Goal: Task Accomplishment & Management: Manage account settings

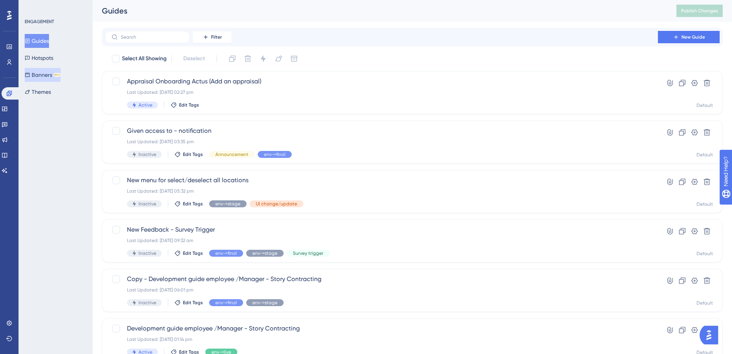
click at [44, 76] on button "Banners BETA" at bounding box center [43, 75] width 36 height 14
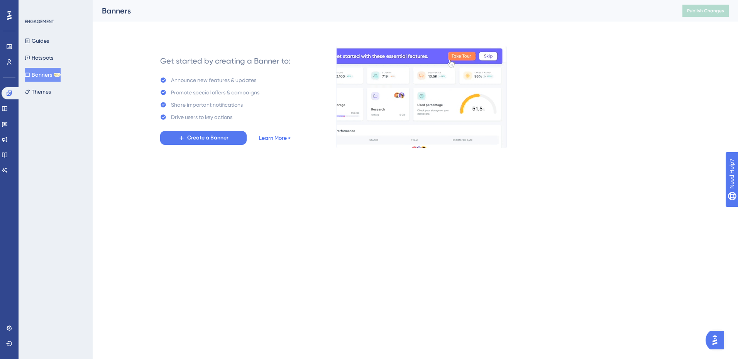
click at [273, 137] on link "Learn More >" at bounding box center [275, 137] width 32 height 9
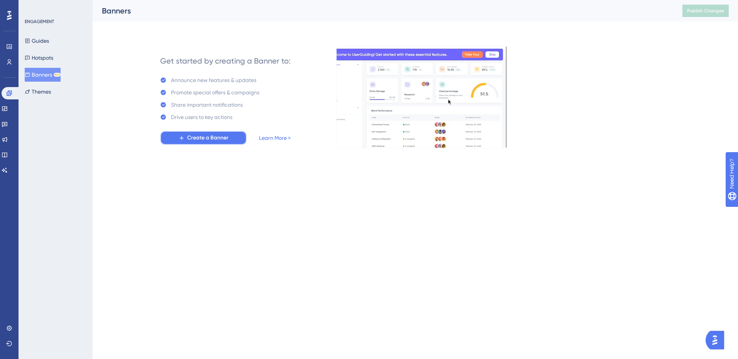
click at [215, 140] on span "Create a Banner" at bounding box center [207, 137] width 41 height 9
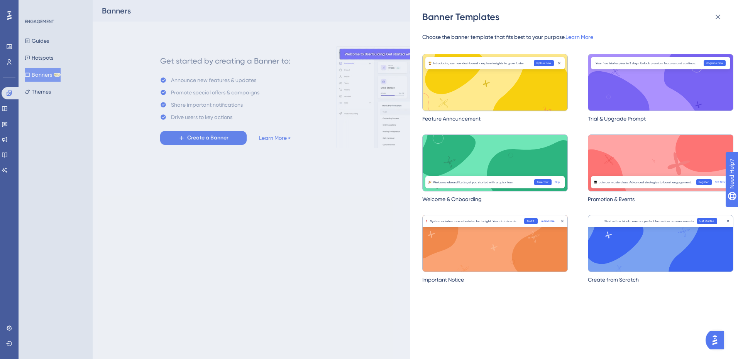
click at [484, 102] on img at bounding box center [494, 82] width 145 height 57
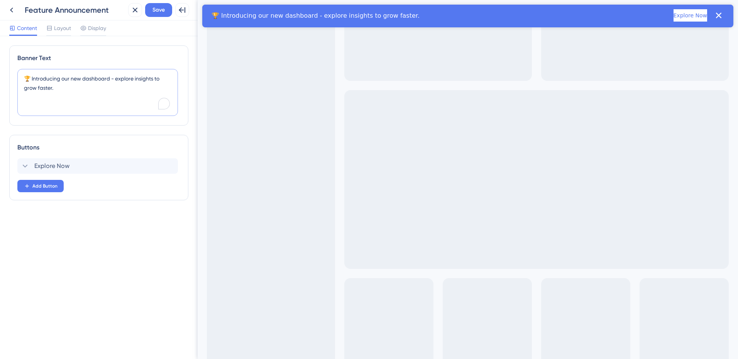
drag, startPoint x: 110, startPoint y: 79, endPoint x: 24, endPoint y: 77, distance: 86.4
click at [24, 77] on textarea "🏆 Introducing our new dashboard - explore insights to grow faster." at bounding box center [97, 92] width 160 height 47
drag, startPoint x: 47, startPoint y: 79, endPoint x: 17, endPoint y: 81, distance: 30.9
click at [17, 81] on div "Banner Text Explore your new One to One dashboard widget - explore insights to …" at bounding box center [98, 86] width 179 height 80
click at [129, 77] on textarea "Your new One to One dashboard widget - explore insights to grow faster." at bounding box center [97, 92] width 160 height 47
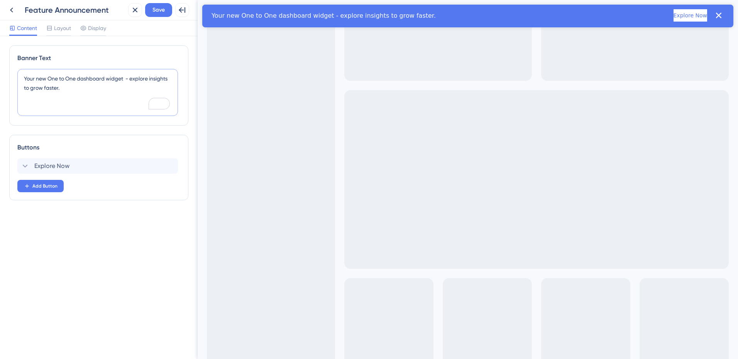
drag, startPoint x: 129, startPoint y: 77, endPoint x: 172, endPoint y: 83, distance: 43.7
click at [172, 83] on textarea "Your new One to One dashboard widget - explore insights to grow faster." at bounding box center [97, 92] width 160 height 47
paste textarea "Shows counts of employees in each workflow stage"
drag, startPoint x: 47, startPoint y: 79, endPoint x: 19, endPoint y: 78, distance: 28.2
click at [19, 78] on textarea "Your new One to One dashboard widget Shows counts of employees in each workflow…" at bounding box center [97, 92] width 160 height 47
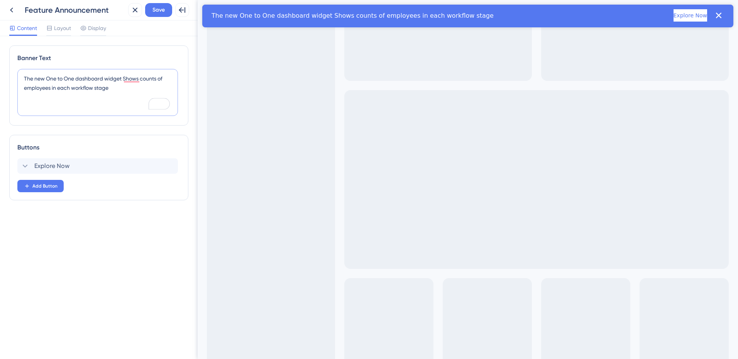
click at [123, 79] on textarea "The new One to One dashboard widget Shows counts of employees in each workflow …" at bounding box center [97, 92] width 160 height 47
click at [110, 88] on textarea "The new One to One dashboard widget - Shows counts of employees in each workflo…" at bounding box center [97, 92] width 160 height 47
type textarea "The new One to One dashboard widget - Shows counts of employees in each workflo…"
click at [75, 166] on div "Explore Now Delete" at bounding box center [97, 166] width 160 height 15
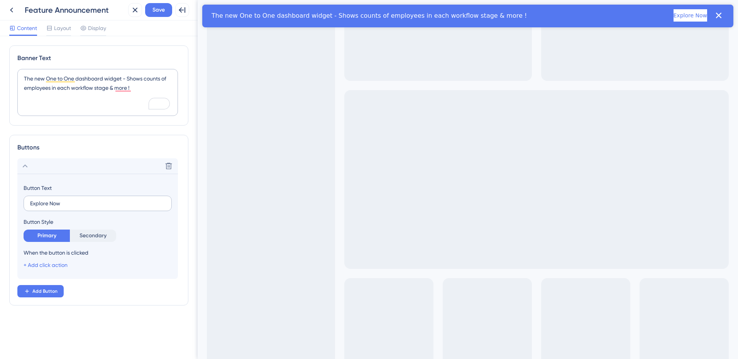
click at [68, 208] on label "Explore Now" at bounding box center [98, 203] width 148 height 15
click at [68, 208] on input "Explore Now" at bounding box center [97, 203] width 135 height 8
type input "E"
type input "Click here to find out more"
click at [49, 264] on link "+ Add click action" at bounding box center [46, 265] width 44 height 6
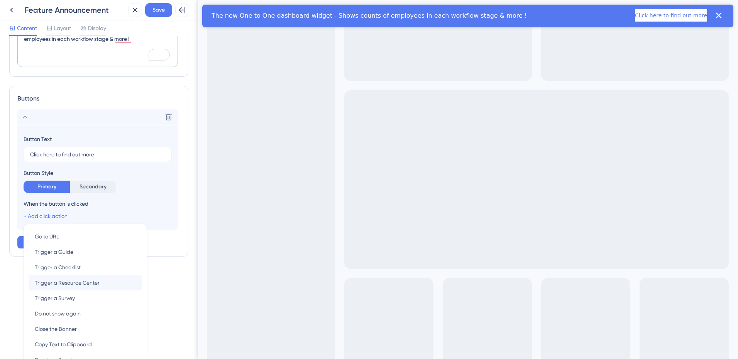
scroll to position [62, 0]
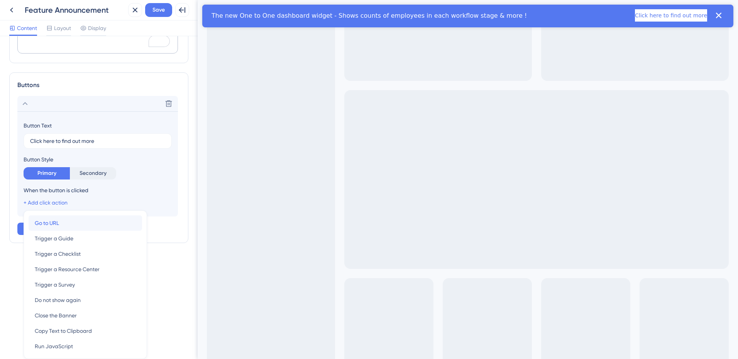
click at [44, 221] on span "Go to URL" at bounding box center [47, 223] width 24 height 9
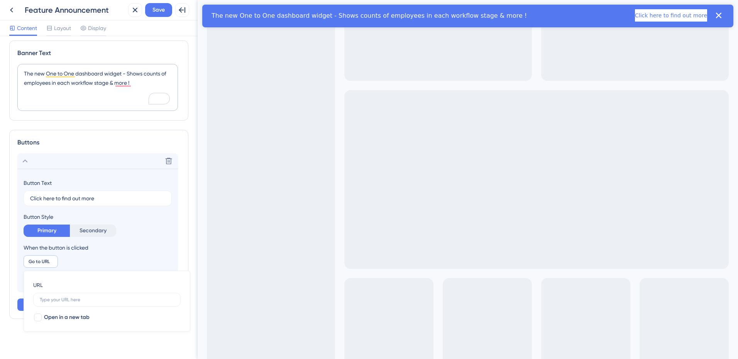
scroll to position [5, 0]
click at [42, 320] on div at bounding box center [37, 317] width 9 height 9
checkbox input "true"
click at [52, 303] on label at bounding box center [106, 300] width 147 height 14
click at [52, 303] on input "text" at bounding box center [107, 299] width 134 height 5
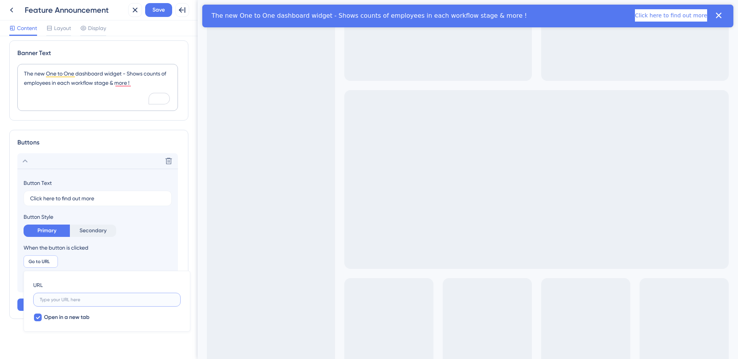
paste input "[URL][DOMAIN_NAME]"
type input "[URL][DOMAIN_NAME]"
click at [164, 256] on div "Go to URL [URL][DOMAIN_NAME] [URL][DOMAIN_NAME] Remove URL [URL][DOMAIN_NAME] O…" at bounding box center [98, 262] width 148 height 12
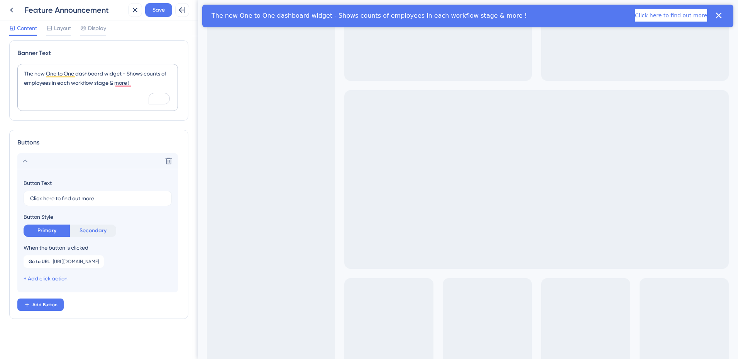
click at [77, 229] on button "Secondary" at bounding box center [93, 231] width 46 height 12
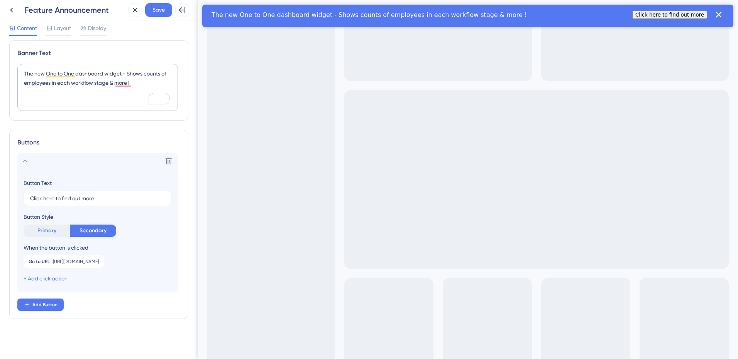
click at [49, 230] on button "Primary" at bounding box center [47, 231] width 46 height 12
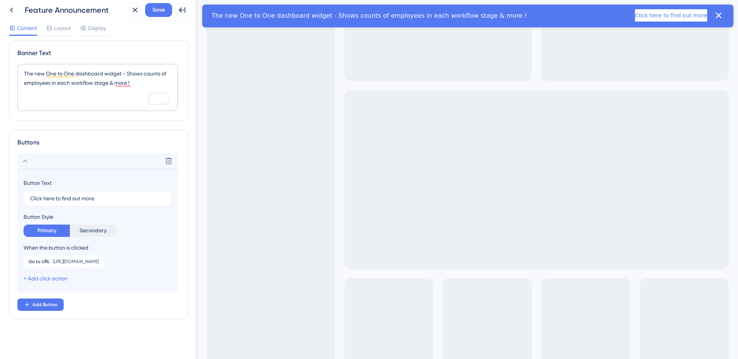
click at [107, 10] on div "Feature Announcement" at bounding box center [75, 10] width 100 height 11
click at [68, 31] on span "Layout" at bounding box center [62, 28] width 17 height 9
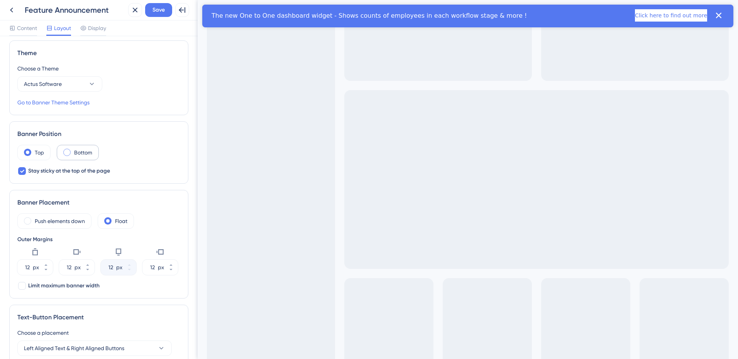
click at [62, 154] on div "Bottom" at bounding box center [78, 152] width 42 height 15
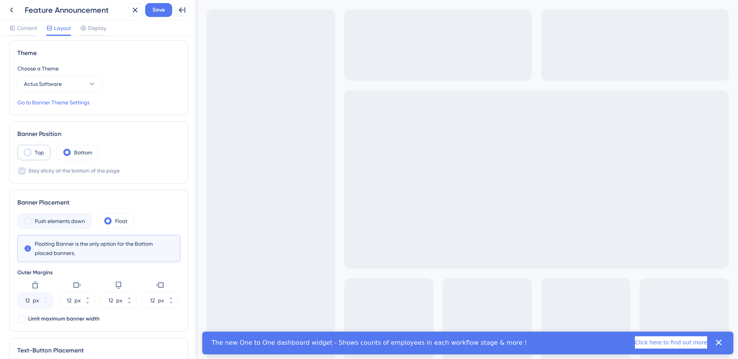
click at [30, 151] on span at bounding box center [27, 152] width 7 height 7
click at [34, 150] on input "radio" at bounding box center [34, 150] width 0 height 0
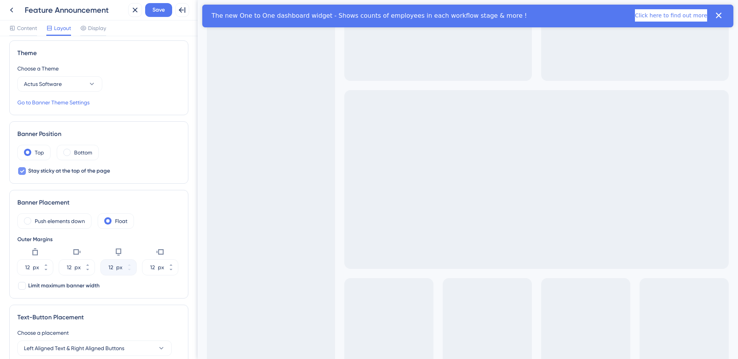
click at [22, 172] on icon at bounding box center [22, 171] width 4 height 3
click at [71, 149] on div "Bottom" at bounding box center [78, 152] width 42 height 15
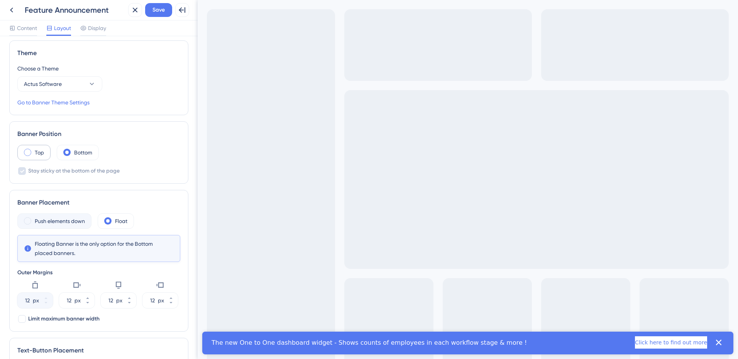
click at [42, 153] on label "Top" at bounding box center [39, 152] width 9 height 9
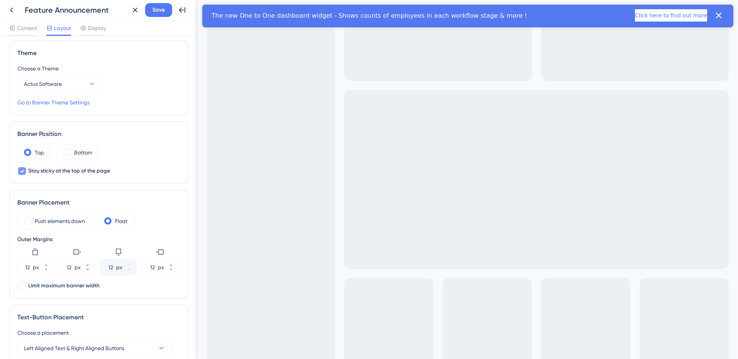
click at [34, 170] on span "Stay sticky at the top of the page" at bounding box center [69, 171] width 82 height 9
checkbox input "true"
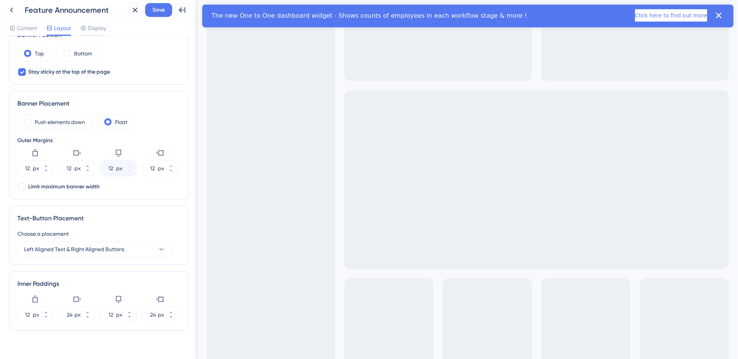
scroll to position [116, 0]
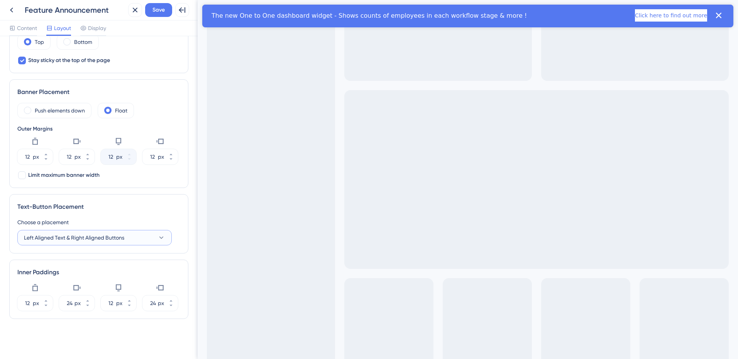
click at [44, 239] on span "Left Aligned Text & Right Aligned Buttons" at bounding box center [74, 237] width 100 height 9
click at [63, 294] on span "Center Aligned Text & Buttons" at bounding box center [65, 292] width 73 height 9
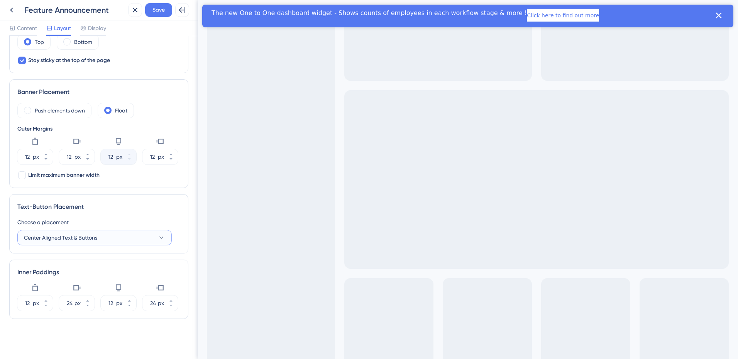
click at [57, 239] on span "Center Aligned Text & Buttons" at bounding box center [60, 237] width 73 height 9
click at [53, 275] on span "Left Aligned Text & Right Aligned Buttons" at bounding box center [79, 276] width 100 height 9
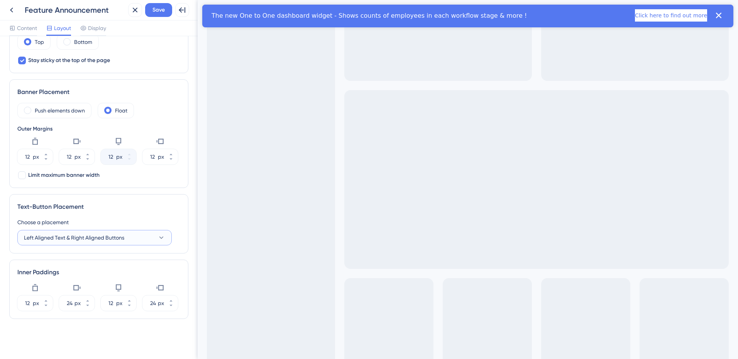
click at [79, 237] on span "Left Aligned Text & Right Aligned Buttons" at bounding box center [74, 237] width 100 height 9
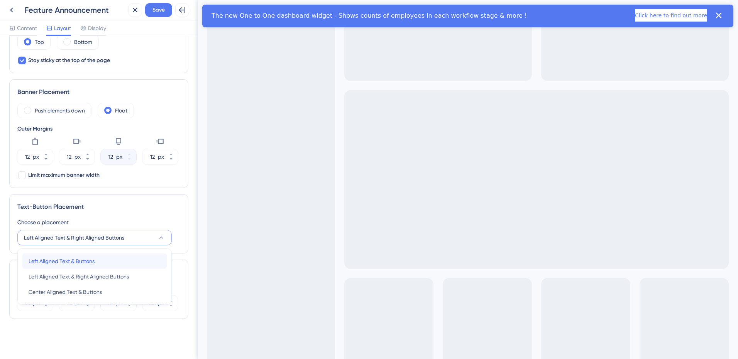
click at [70, 259] on span "Left Aligned Text & Buttons" at bounding box center [62, 261] width 66 height 9
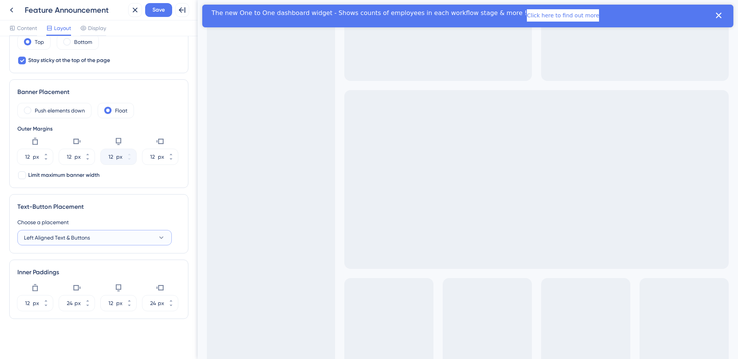
click at [84, 237] on span "Left Aligned Text & Buttons" at bounding box center [57, 237] width 66 height 9
click at [79, 281] on span "Left Aligned Text & Right Aligned Buttons" at bounding box center [79, 276] width 100 height 9
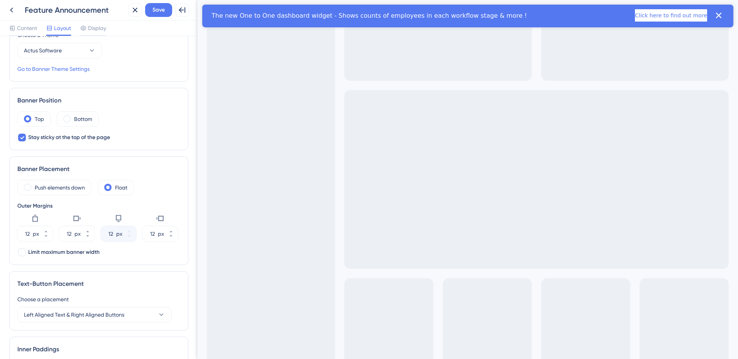
scroll to position [0, 0]
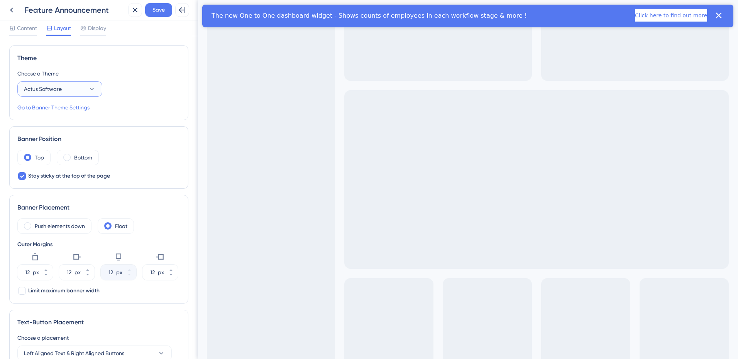
click at [76, 86] on button "Actus Software" at bounding box center [59, 88] width 85 height 15
click at [75, 108] on link "Go to Banner Theme Settings" at bounding box center [53, 107] width 72 height 9
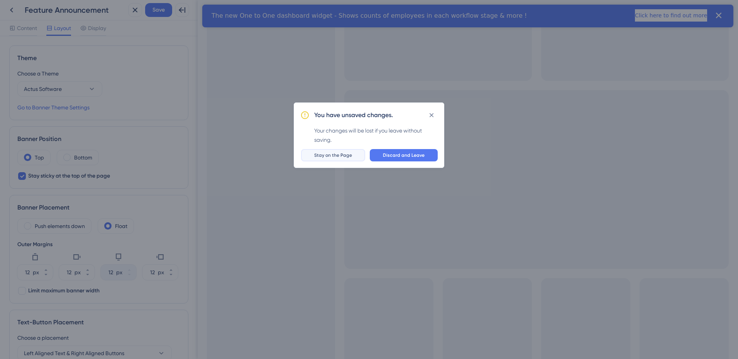
click at [347, 157] on span "Stay on the Page" at bounding box center [333, 155] width 38 height 6
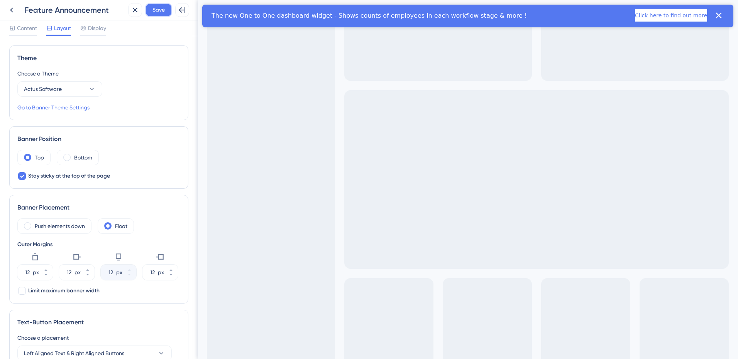
click at [154, 15] on button "Save" at bounding box center [158, 10] width 27 height 14
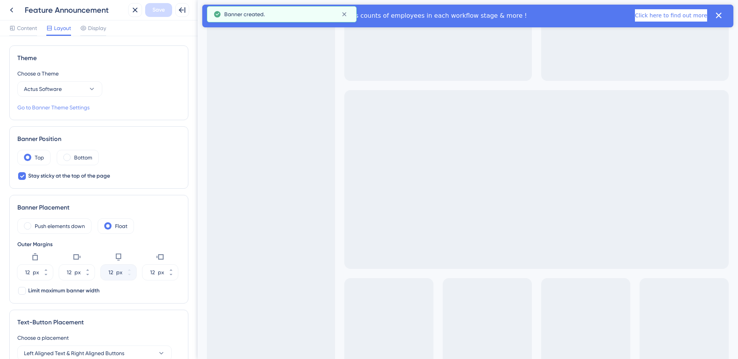
click at [64, 106] on link "Go to Banner Theme Settings" at bounding box center [53, 107] width 72 height 9
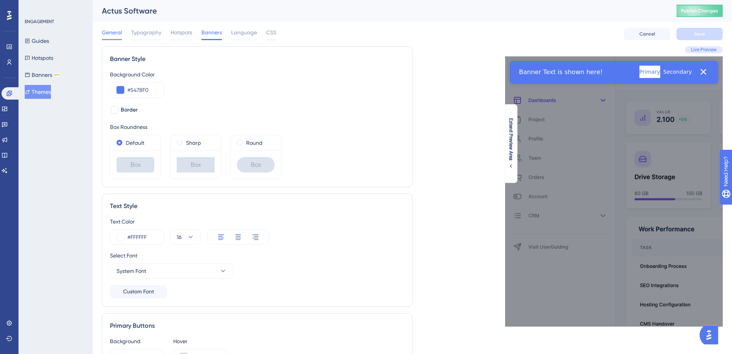
click at [116, 33] on span "General" at bounding box center [112, 32] width 20 height 9
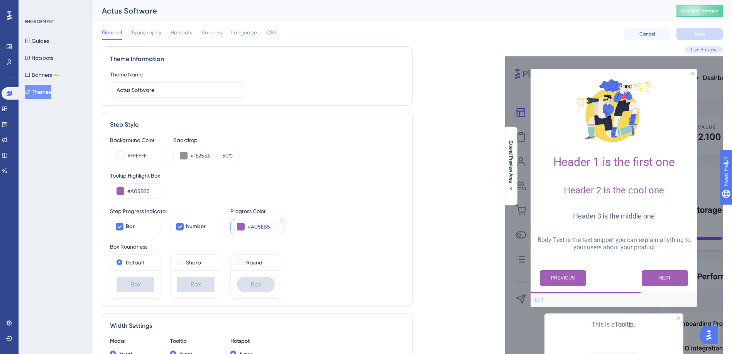
drag, startPoint x: 249, startPoint y: 228, endPoint x: 271, endPoint y: 228, distance: 22.0
click at [271, 228] on input "#A05EB5" at bounding box center [263, 226] width 30 height 9
click at [206, 28] on span "Banners" at bounding box center [211, 32] width 20 height 9
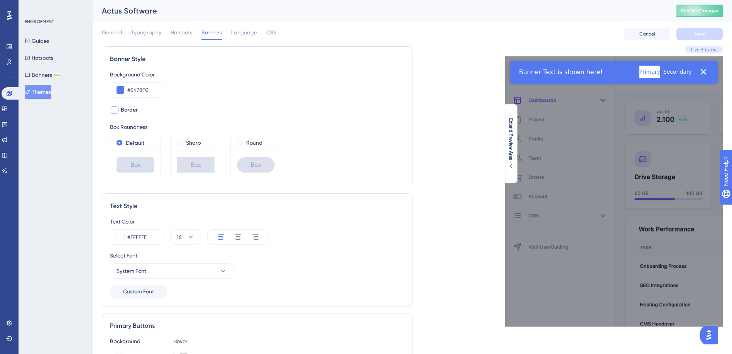
click at [116, 110] on div at bounding box center [115, 110] width 8 height 8
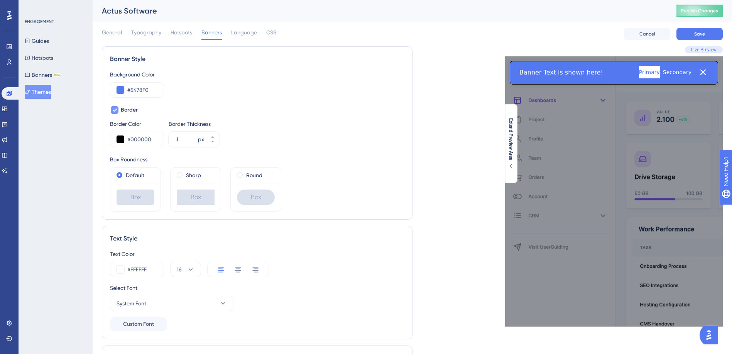
click at [116, 110] on icon at bounding box center [115, 110] width 4 height 3
checkbox input "false"
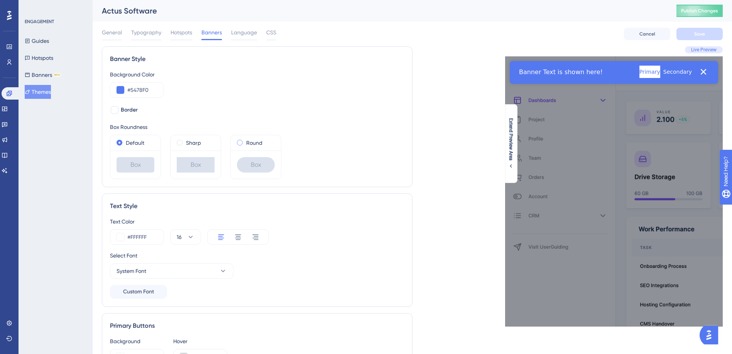
click at [239, 140] on span at bounding box center [240, 143] width 6 height 6
click at [245, 141] on input "radio" at bounding box center [245, 141] width 0 height 0
click at [123, 143] on div "Default" at bounding box center [135, 142] width 38 height 9
drag, startPoint x: 153, startPoint y: 87, endPoint x: 127, endPoint y: 89, distance: 25.5
click at [127, 89] on input "#5478F0" at bounding box center [142, 89] width 30 height 9
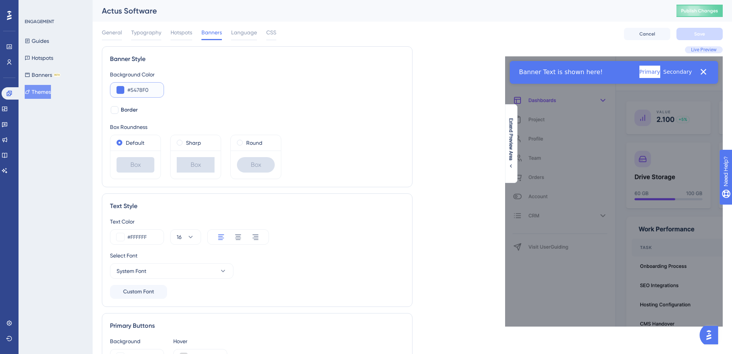
paste input "A05EB5"
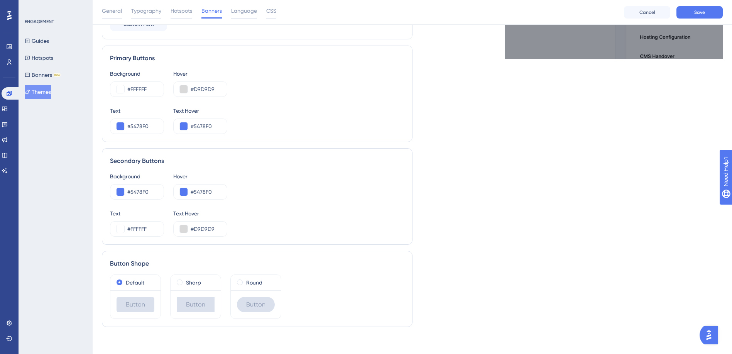
scroll to position [274, 0]
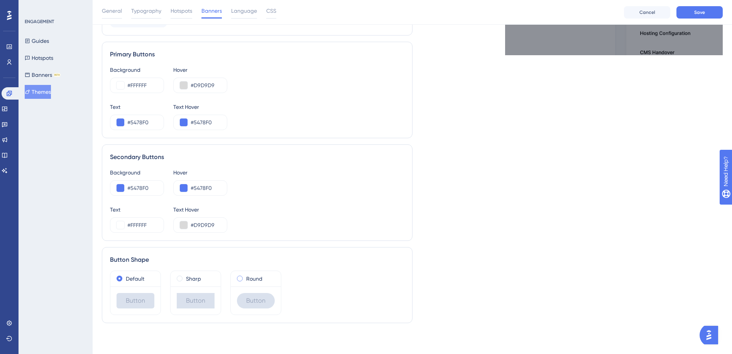
type input "#A05EB5"
click at [245, 279] on div "Round" at bounding box center [256, 278] width 38 height 9
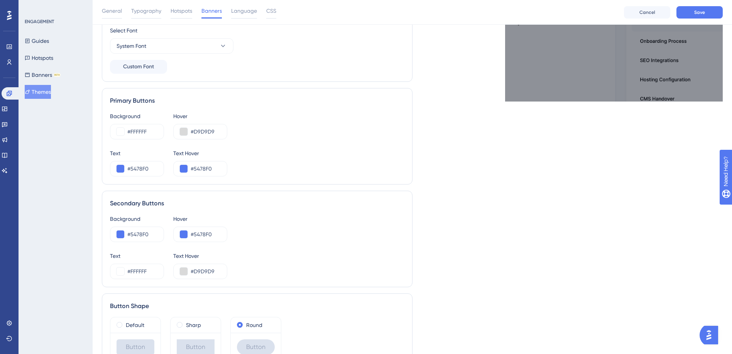
scroll to position [231, 0]
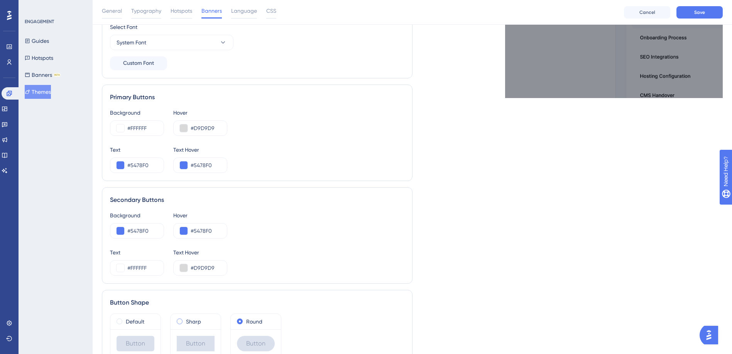
click at [185, 320] on div "Sharp" at bounding box center [196, 321] width 38 height 9
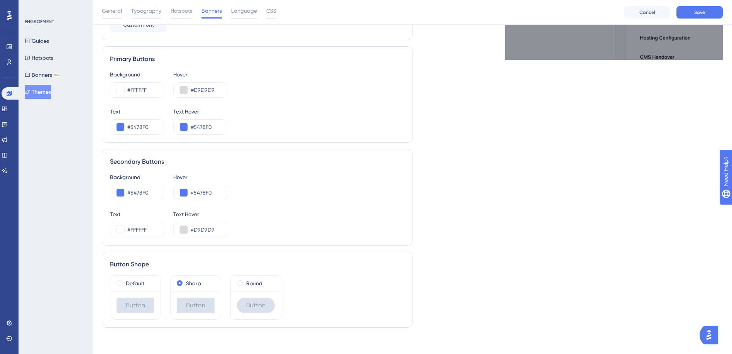
scroll to position [270, 0]
click at [132, 284] on label "Default" at bounding box center [135, 282] width 19 height 9
click at [241, 284] on span at bounding box center [240, 283] width 6 height 6
click at [245, 281] on input "radio" at bounding box center [245, 281] width 0 height 0
click at [127, 286] on label "Default" at bounding box center [135, 282] width 19 height 9
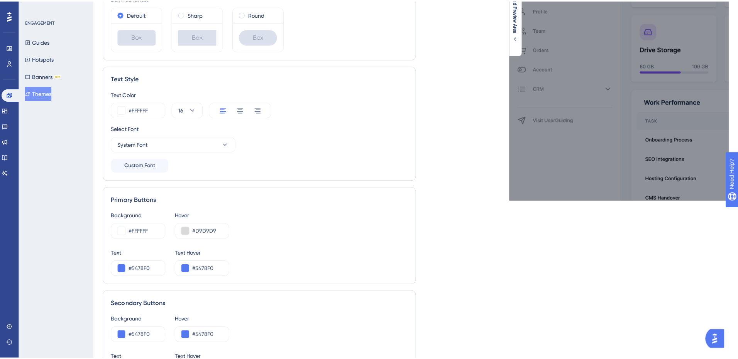
scroll to position [0, 0]
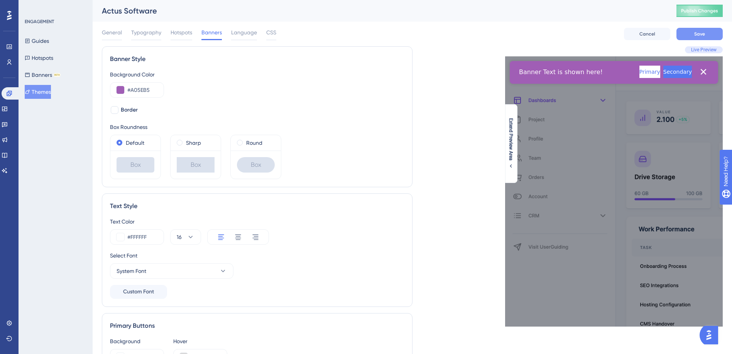
click at [702, 34] on span "Save" at bounding box center [699, 34] width 11 height 6
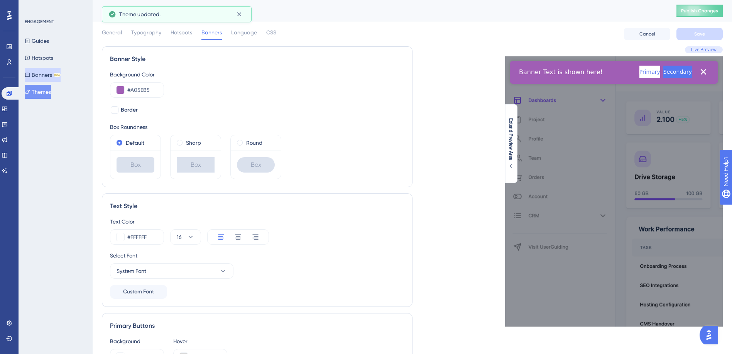
click at [52, 76] on button "Banners BETA" at bounding box center [43, 75] width 36 height 14
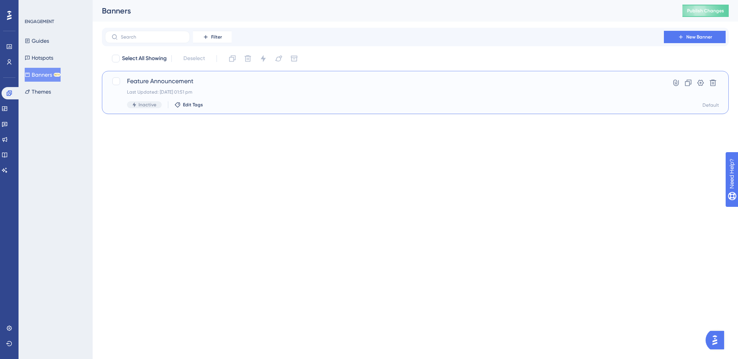
click at [143, 80] on span "Feature Announcement" at bounding box center [384, 81] width 515 height 9
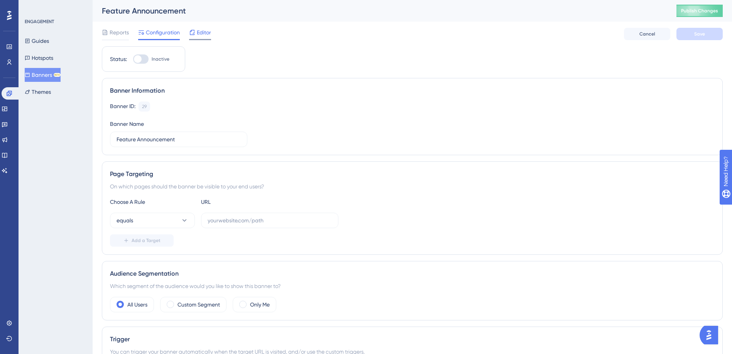
click at [196, 35] on div "Editor" at bounding box center [200, 32] width 22 height 9
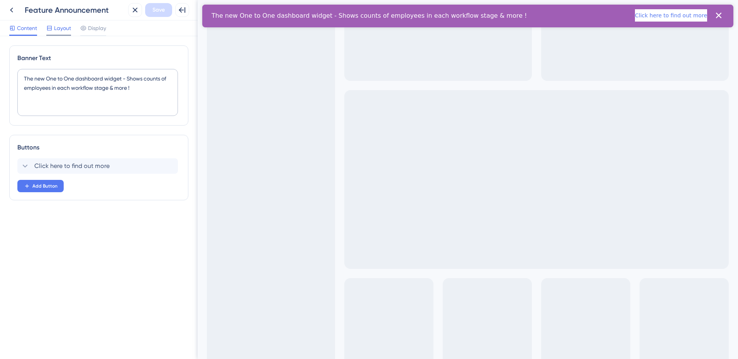
click at [61, 31] on span "Layout" at bounding box center [62, 28] width 17 height 9
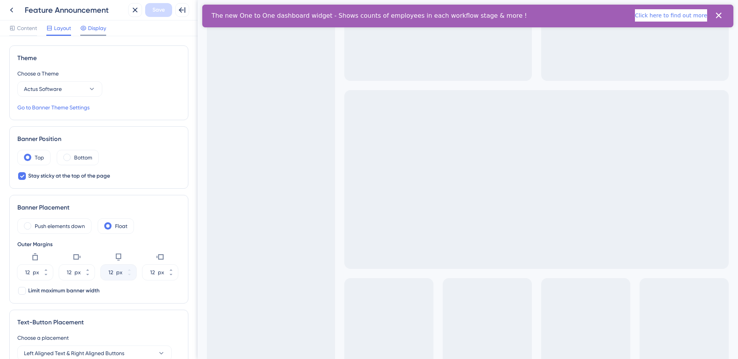
click at [98, 27] on span "Display" at bounding box center [97, 28] width 18 height 9
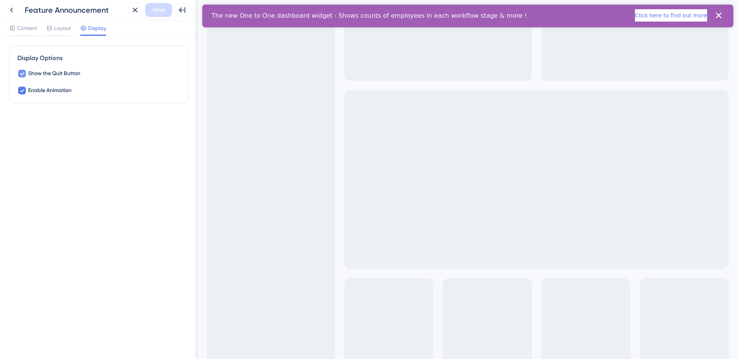
click at [38, 74] on span "Show the Quit Button" at bounding box center [54, 73] width 52 height 9
checkbox input "true"
click at [37, 91] on span "Enable Animation" at bounding box center [49, 90] width 43 height 9
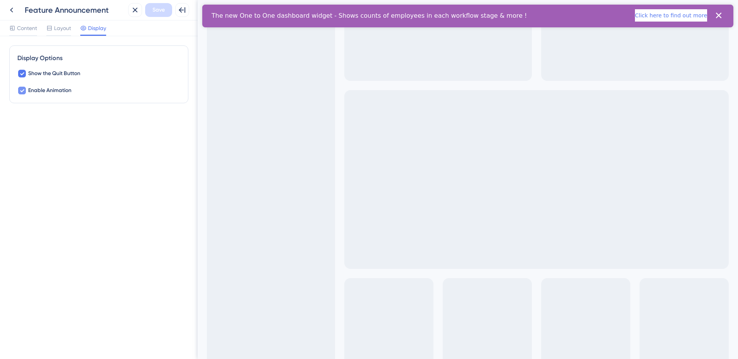
click at [37, 91] on span "Enable Animation" at bounding box center [49, 90] width 43 height 9
checkbox input "true"
click at [59, 30] on span "Layout" at bounding box center [62, 28] width 17 height 9
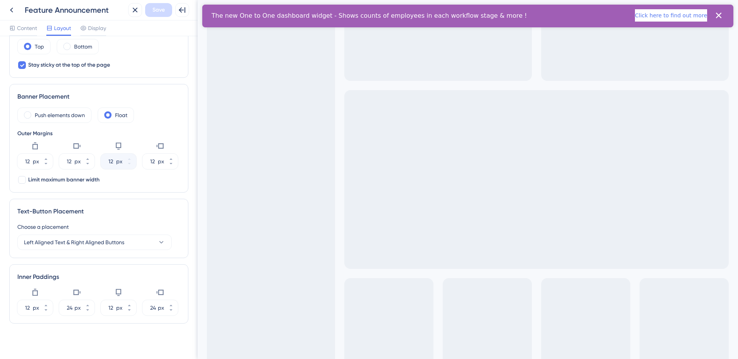
scroll to position [116, 0]
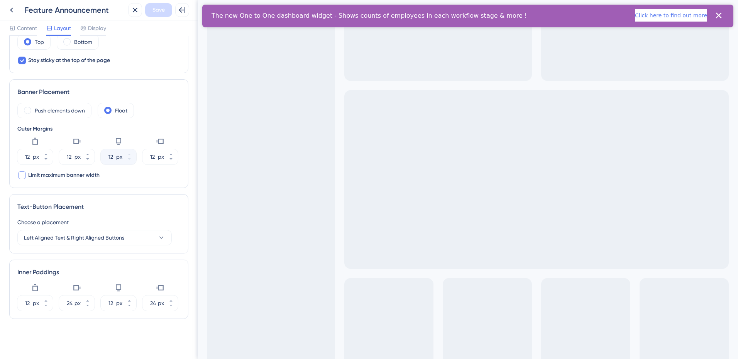
click at [67, 178] on span "Limit maximum banner width" at bounding box center [63, 175] width 71 height 9
checkbox input "true"
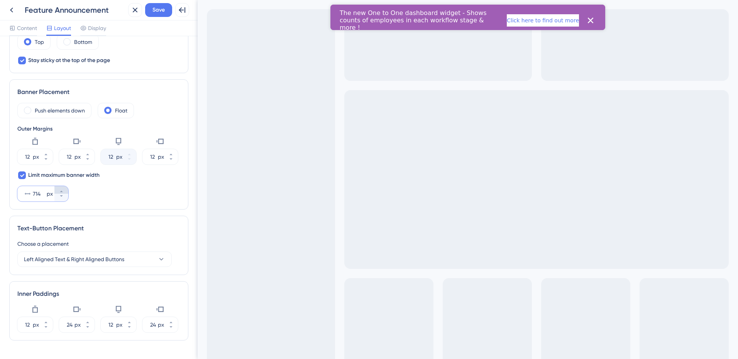
click at [60, 191] on icon at bounding box center [61, 191] width 5 height 5
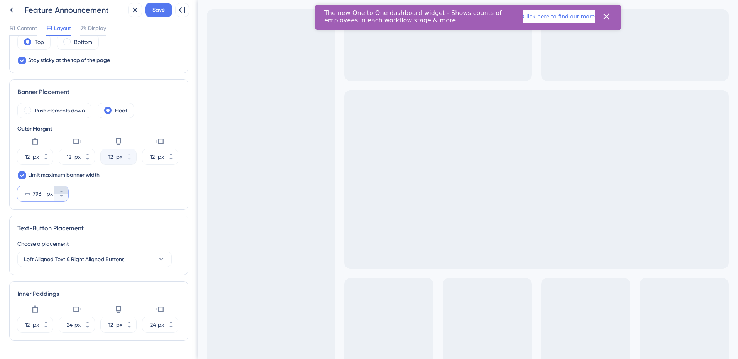
click at [60, 191] on icon at bounding box center [61, 191] width 5 height 5
click at [62, 199] on button "783 px" at bounding box center [61, 198] width 14 height 8
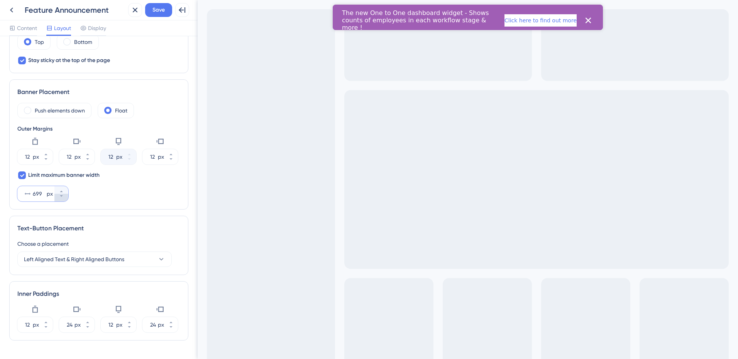
click at [62, 199] on button "699 px" at bounding box center [61, 198] width 14 height 8
click at [62, 199] on button "689 px" at bounding box center [61, 198] width 14 height 8
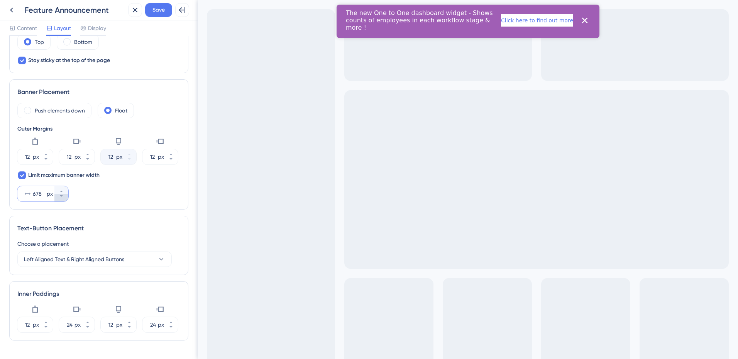
click at [62, 199] on button "678 px" at bounding box center [61, 198] width 14 height 8
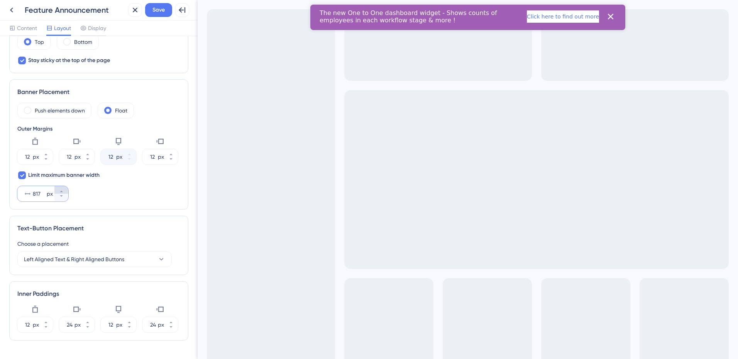
click at [61, 191] on icon at bounding box center [61, 191] width 5 height 5
click at [430, 8] on div "The new One to One dashboard widget - Shows counts of employees in each workflo…" at bounding box center [468, 17] width 316 height 24
click at [434, 13] on span "The new One to One dashboard widget - Shows counts of employees in each workflo…" at bounding box center [407, 16] width 177 height 15
click at [441, 17] on span "The new One to One dashboard widget - Shows counts of employees in each workflo…" at bounding box center [407, 16] width 177 height 15
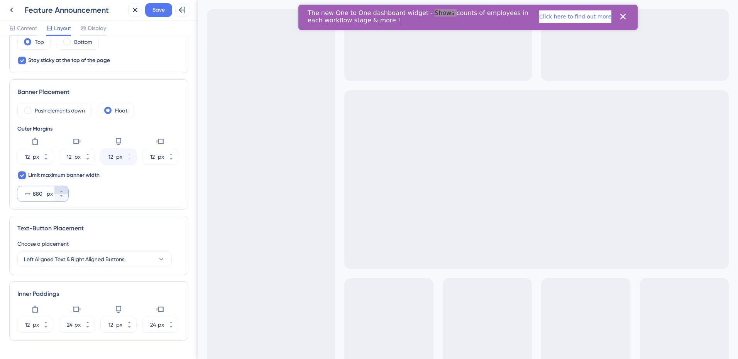
click at [63, 191] on icon at bounding box center [61, 191] width 5 height 5
type input "881"
click at [348, 22] on span "The new One to One dashboard widget - Shows counts of employees in each workflo…" at bounding box center [417, 16] width 221 height 15
click at [159, 14] on span "Save" at bounding box center [158, 9] width 12 height 9
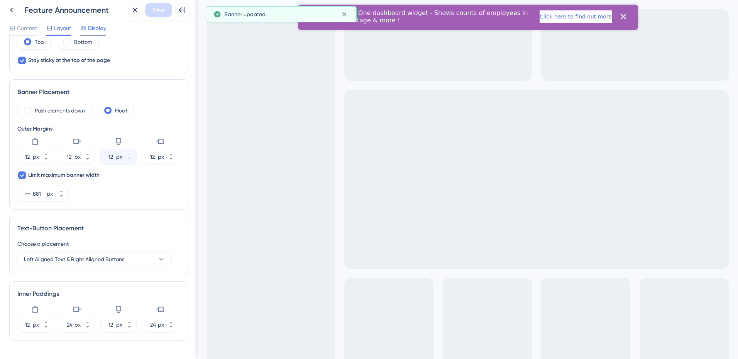
click at [97, 34] on div "Display" at bounding box center [93, 30] width 26 height 12
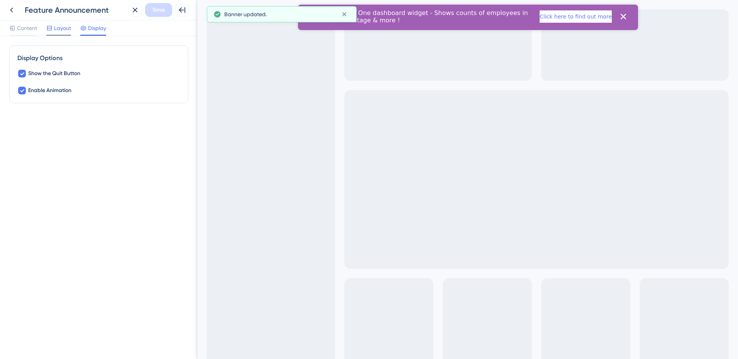
click at [56, 33] on div "Layout" at bounding box center [58, 30] width 25 height 12
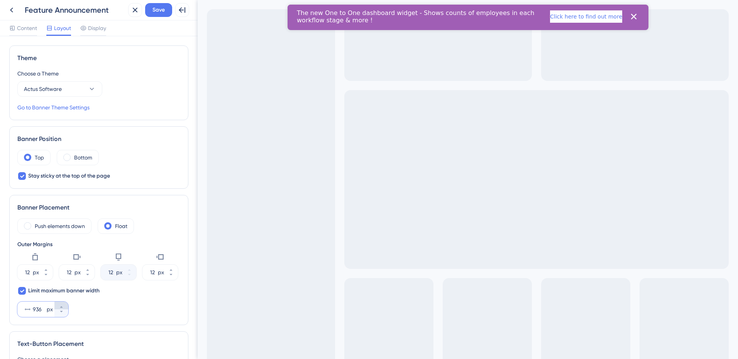
click at [60, 307] on icon at bounding box center [61, 307] width 5 height 5
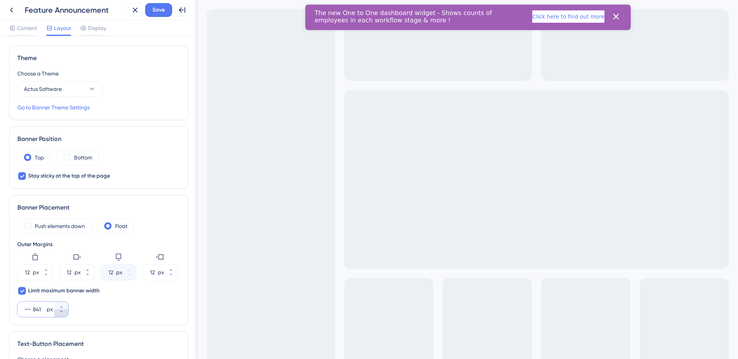
click at [62, 315] on button "841 px" at bounding box center [61, 314] width 14 height 8
click at [62, 315] on button "833 px" at bounding box center [61, 314] width 14 height 8
type input "832"
click at [160, 13] on span "Save" at bounding box center [158, 9] width 12 height 9
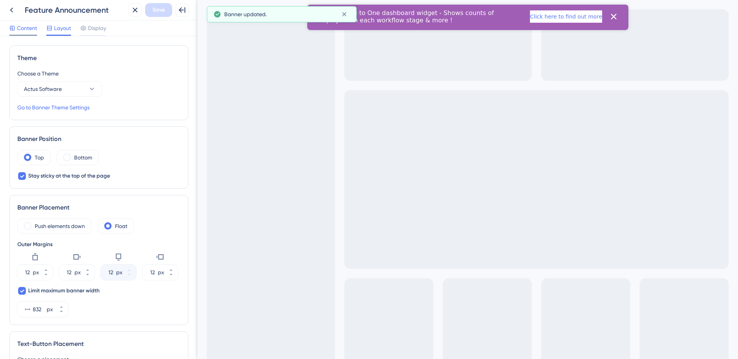
click at [21, 29] on span "Content" at bounding box center [27, 28] width 20 height 9
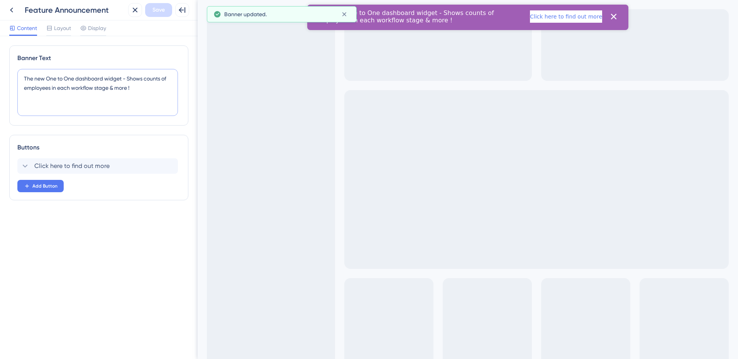
click at [130, 79] on textarea "The new One to One dashboard widget - Shows counts of employees in each workflo…" at bounding box center [97, 92] width 160 height 47
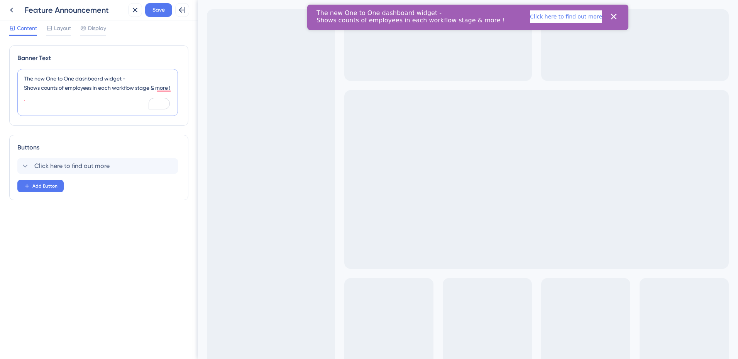
click at [127, 80] on textarea "The new One to One dashboard widget - Shows counts of employees in each workflo…" at bounding box center [97, 92] width 160 height 47
click at [23, 98] on textarea "The new One to One dashboard widget Shows counts of employees in each workflow …" at bounding box center [97, 92] width 160 height 47
click at [183, 112] on div "Banner Text The new One to One dashboard widget Shows counts of employees in ea…" at bounding box center [98, 86] width 179 height 80
drag, startPoint x: 32, startPoint y: 79, endPoint x: 22, endPoint y: 79, distance: 10.0
click at [22, 79] on textarea "The new One to One dashboard widget Shows counts of employees in each workflow …" at bounding box center [97, 92] width 160 height 47
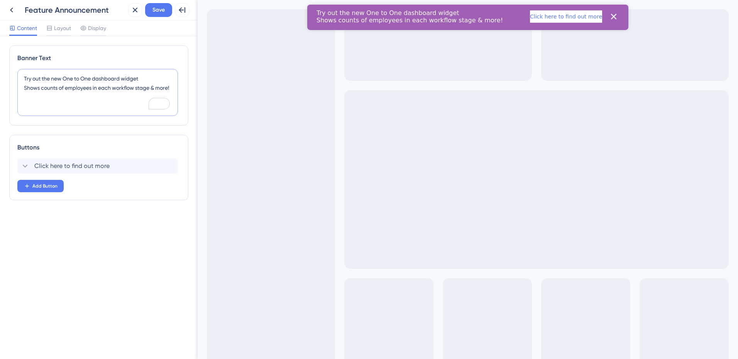
click at [53, 81] on textarea "Try out the new One to One dashboard widget Shows counts of employees in each w…" at bounding box center [97, 92] width 160 height 47
drag, startPoint x: 53, startPoint y: 81, endPoint x: 15, endPoint y: 81, distance: 37.8
click at [15, 81] on div "Banner Text Try out the new One to One dashboard widget Shows counts of employe…" at bounding box center [98, 86] width 179 height 80
drag, startPoint x: 55, startPoint y: 79, endPoint x: 24, endPoint y: 80, distance: 30.9
click at [24, 80] on textarea "Try out the new One to One dashboard widget Shows counts of employees in each w…" at bounding box center [97, 92] width 160 height 47
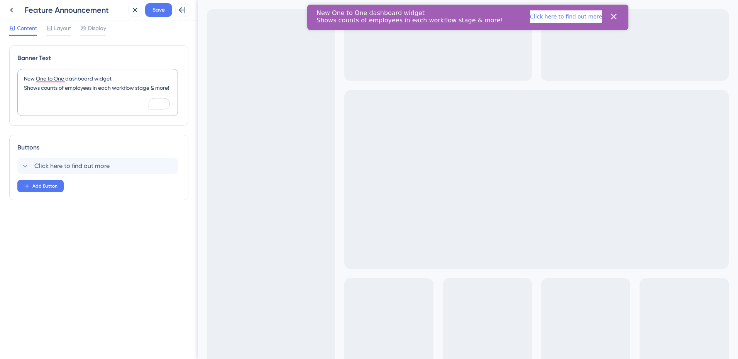
click at [24, 81] on textarea "New One to One dashboard widget Shows counts of employees in each workflow stag…" at bounding box center [97, 92] width 160 height 47
click at [54, 79] on textarea "We have a New One to One dashboard widget Shows counts of employees in each wor…" at bounding box center [97, 92] width 160 height 47
click at [24, 89] on textarea "We have a new One to One dashboard widget Shows counts of employees in each wor…" at bounding box center [97, 92] width 160 height 47
click at [66, 108] on textarea "We have a new One to One dashboard widget that shows counts of employees in eac…" at bounding box center [97, 92] width 160 height 47
type textarea "We have a new One to One dashboard widget that shows counts of employees in eac…"
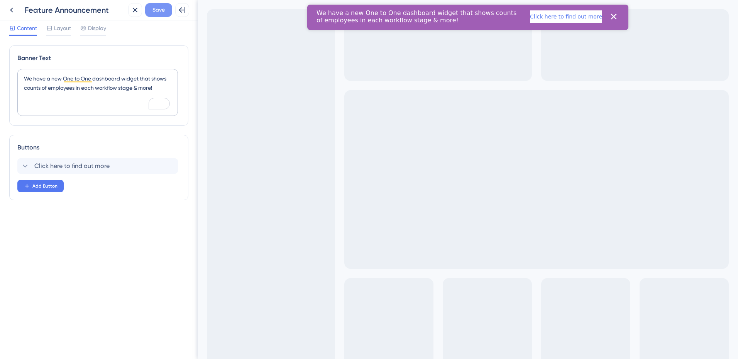
click at [157, 12] on span "Save" at bounding box center [158, 9] width 12 height 9
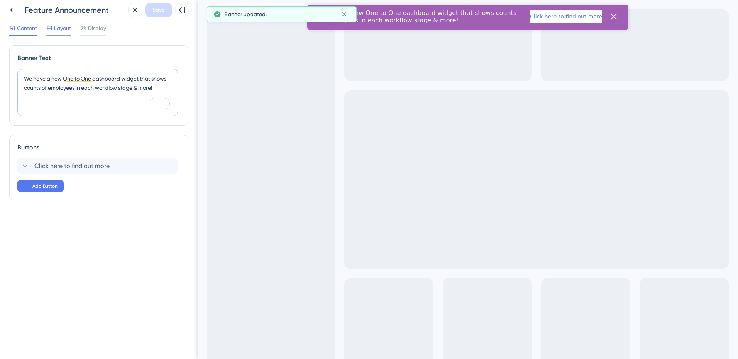
click at [57, 29] on span "Layout" at bounding box center [62, 28] width 17 height 9
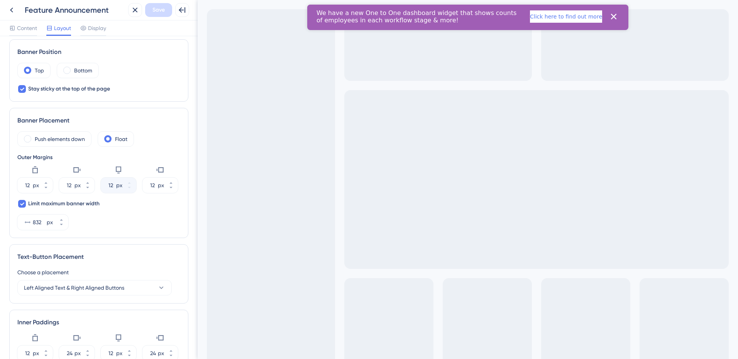
scroll to position [116, 0]
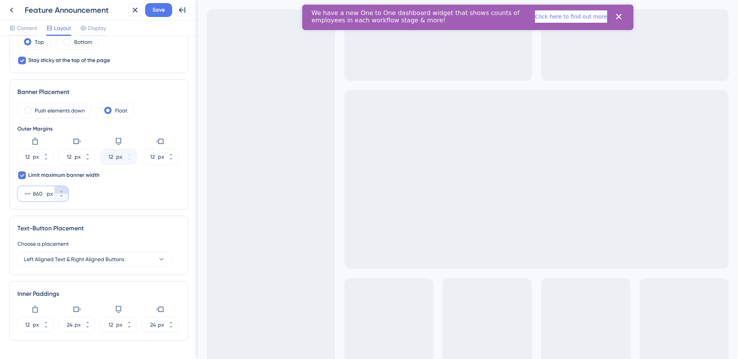
click at [64, 191] on button "860 px" at bounding box center [61, 190] width 14 height 8
click at [64, 191] on button "881 px" at bounding box center [61, 190] width 14 height 8
click at [64, 191] on button "905 px" at bounding box center [61, 190] width 14 height 8
type input "906"
click at [152, 10] on span "Save" at bounding box center [158, 9] width 12 height 9
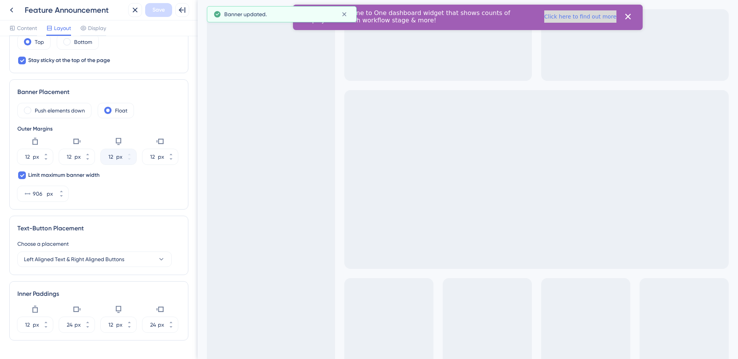
click at [577, 17] on button "Click here to find out more" at bounding box center [580, 16] width 72 height 12
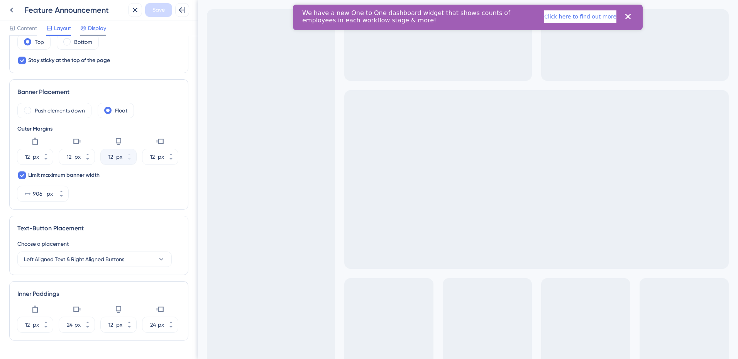
click at [98, 29] on span "Display" at bounding box center [97, 28] width 18 height 9
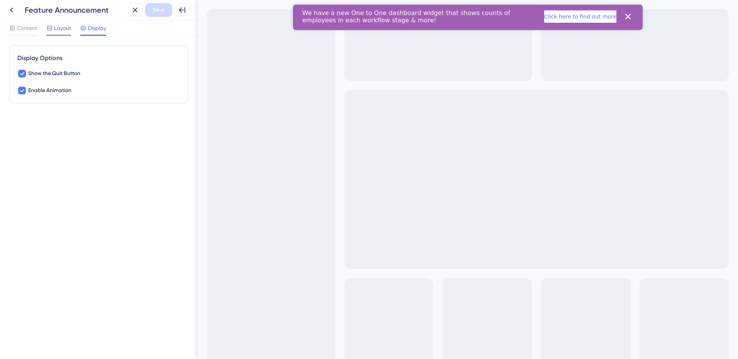
click at [63, 29] on span "Layout" at bounding box center [62, 28] width 17 height 9
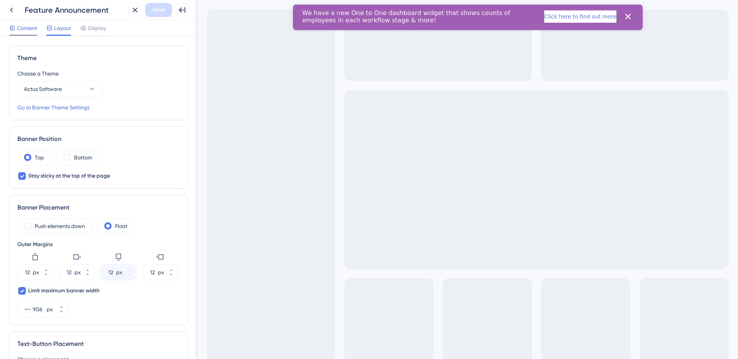
click at [34, 29] on span "Content" at bounding box center [27, 28] width 20 height 9
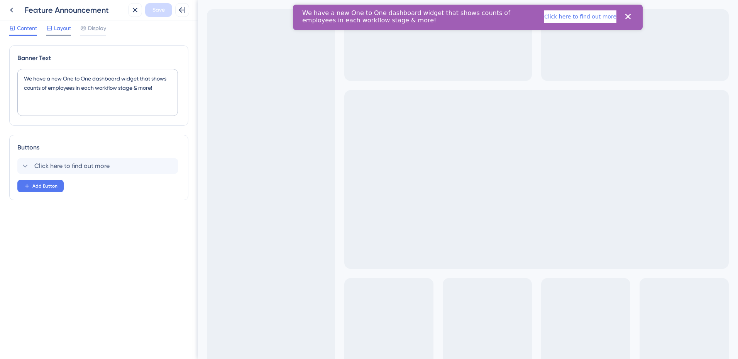
click at [62, 29] on span "Layout" at bounding box center [62, 28] width 17 height 9
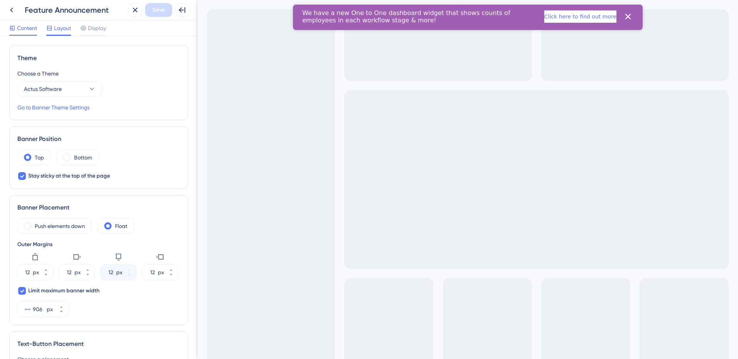
click at [17, 27] on div "Content" at bounding box center [23, 28] width 28 height 9
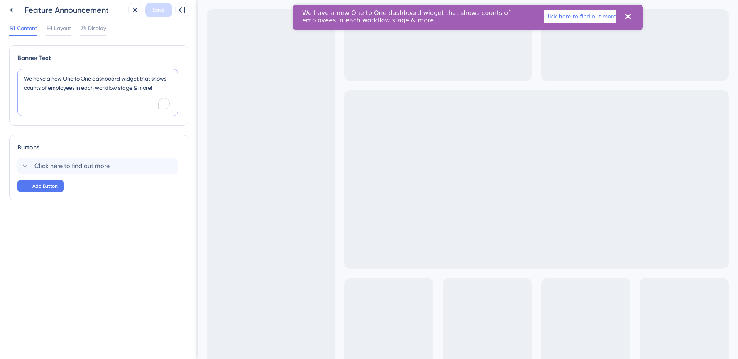
drag, startPoint x: 46, startPoint y: 84, endPoint x: 155, endPoint y: 93, distance: 109.6
click at [155, 93] on textarea "We have a new One to One dashboard widget that shows counts of employees in eac…" at bounding box center [97, 92] width 160 height 47
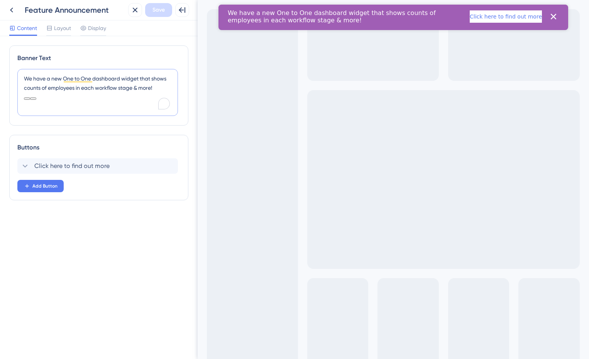
click at [149, 95] on textarea "We have a new One to One dashboard widget that shows counts of employees in eac…" at bounding box center [97, 92] width 160 height 47
drag, startPoint x: 140, startPoint y: 88, endPoint x: 17, endPoint y: 77, distance: 123.9
click at [17, 77] on div "Banner Text We have a new One to One dashboard widget that shows counts of empl…" at bounding box center [98, 86] width 179 height 80
paste textarea "New! Our One-to-One dashboard widget now shows employee counts by workflow stag…"
click at [117, 89] on textarea "New! Our One-to-One dashboard widget now shows employee counts by workflow stag…" at bounding box center [97, 92] width 160 height 47
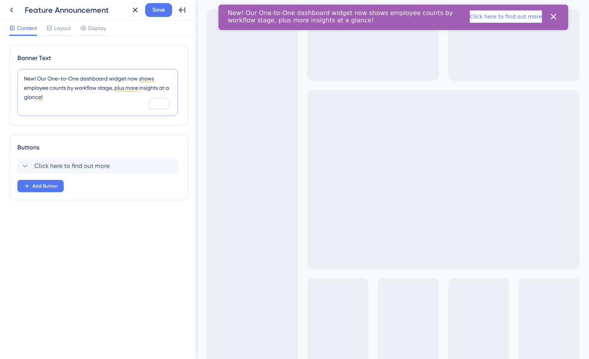
type textarea "New! Our One-to-One dashboard widget now shows employee counts by workflow stag…"
click at [158, 13] on span "Save" at bounding box center [158, 9] width 12 height 9
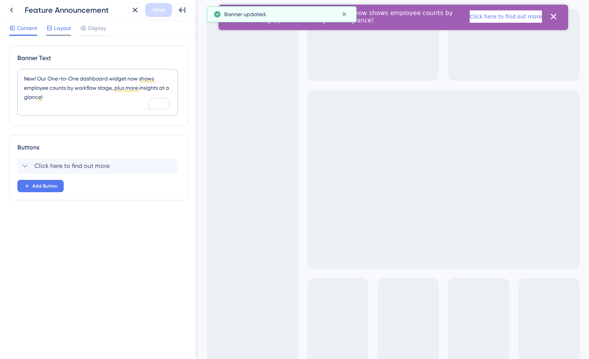
click at [62, 30] on span "Layout" at bounding box center [62, 28] width 17 height 9
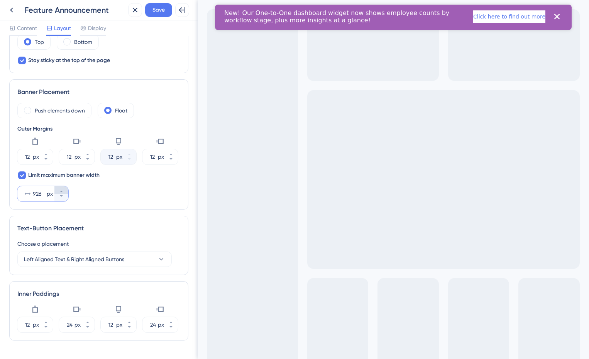
click at [63, 189] on icon at bounding box center [61, 191] width 5 height 5
type input "927"
click at [153, 11] on span "Save" at bounding box center [158, 9] width 12 height 9
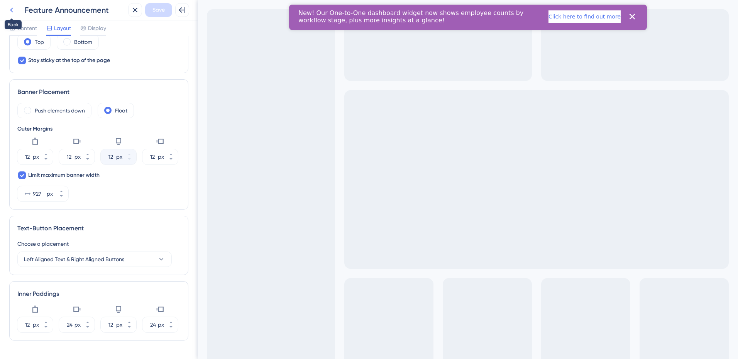
click at [13, 12] on icon at bounding box center [11, 9] width 9 height 9
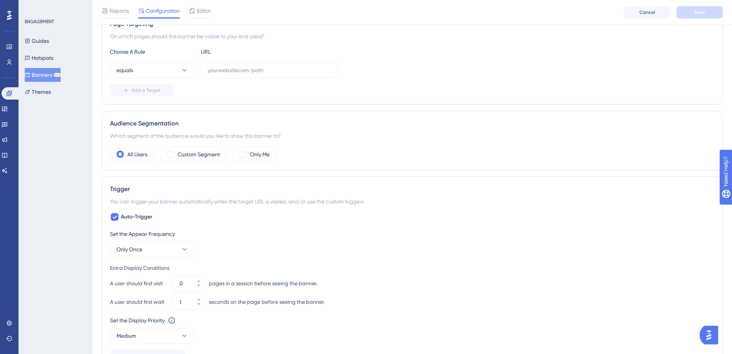
scroll to position [154, 0]
click at [182, 157] on label "Custom Segment" at bounding box center [198, 153] width 42 height 9
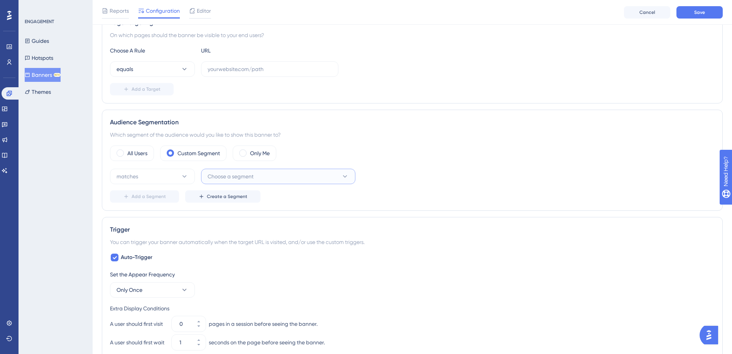
click at [221, 177] on span "Choose a segment" at bounding box center [231, 176] width 46 height 9
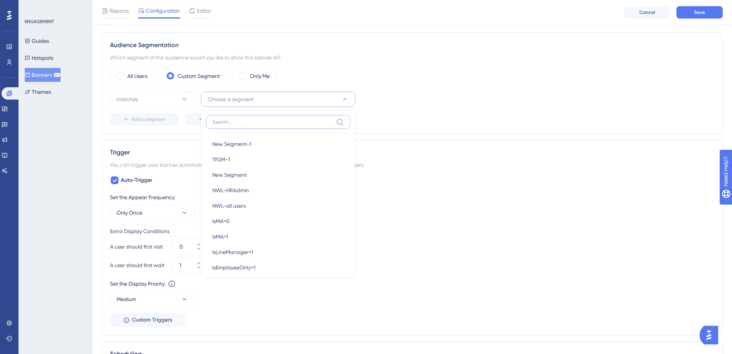
scroll to position [319, 0]
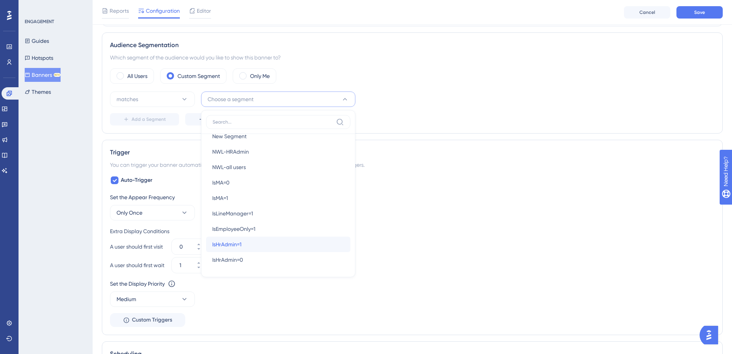
click at [228, 241] on span "IsHrAdmin=1" at bounding box center [226, 244] width 29 height 9
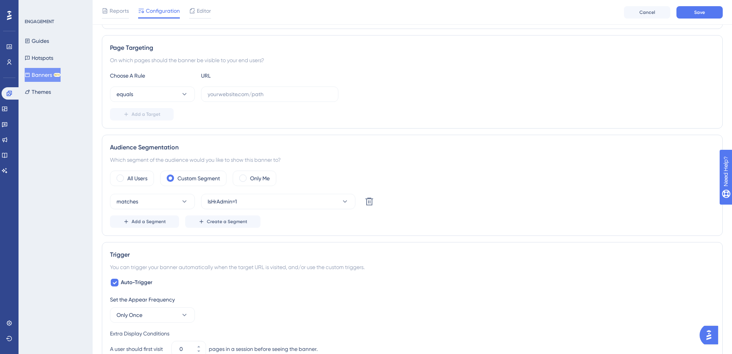
scroll to position [116, 0]
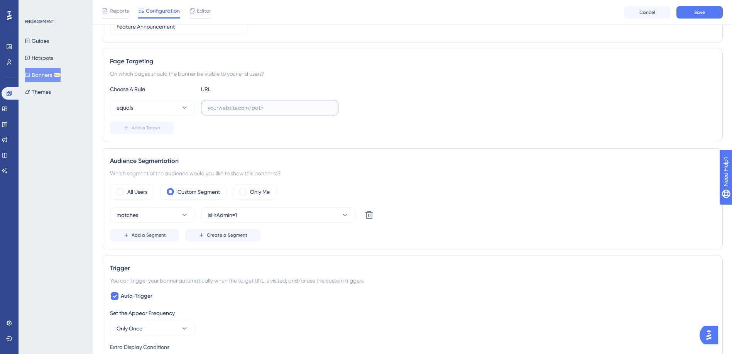
click at [243, 110] on input "text" at bounding box center [270, 107] width 124 height 8
click at [187, 109] on icon at bounding box center [185, 108] width 8 height 8
click at [149, 162] on div "contains contains" at bounding box center [152, 161] width 62 height 15
click at [243, 101] on label at bounding box center [269, 107] width 137 height 15
click at [243, 103] on input "text" at bounding box center [270, 107] width 124 height 8
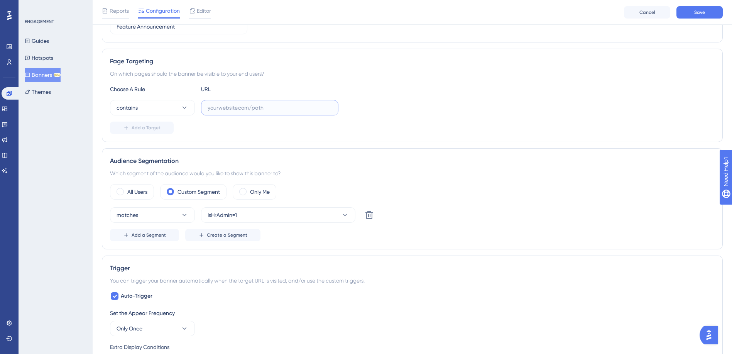
click at [243, 110] on input "text" at bounding box center [270, 107] width 124 height 8
paste input "/[DOMAIN_NAME]"
click at [211, 108] on input "/[DOMAIN_NAME]" at bounding box center [270, 107] width 124 height 8
click at [694, 8] on button "Save" at bounding box center [699, 12] width 46 height 12
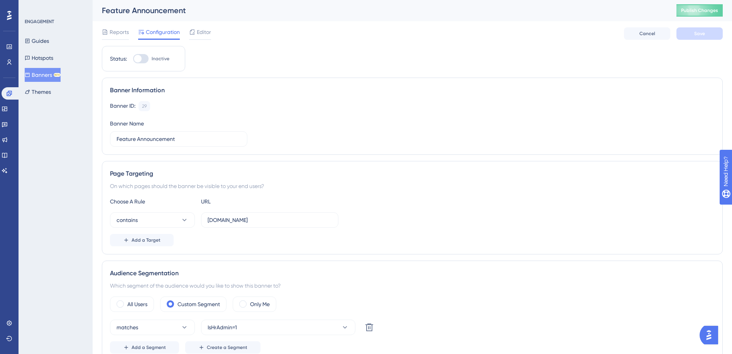
scroll to position [0, 0]
click at [278, 219] on input "[DOMAIN_NAME]" at bounding box center [270, 220] width 124 height 8
paste input "/dashboard"
type input "[DOMAIN_NAME][URL]"
click at [705, 30] on button "Save" at bounding box center [699, 34] width 46 height 12
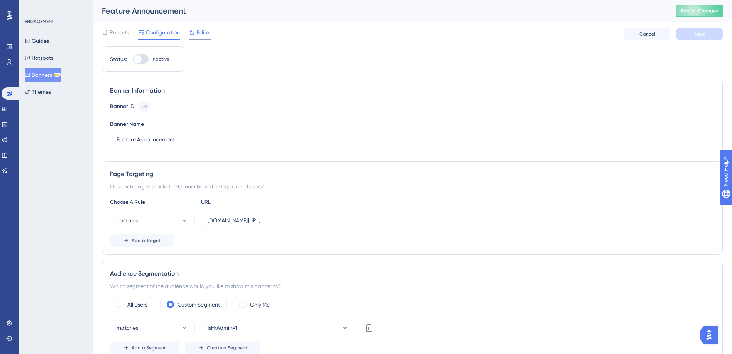
click at [197, 32] on span "Editor" at bounding box center [204, 32] width 14 height 9
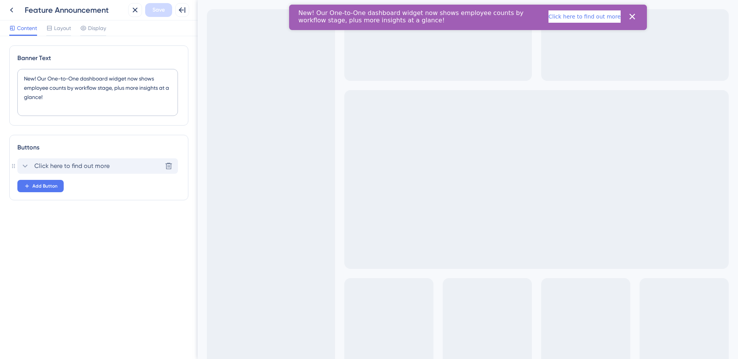
click at [116, 167] on div "Click here to find out more Delete" at bounding box center [97, 166] width 160 height 15
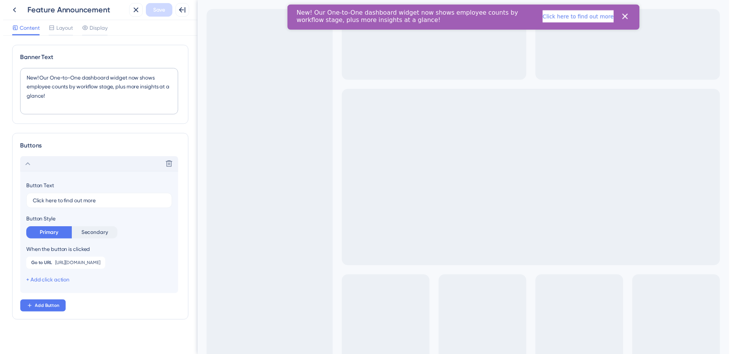
scroll to position [5, 0]
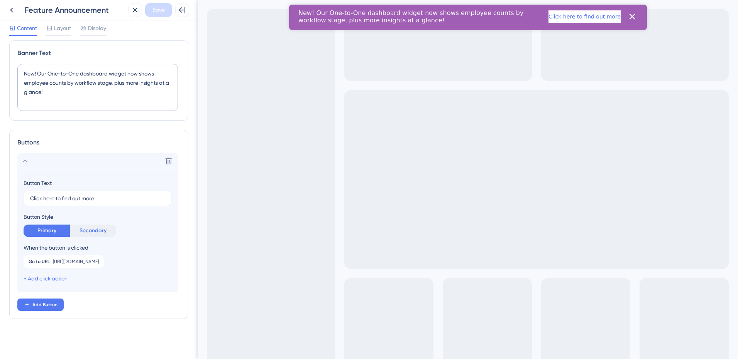
click at [92, 230] on button "Secondary" at bounding box center [93, 231] width 46 height 12
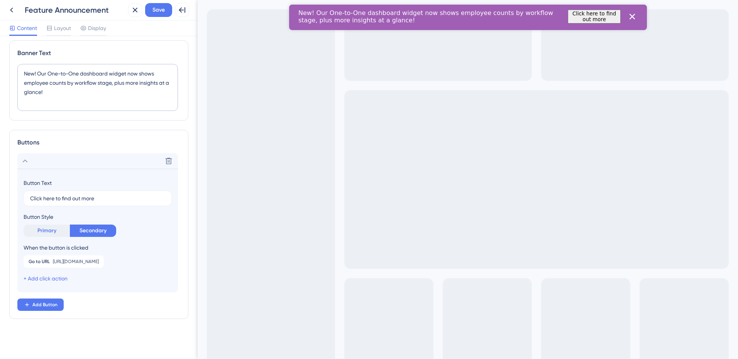
click at [52, 234] on button "Primary" at bounding box center [47, 231] width 46 height 12
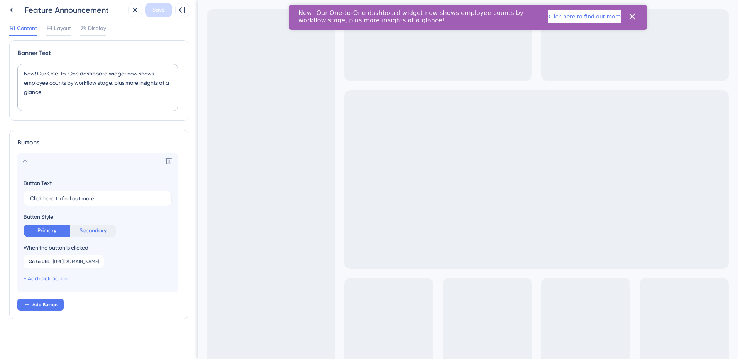
click at [94, 233] on button "Secondary" at bounding box center [93, 231] width 46 height 12
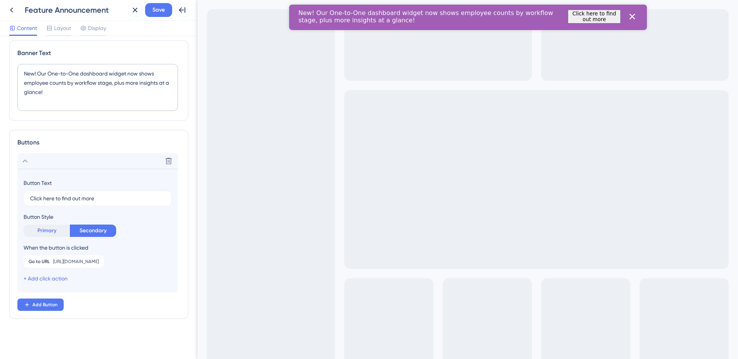
click at [47, 233] on button "Primary" at bounding box center [47, 231] width 46 height 12
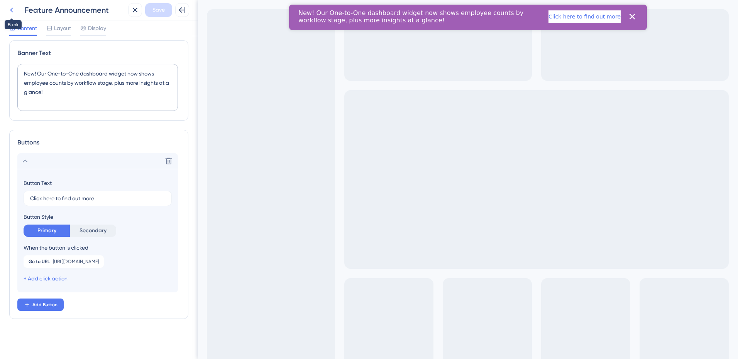
click at [15, 10] on icon at bounding box center [11, 9] width 9 height 9
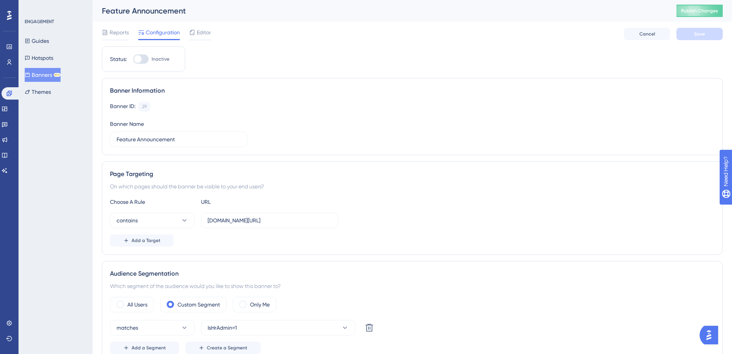
click at [145, 57] on div at bounding box center [140, 58] width 15 height 9
click at [133, 59] on input "Inactive" at bounding box center [133, 59] width 0 height 0
checkbox input "true"
click at [702, 30] on button "Save" at bounding box center [699, 34] width 46 height 12
click at [700, 10] on span "Publish Changes" at bounding box center [699, 11] width 37 height 6
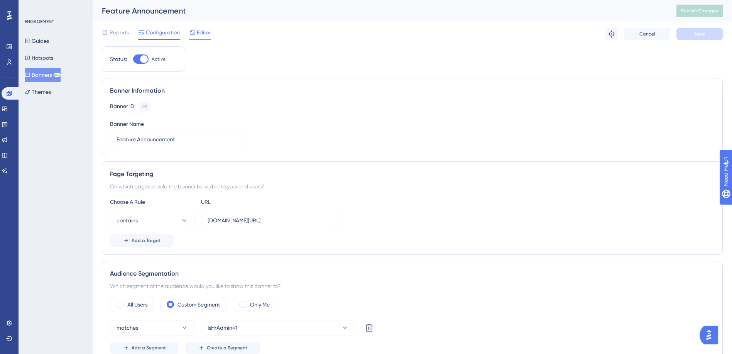
click at [200, 32] on span "Editor" at bounding box center [204, 32] width 14 height 9
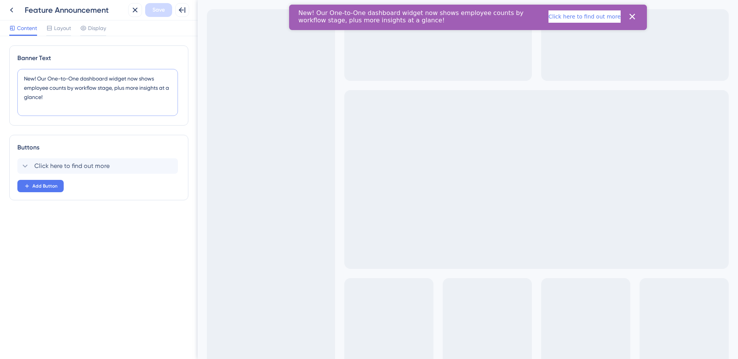
click at [112, 89] on textarea "New! Our One-to-One dashboard widget now shows employee counts by workflow stag…" at bounding box center [97, 92] width 160 height 47
type textarea "New! Our One-to-One dashboard widget now shows employee counts by status, plus …"
click at [164, 9] on span "Save" at bounding box center [158, 9] width 12 height 9
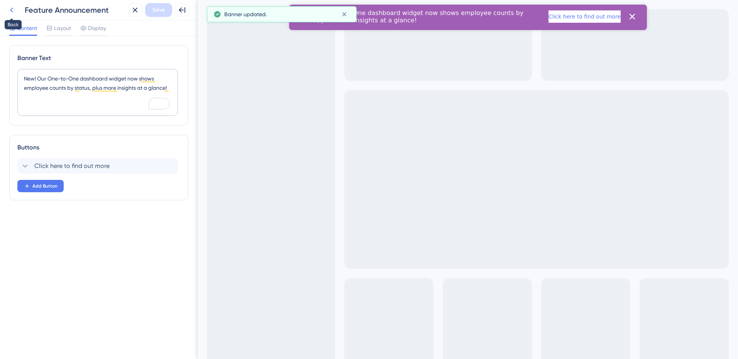
click at [9, 9] on icon at bounding box center [11, 9] width 9 height 9
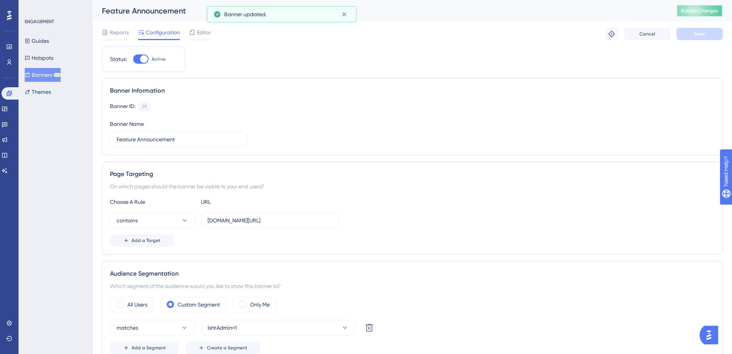
click at [708, 14] on button "Publish Changes" at bounding box center [699, 11] width 46 height 12
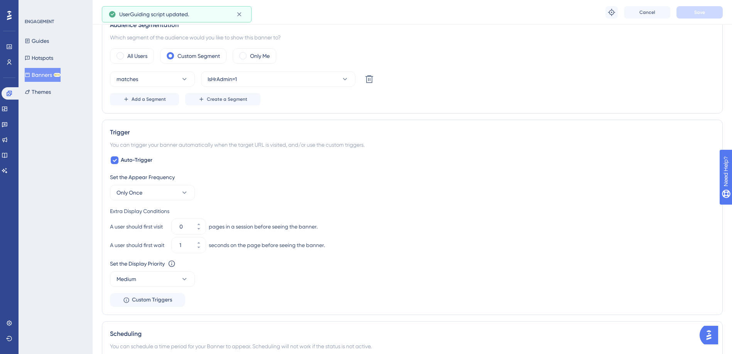
scroll to position [270, 0]
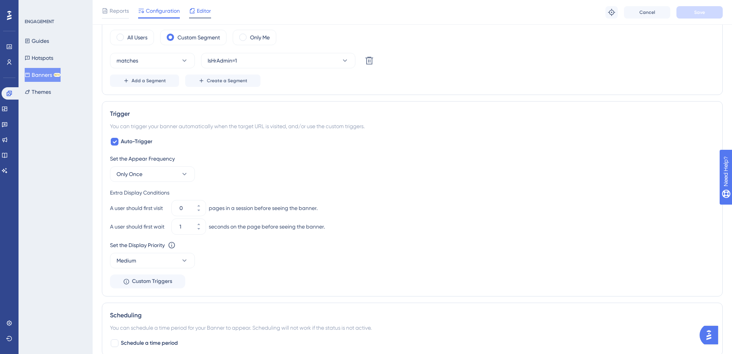
click at [207, 12] on span "Editor" at bounding box center [204, 10] width 14 height 9
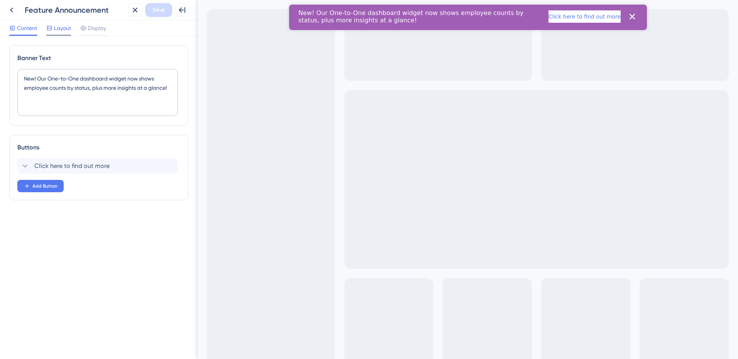
click at [58, 29] on span "Layout" at bounding box center [62, 28] width 17 height 9
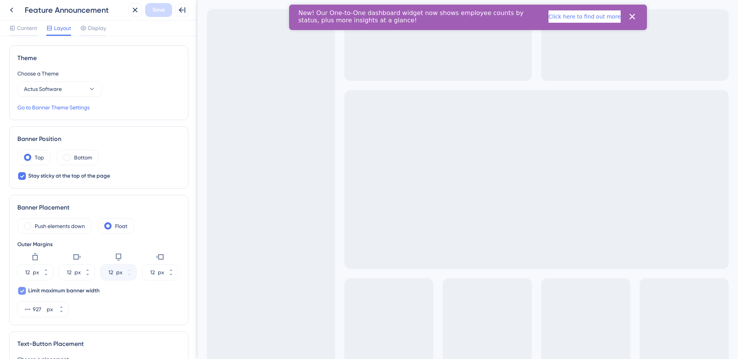
click at [19, 293] on div at bounding box center [22, 291] width 8 height 8
checkbox input "false"
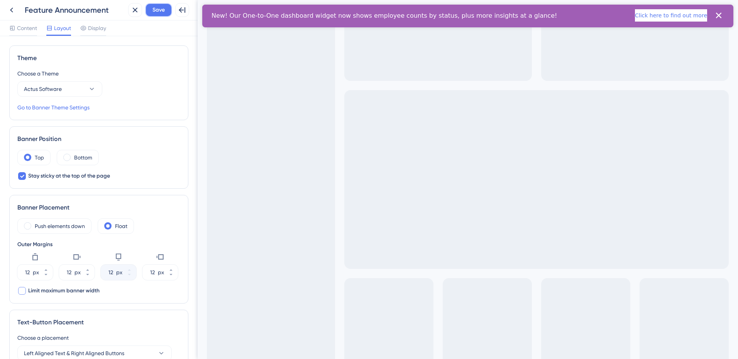
click at [152, 11] on button "Save" at bounding box center [158, 10] width 27 height 14
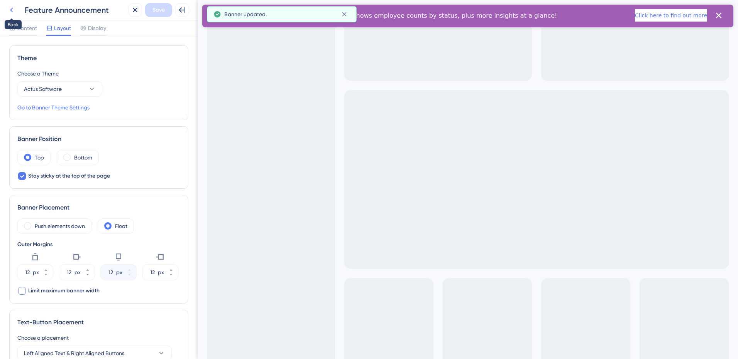
click at [8, 8] on icon at bounding box center [11, 9] width 9 height 9
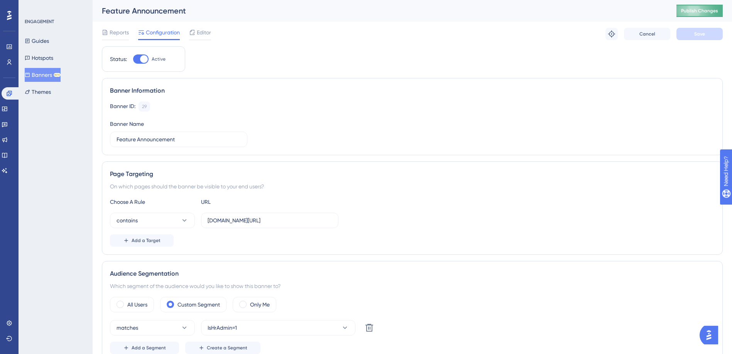
click at [698, 16] on button "Publish Changes" at bounding box center [699, 11] width 46 height 12
click at [207, 33] on span "Editor" at bounding box center [204, 32] width 14 height 9
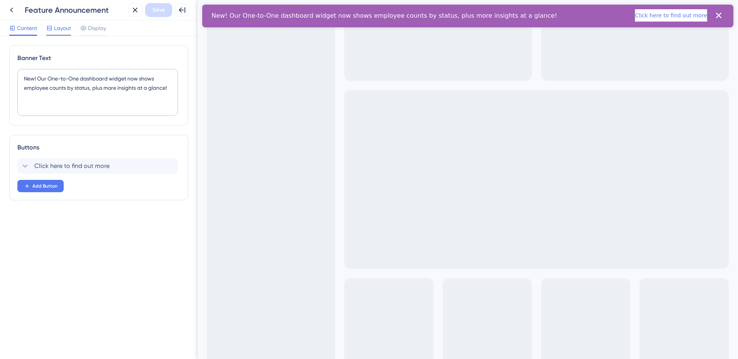
click at [66, 30] on span "Layout" at bounding box center [62, 28] width 17 height 9
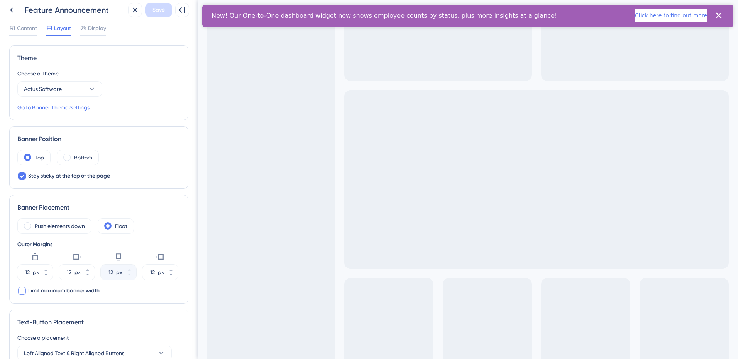
click at [20, 291] on div at bounding box center [22, 291] width 8 height 8
checkbox input "true"
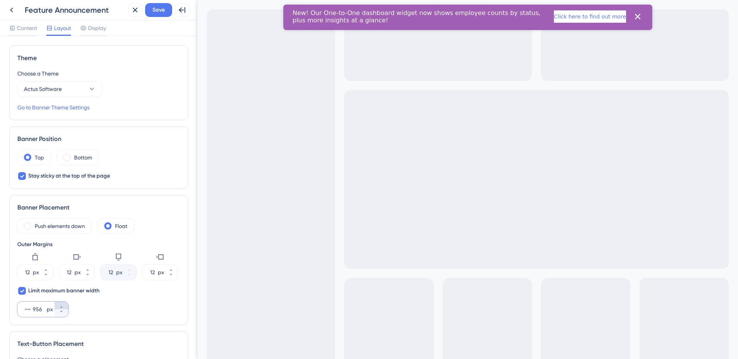
click at [62, 308] on icon at bounding box center [61, 307] width 5 height 5
type input "957"
click at [44, 275] on icon at bounding box center [46, 275] width 5 height 5
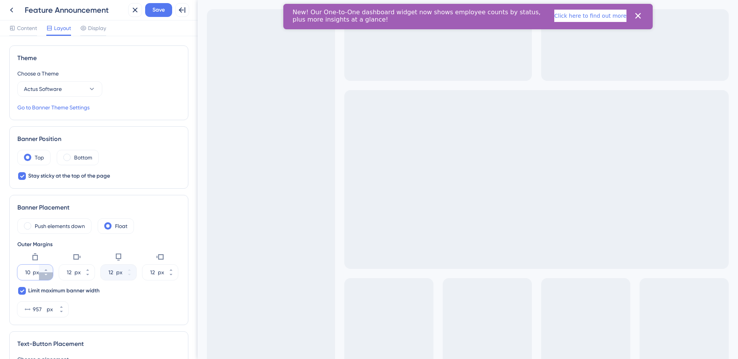
click at [46, 275] on icon at bounding box center [45, 275] width 3 height 2
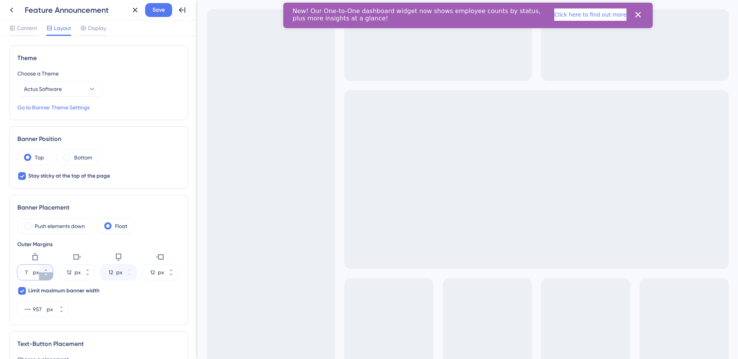
click at [46, 275] on icon at bounding box center [45, 275] width 3 height 2
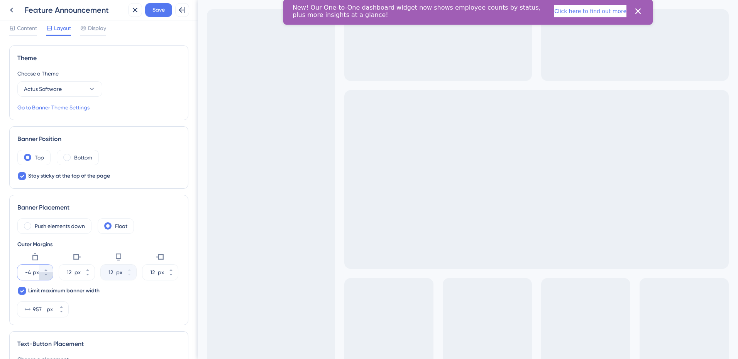
click at [46, 275] on icon at bounding box center [45, 275] width 3 height 2
click at [48, 270] on button "-5 px" at bounding box center [46, 269] width 14 height 8
click at [48, 270] on button "-4 px" at bounding box center [46, 269] width 14 height 8
click at [48, 270] on button "-3 px" at bounding box center [46, 269] width 14 height 8
click at [48, 270] on button "-2 px" at bounding box center [46, 269] width 14 height 8
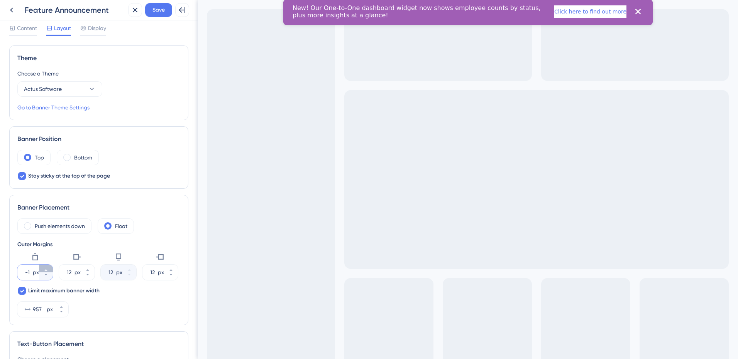
click at [48, 270] on button "-1 px" at bounding box center [46, 269] width 14 height 8
click at [48, 270] on button "0 px" at bounding box center [46, 269] width 14 height 8
click at [48, 270] on button "1 px" at bounding box center [46, 269] width 14 height 8
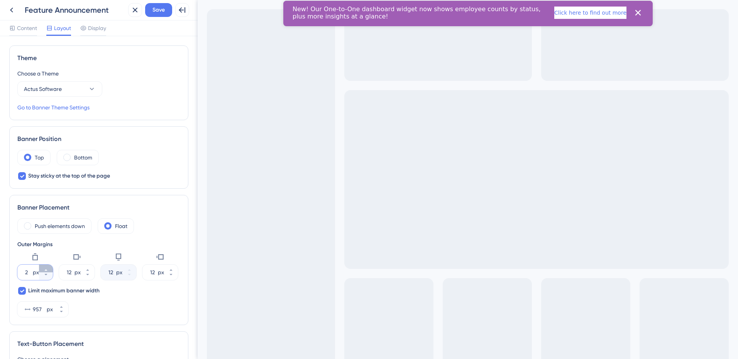
click at [48, 270] on button "2 px" at bounding box center [46, 269] width 14 height 8
click at [48, 270] on button "3 px" at bounding box center [46, 269] width 14 height 8
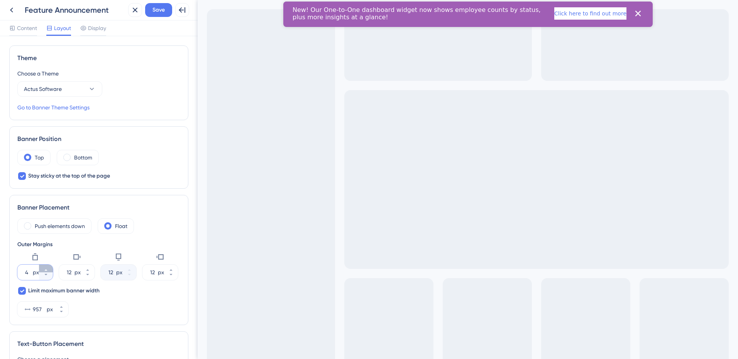
click at [48, 270] on button "4 px" at bounding box center [46, 269] width 14 height 8
type input "5"
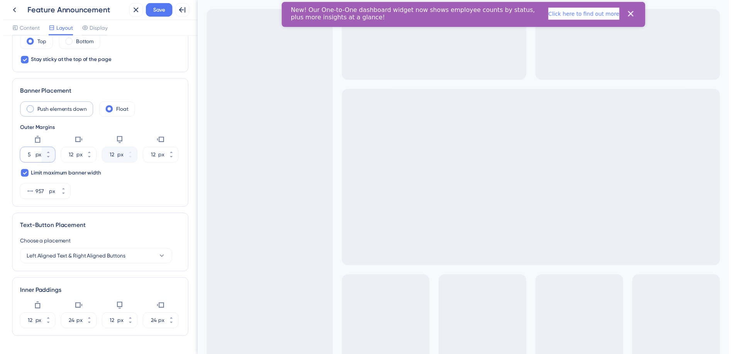
scroll to position [137, 0]
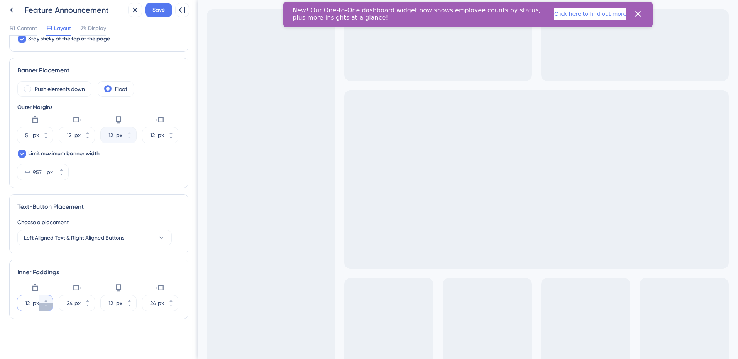
click at [47, 306] on icon at bounding box center [46, 306] width 5 height 5
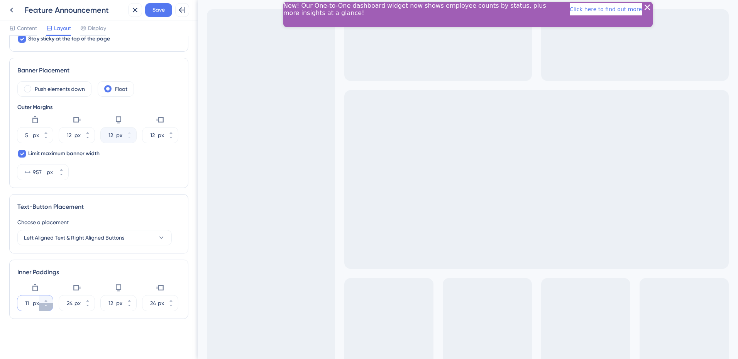
click at [47, 306] on icon at bounding box center [46, 306] width 5 height 5
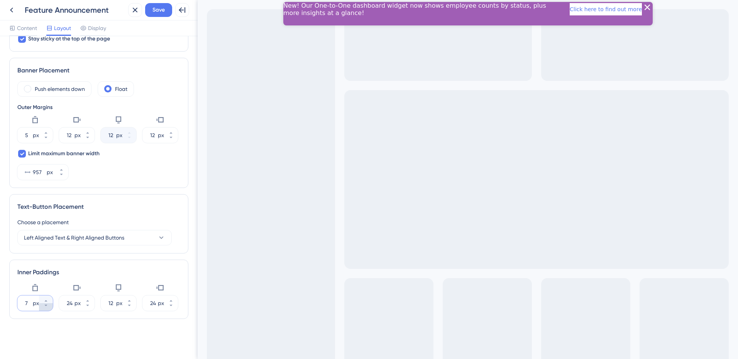
type input "6"
click at [127, 307] on icon at bounding box center [129, 306] width 5 height 5
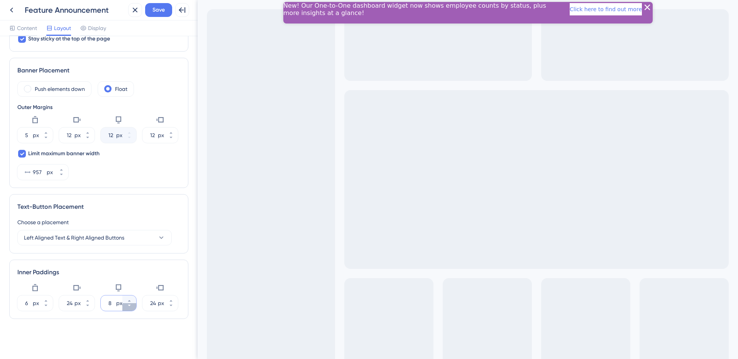
click at [127, 307] on icon at bounding box center [129, 306] width 5 height 5
type input "6"
click at [167, 307] on button "14 px" at bounding box center [171, 308] width 14 height 8
click at [167, 307] on button "13 px" at bounding box center [171, 308] width 14 height 8
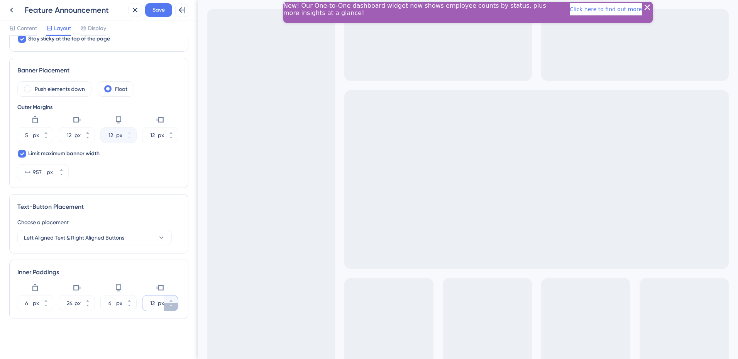
click at [167, 307] on button "12 px" at bounding box center [171, 308] width 14 height 8
click at [167, 307] on button "11 px" at bounding box center [171, 308] width 14 height 8
click at [167, 307] on button "10 px" at bounding box center [171, 308] width 14 height 8
type input "9"
click at [47, 307] on icon at bounding box center [46, 306] width 5 height 5
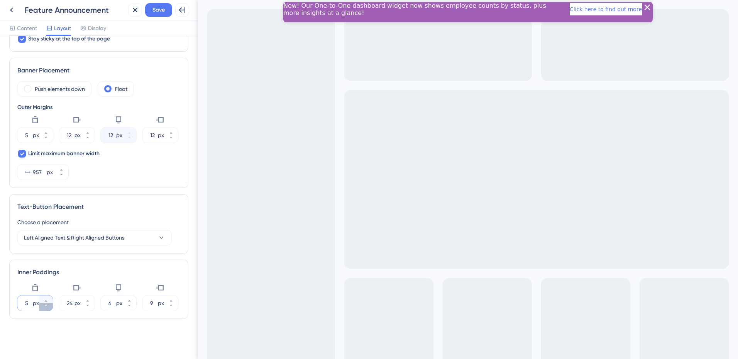
click at [47, 307] on icon at bounding box center [46, 306] width 5 height 5
type input "3"
click at [159, 9] on span "Save" at bounding box center [158, 9] width 12 height 9
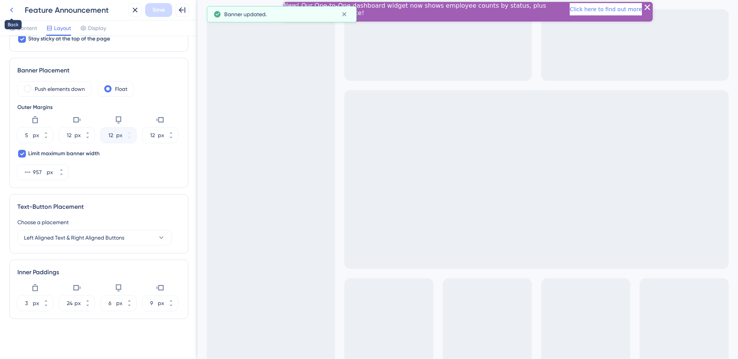
click at [12, 10] on icon at bounding box center [11, 9] width 9 height 9
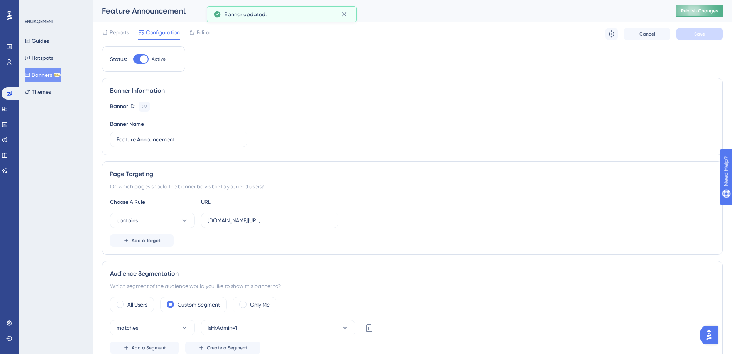
click at [710, 15] on button "Publish Changes" at bounding box center [699, 11] width 46 height 12
click at [196, 35] on div "Editor" at bounding box center [200, 32] width 22 height 9
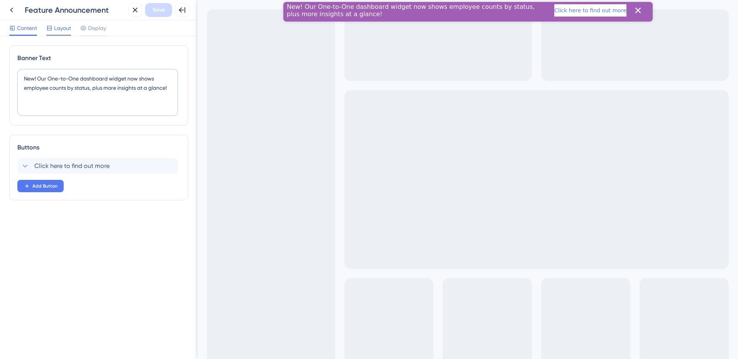
click at [50, 28] on icon at bounding box center [49, 28] width 6 height 6
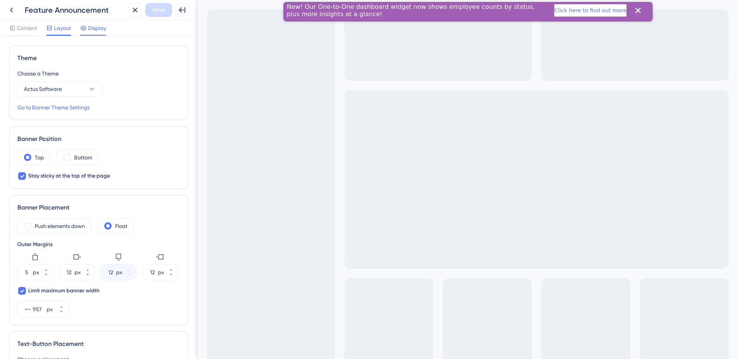
click at [95, 29] on span "Display" at bounding box center [97, 28] width 18 height 9
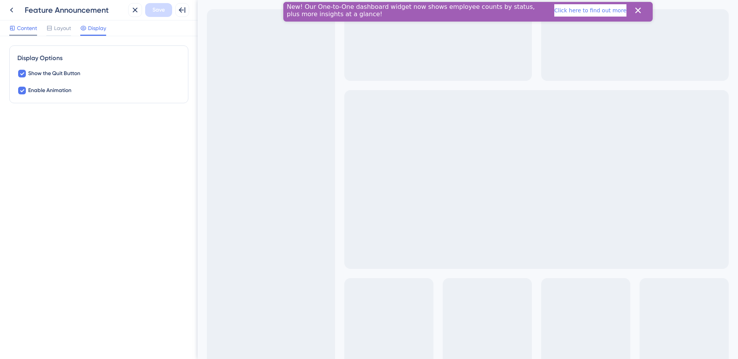
click at [28, 29] on span "Content" at bounding box center [27, 28] width 20 height 9
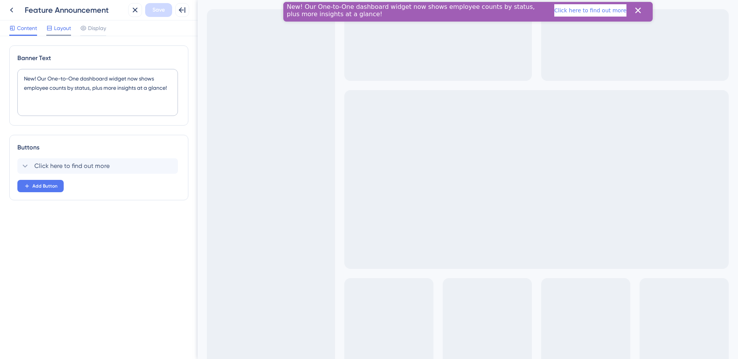
click at [60, 29] on span "Layout" at bounding box center [62, 28] width 17 height 9
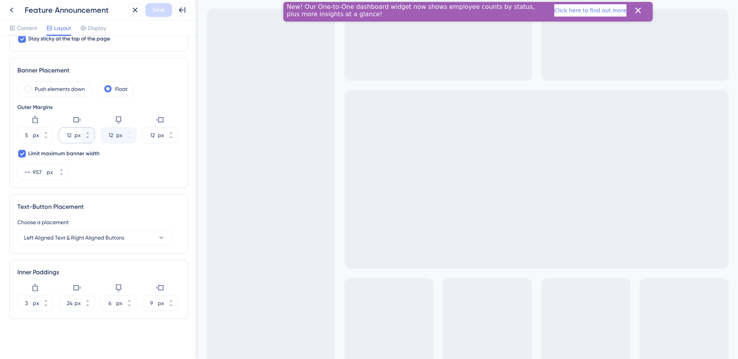
scroll to position [99, 0]
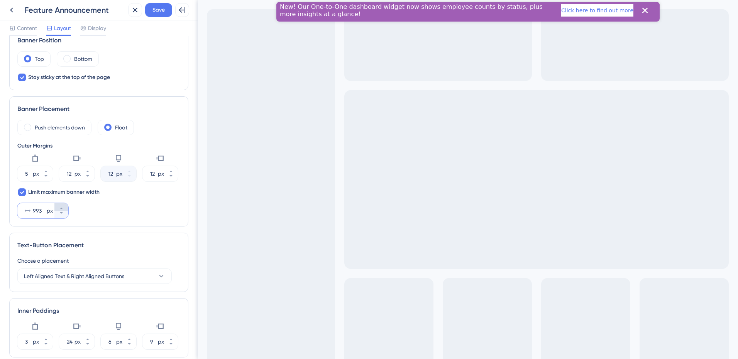
click at [62, 207] on icon at bounding box center [61, 208] width 5 height 5
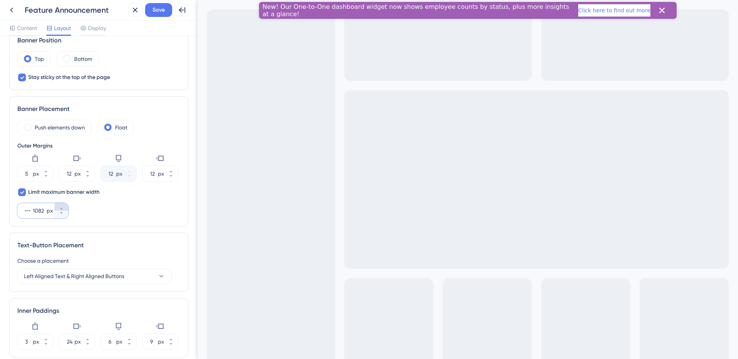
click at [62, 207] on icon at bounding box center [61, 208] width 5 height 5
type input "1083"
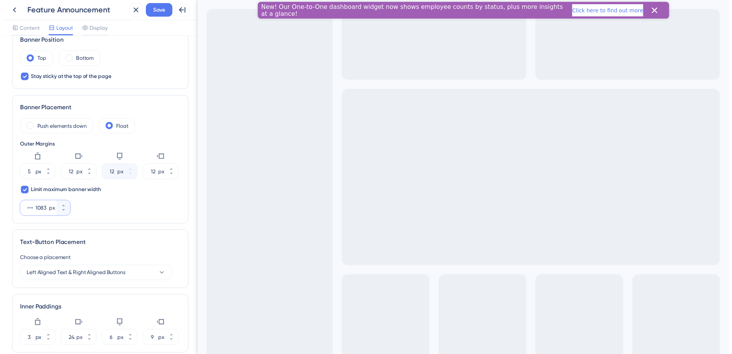
scroll to position [137, 0]
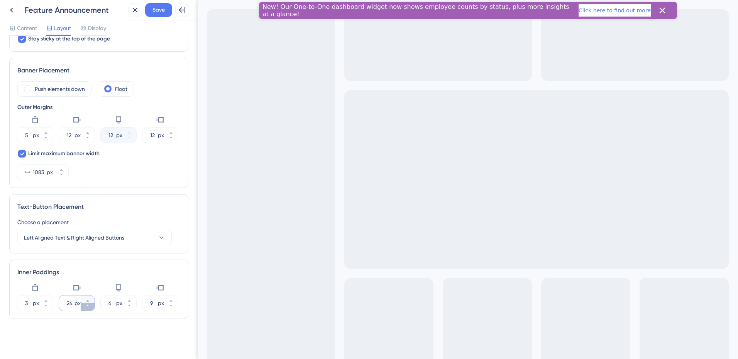
click at [86, 306] on icon at bounding box center [87, 306] width 5 height 5
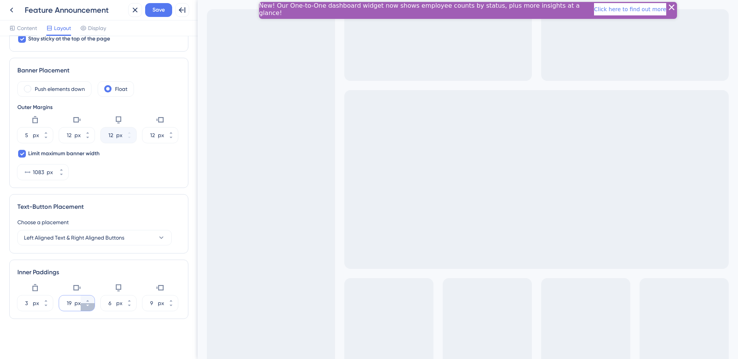
click at [86, 306] on icon at bounding box center [87, 306] width 5 height 5
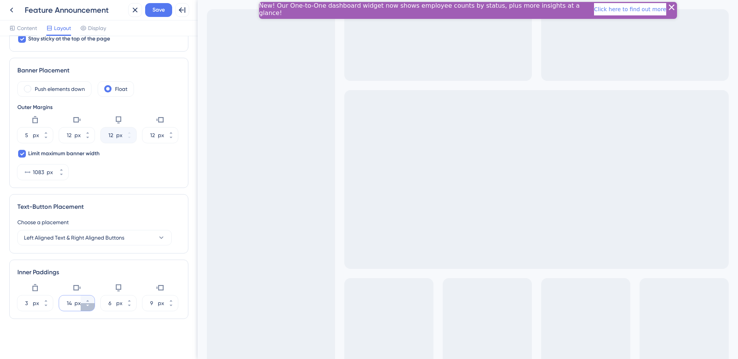
click at [86, 306] on icon at bounding box center [87, 306] width 5 height 5
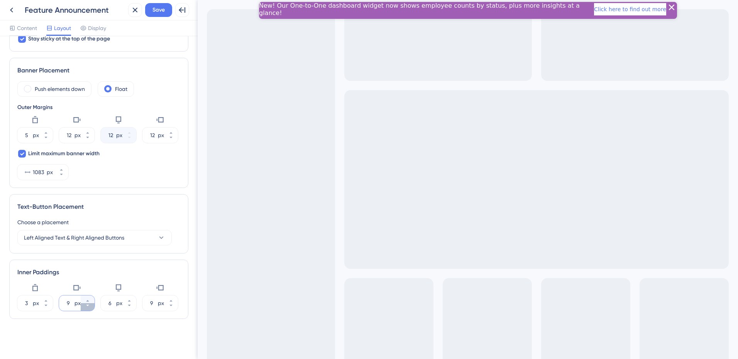
click at [86, 306] on icon at bounding box center [87, 306] width 5 height 5
type input "6"
click at [124, 307] on button "6 px" at bounding box center [129, 308] width 14 height 8
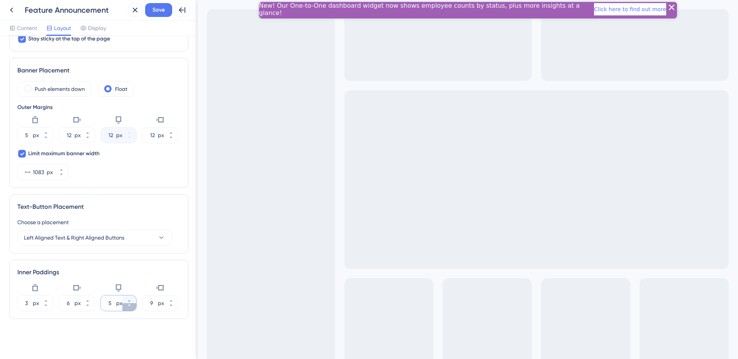
click at [128, 308] on icon at bounding box center [129, 306] width 5 height 5
type input "4"
click at [155, 12] on span "Save" at bounding box center [158, 9] width 12 height 9
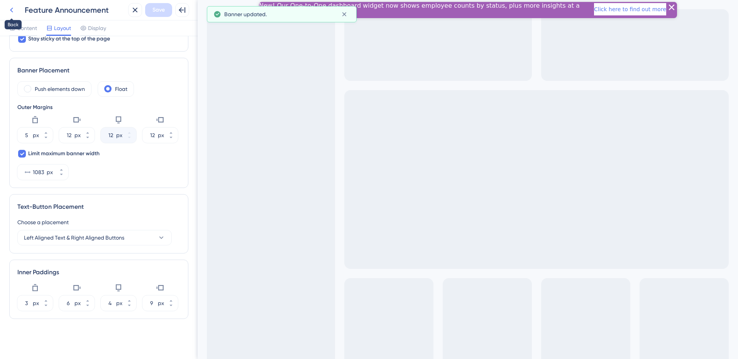
click at [10, 10] on icon at bounding box center [11, 9] width 9 height 9
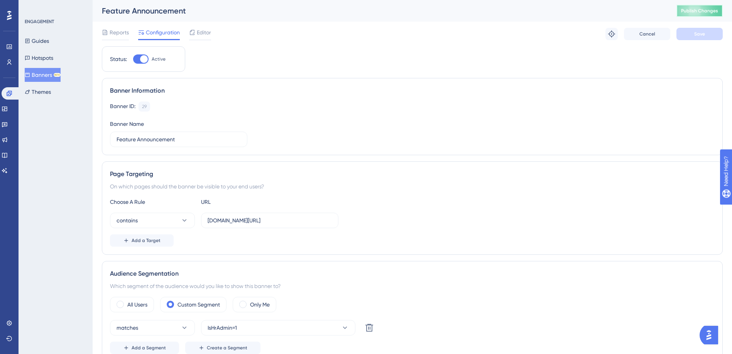
click at [701, 8] on span "Publish Changes" at bounding box center [699, 11] width 37 height 6
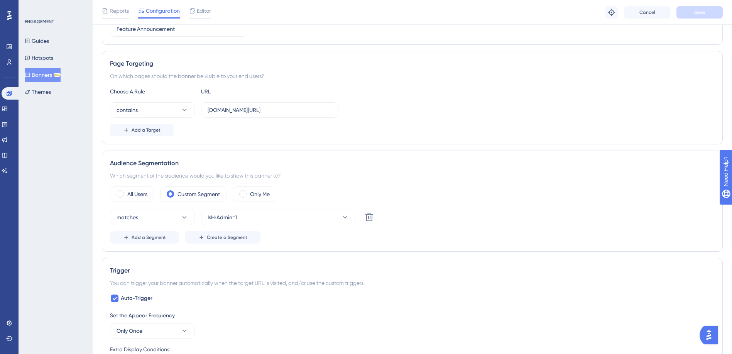
scroll to position [116, 0]
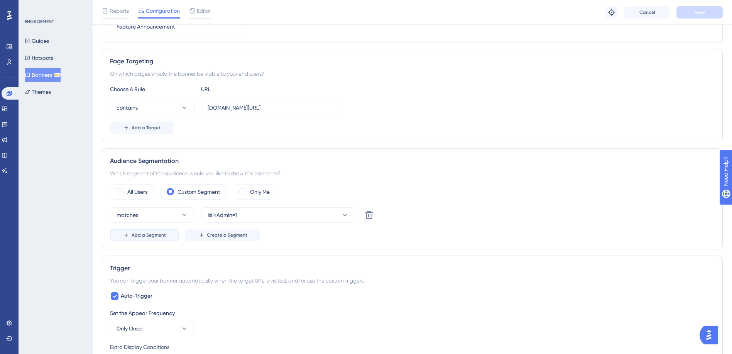
click at [146, 237] on span "Add a Segment" at bounding box center [149, 235] width 34 height 6
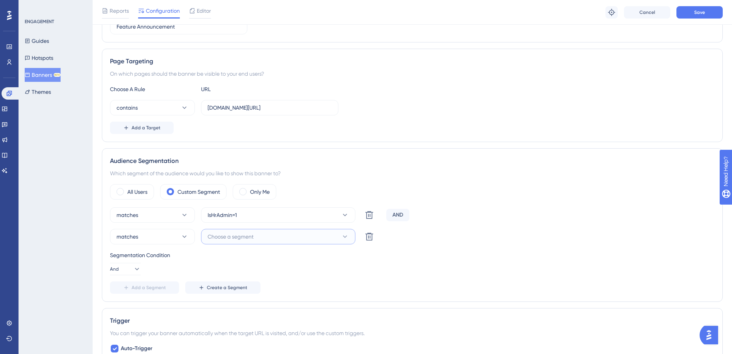
click at [226, 238] on span "Choose a segment" at bounding box center [231, 236] width 46 height 9
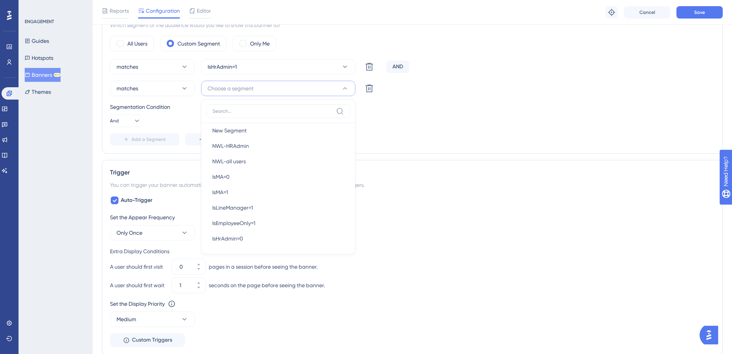
scroll to position [315, 0]
click at [259, 206] on div "IsLineManager=1 IsLineManager=1" at bounding box center [278, 205] width 132 height 15
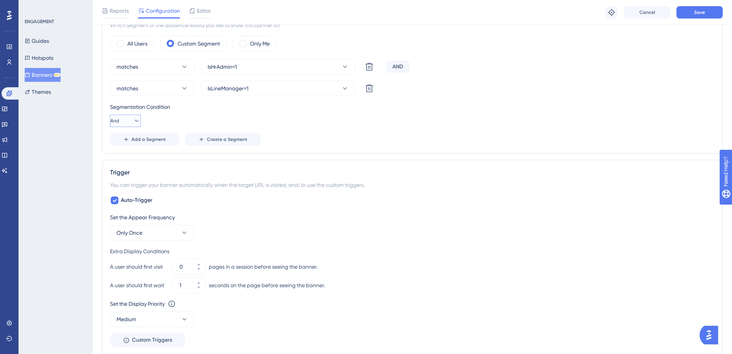
click at [116, 122] on span "And" at bounding box center [114, 121] width 9 height 6
click at [118, 158] on button "Or Or" at bounding box center [125, 157] width 21 height 15
click at [687, 13] on button "Save" at bounding box center [699, 12] width 46 height 12
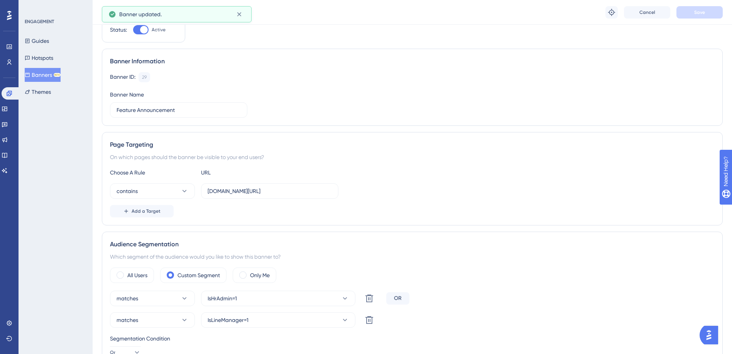
scroll to position [0, 0]
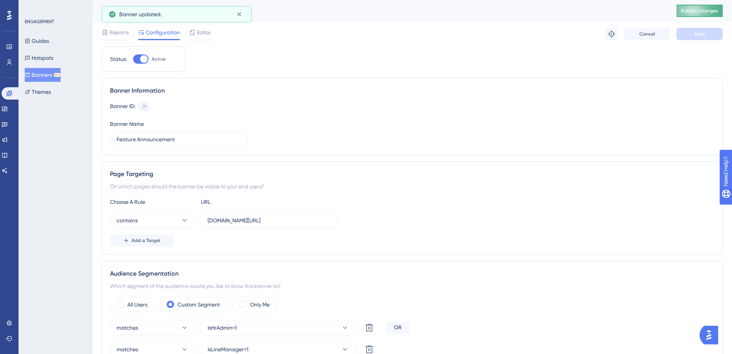
click at [696, 12] on span "Publish Changes" at bounding box center [699, 11] width 37 height 6
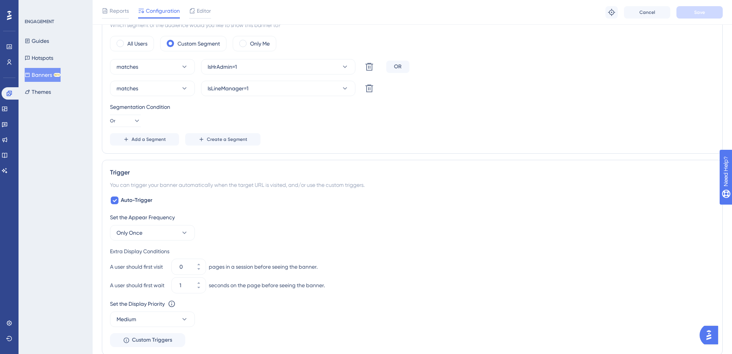
scroll to position [309, 0]
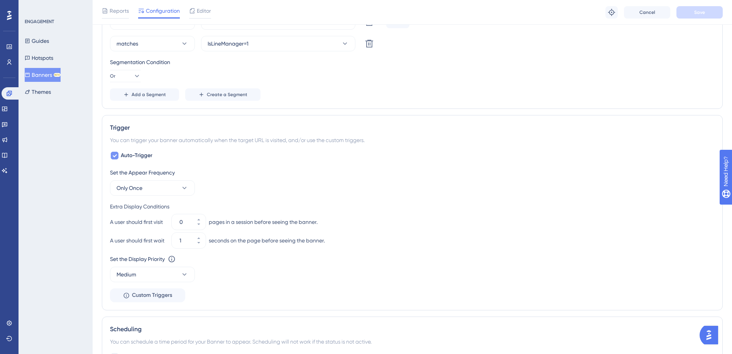
click at [130, 157] on span "Auto-Trigger" at bounding box center [137, 155] width 32 height 9
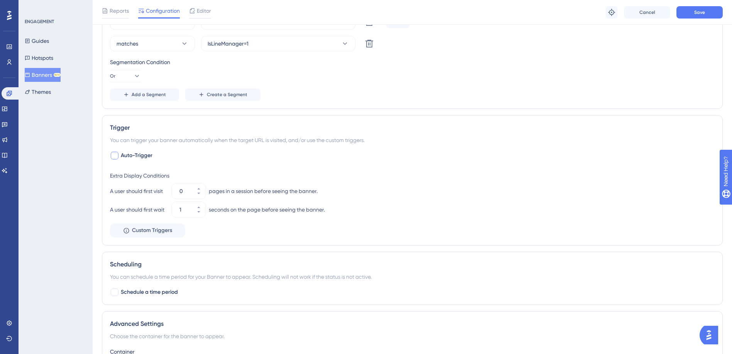
click at [130, 157] on span "Auto-Trigger" at bounding box center [137, 155] width 32 height 9
checkbox input "true"
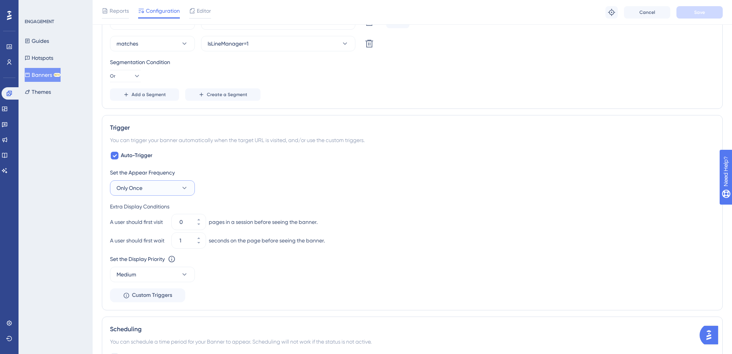
click at [141, 185] on span "Only Once" at bounding box center [129, 187] width 26 height 9
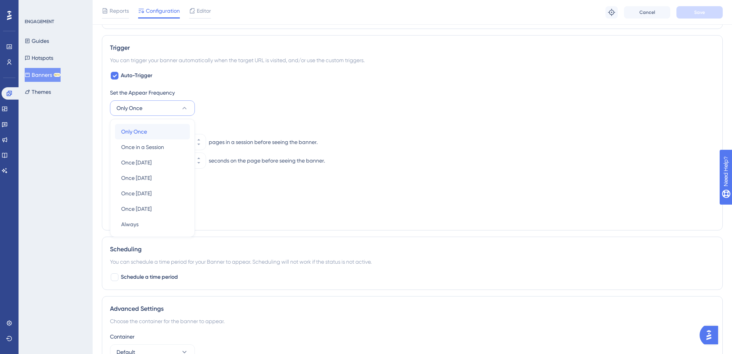
click at [145, 127] on span "Only Once" at bounding box center [134, 131] width 26 height 9
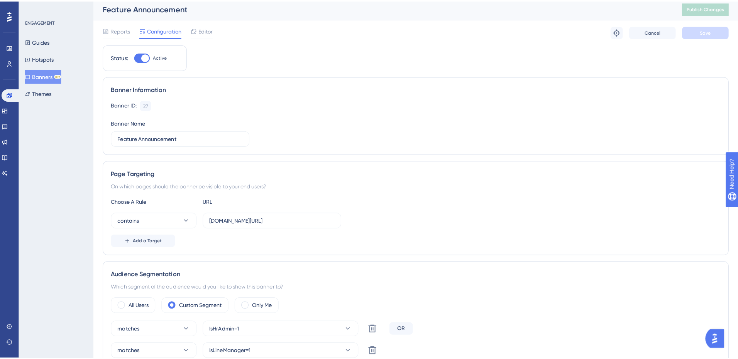
scroll to position [0, 0]
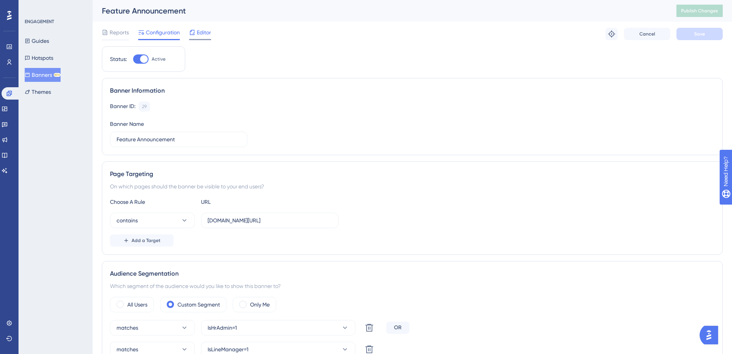
click at [197, 34] on span "Editor" at bounding box center [204, 32] width 14 height 9
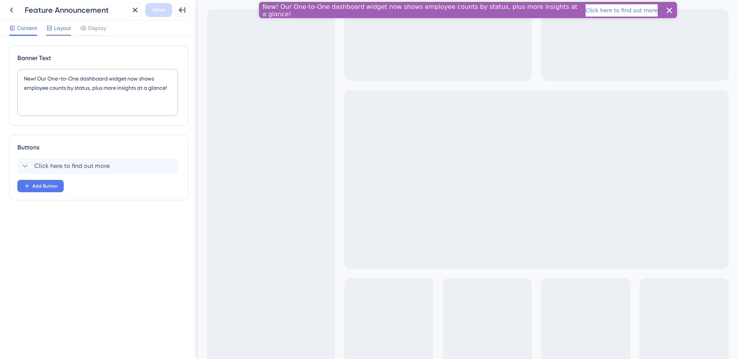
click at [63, 30] on span "Layout" at bounding box center [62, 28] width 17 height 9
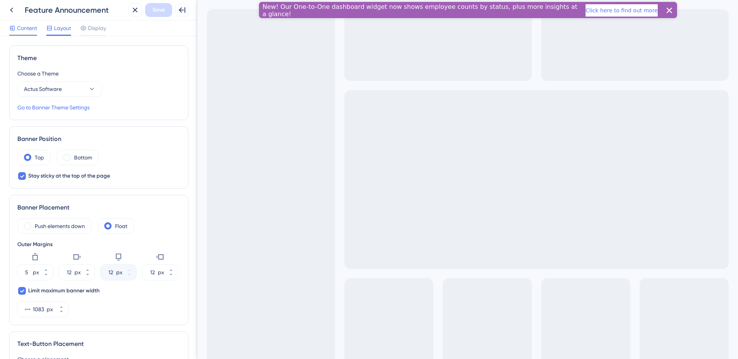
click at [27, 30] on span "Content" at bounding box center [27, 28] width 20 height 9
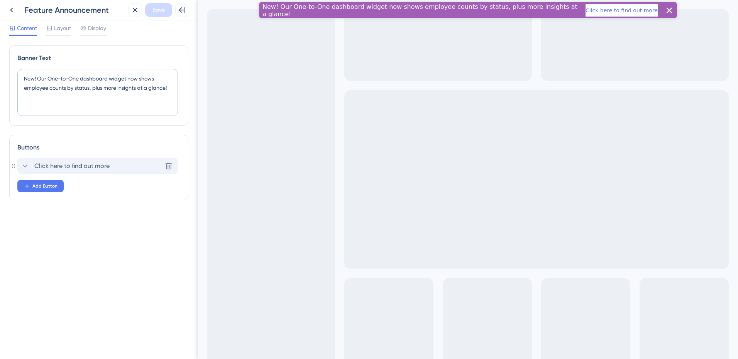
click at [71, 169] on span "Click here to find out more" at bounding box center [71, 166] width 75 height 9
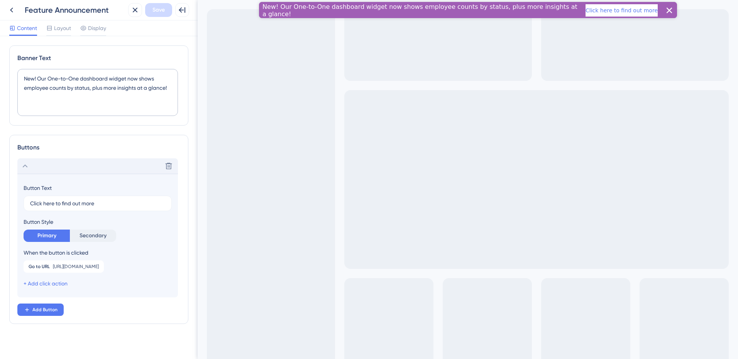
scroll to position [5, 0]
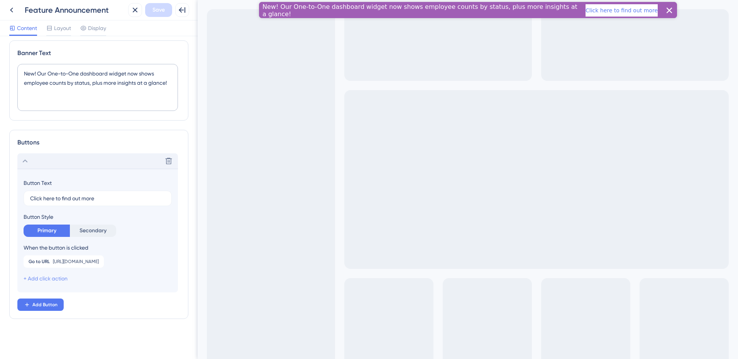
click at [63, 278] on link "+ Add click action" at bounding box center [46, 279] width 44 height 6
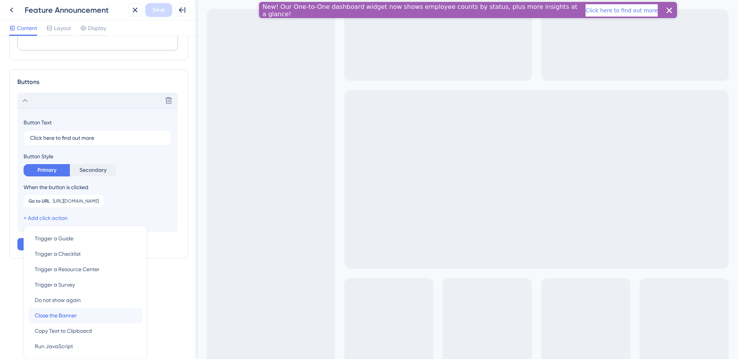
click at [76, 317] on span "Close the Banner" at bounding box center [56, 315] width 42 height 9
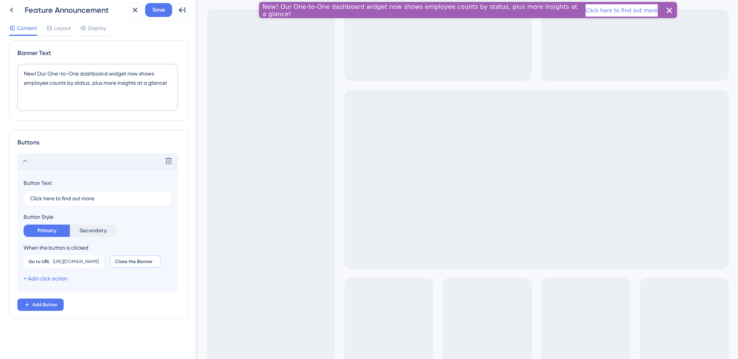
scroll to position [24, 0]
click at [165, 14] on span "Save" at bounding box center [158, 9] width 12 height 9
click at [66, 29] on span "Layout" at bounding box center [62, 28] width 17 height 9
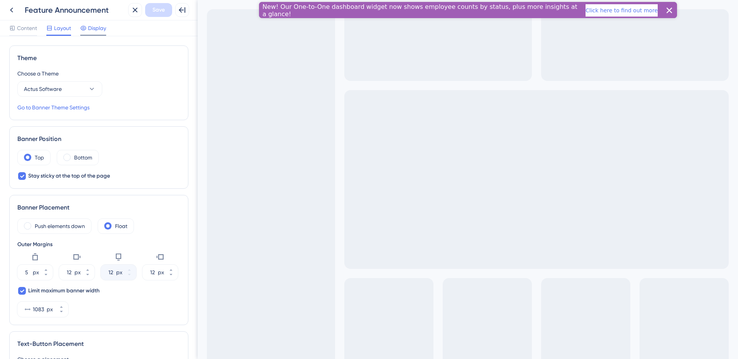
click at [98, 33] on div "Display" at bounding box center [93, 30] width 26 height 12
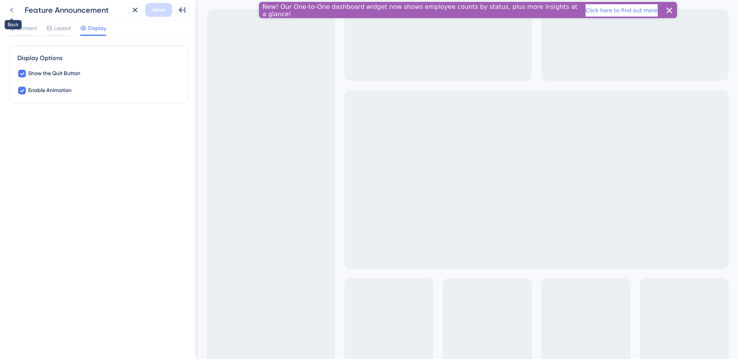
click at [11, 8] on icon at bounding box center [11, 9] width 9 height 9
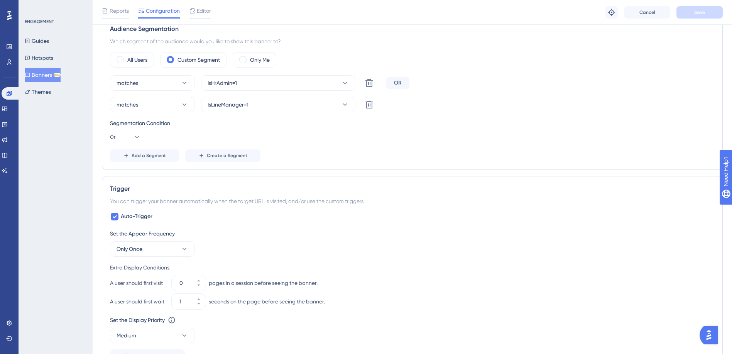
scroll to position [294, 0]
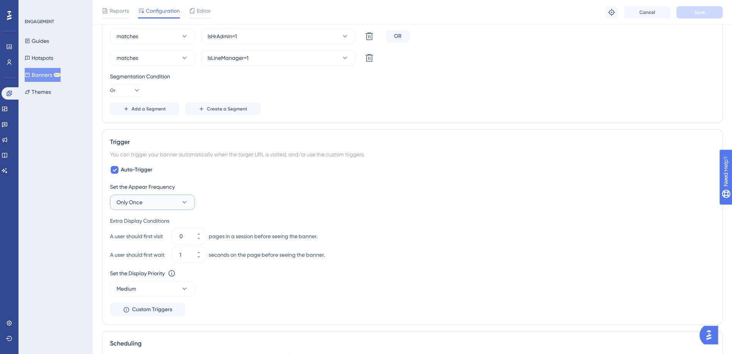
click at [167, 200] on button "Only Once" at bounding box center [152, 201] width 85 height 15
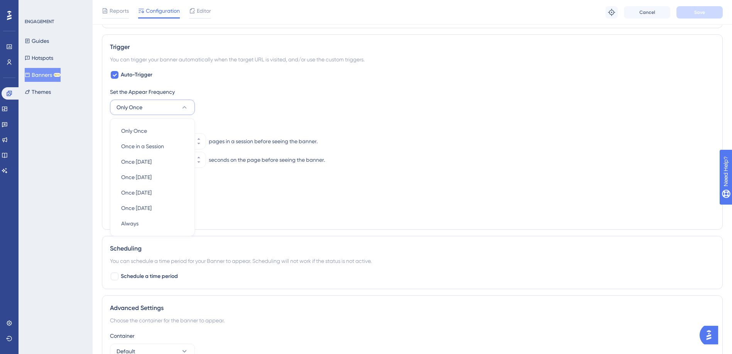
click at [224, 115] on div "Set the Appear Frequency Only Once Only Once Only Once Once in a Session Once i…" at bounding box center [412, 101] width 604 height 28
click at [189, 109] on button "Only Once" at bounding box center [152, 107] width 85 height 15
click at [232, 107] on div "Set the Appear Frequency Only Once Only Once Only Once Once in a Session Once i…" at bounding box center [412, 101] width 604 height 28
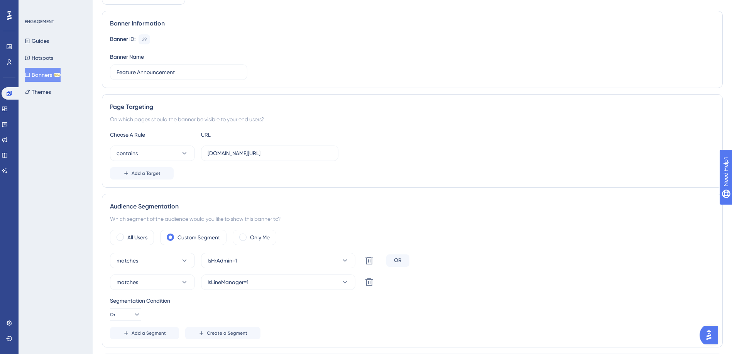
scroll to position [0, 0]
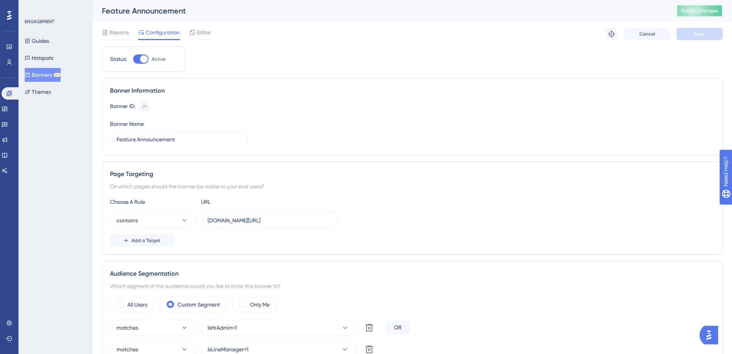
click at [706, 13] on span "Publish Changes" at bounding box center [699, 11] width 37 height 6
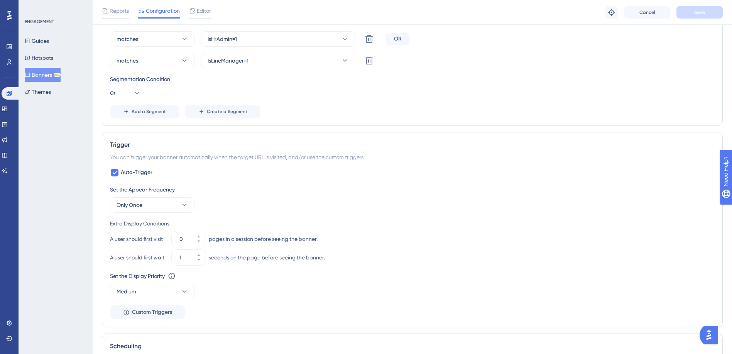
scroll to position [347, 0]
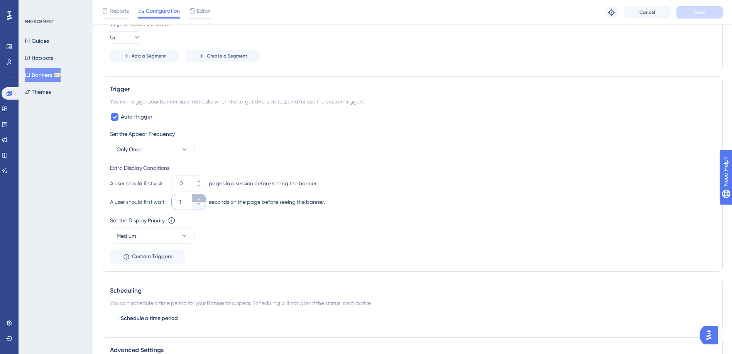
click at [197, 199] on icon at bounding box center [198, 199] width 5 height 5
type input "3"
click at [702, 8] on button "Save" at bounding box center [699, 12] width 46 height 12
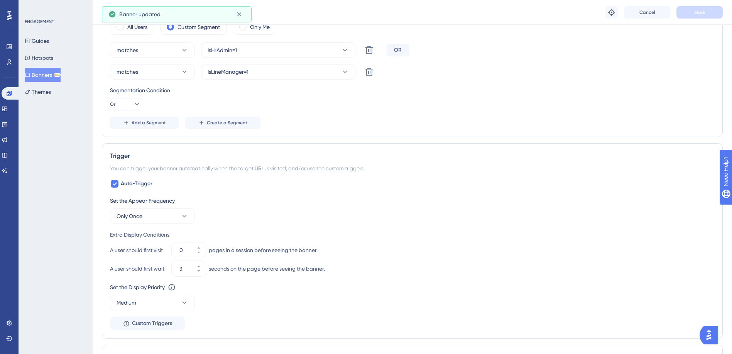
scroll to position [270, 0]
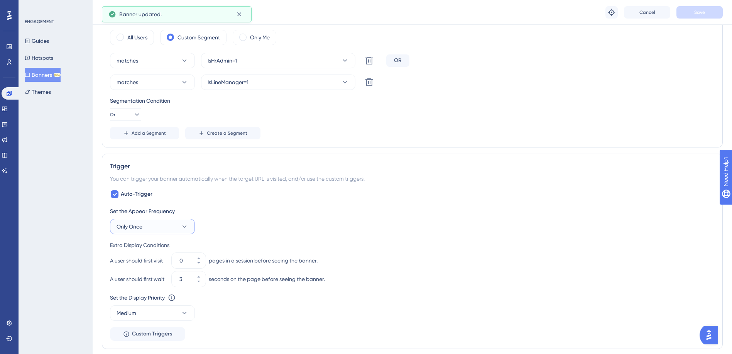
click at [187, 226] on icon at bounding box center [185, 227] width 8 height 8
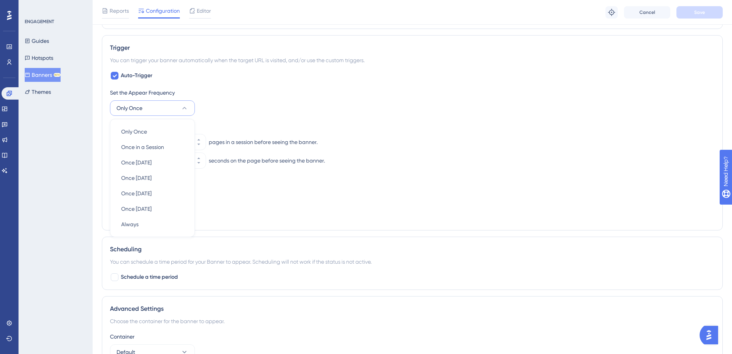
click at [317, 134] on div "Extra Display Conditions A user should first visit 0 pages in a session before …" at bounding box center [412, 145] width 604 height 46
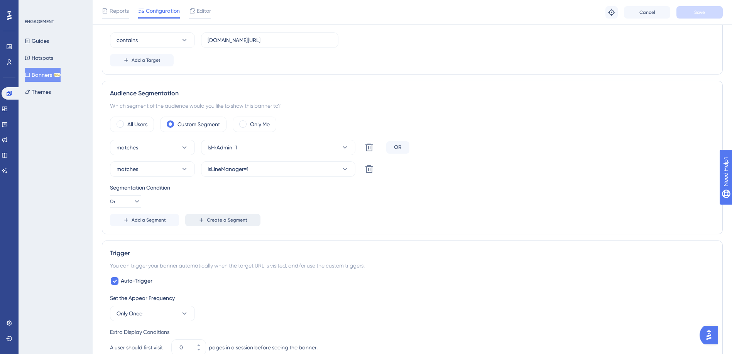
scroll to position [41, 0]
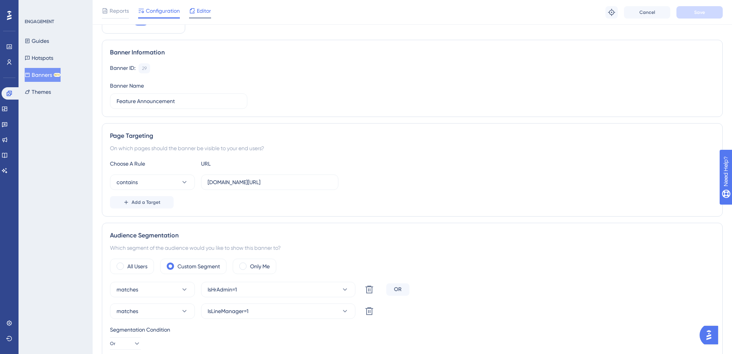
click at [196, 12] on div "Editor" at bounding box center [200, 10] width 22 height 9
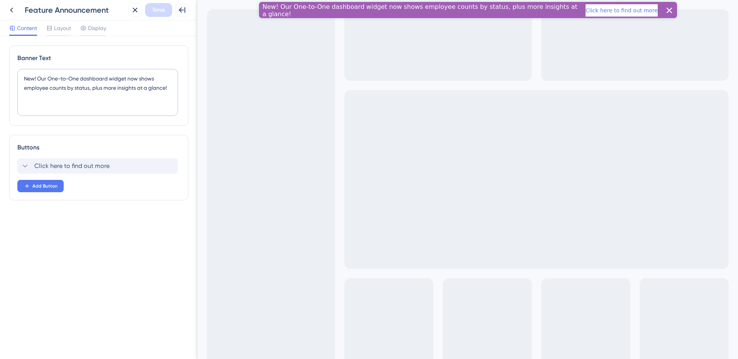
click at [27, 163] on icon at bounding box center [24, 166] width 9 height 9
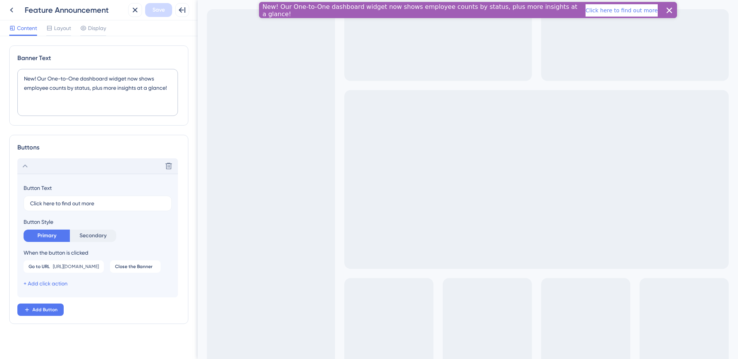
scroll to position [24, 0]
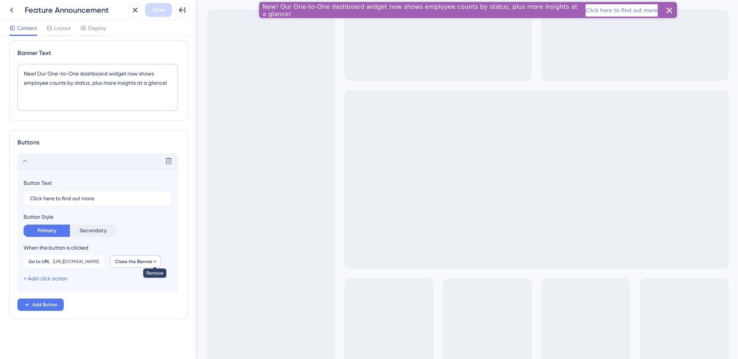
click at [154, 261] on icon at bounding box center [155, 261] width 2 height 2
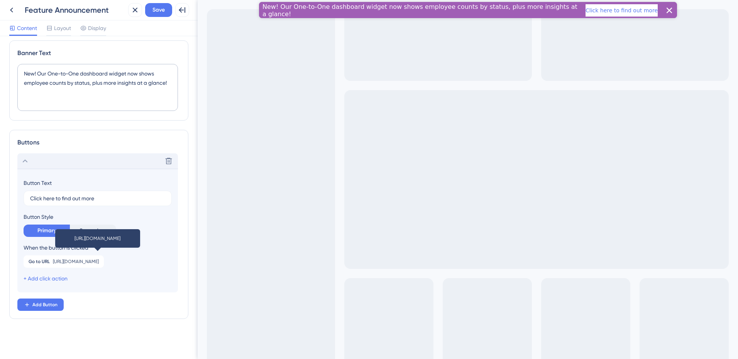
scroll to position [5, 0]
click at [50, 277] on link "+ Add click action" at bounding box center [46, 279] width 44 height 6
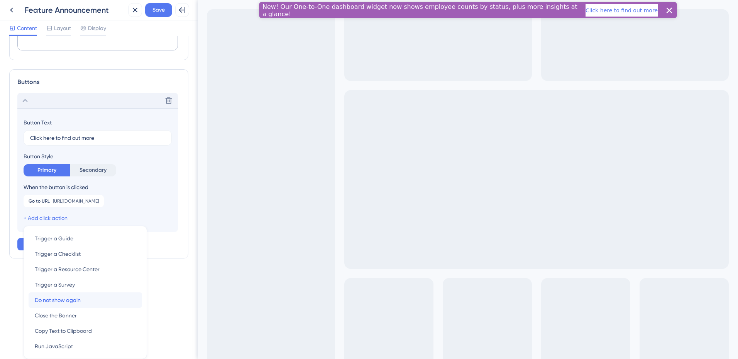
click at [68, 300] on span "Do not show again" at bounding box center [58, 300] width 46 height 9
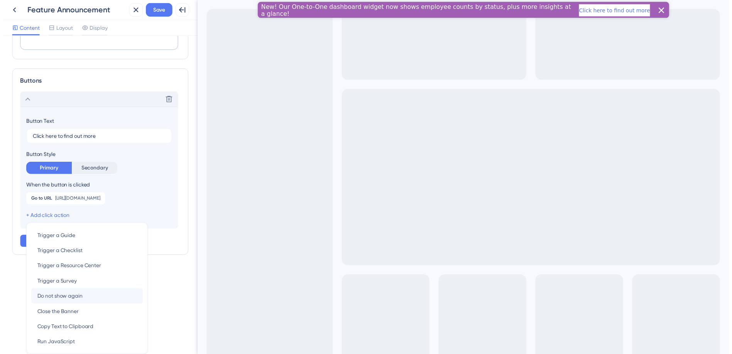
scroll to position [24, 0]
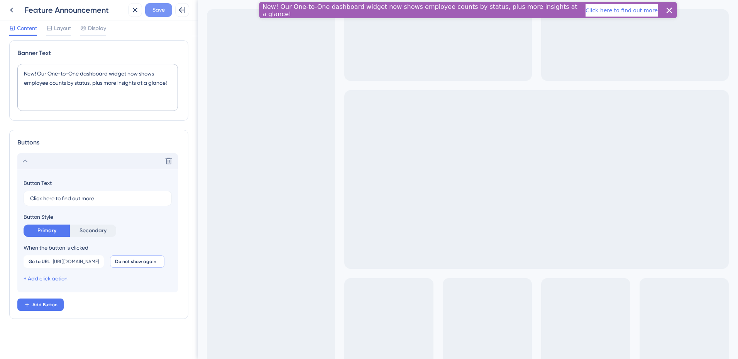
click at [159, 14] on span "Save" at bounding box center [158, 9] width 12 height 9
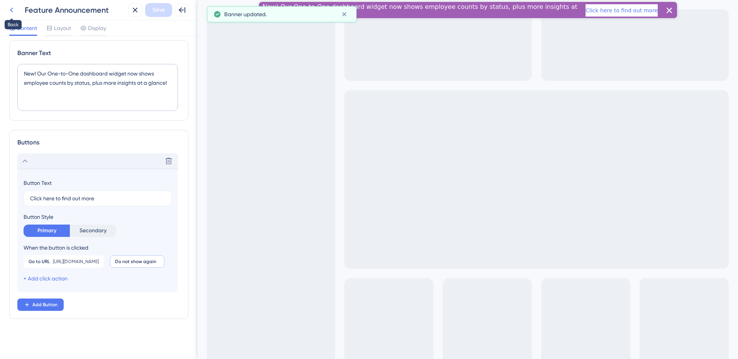
click at [14, 12] on icon at bounding box center [11, 9] width 9 height 9
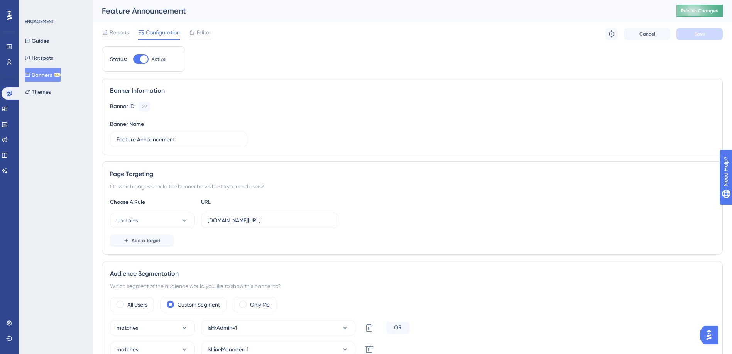
click at [699, 13] on span "Publish Changes" at bounding box center [699, 11] width 37 height 6
click at [202, 32] on span "Editor" at bounding box center [204, 32] width 14 height 9
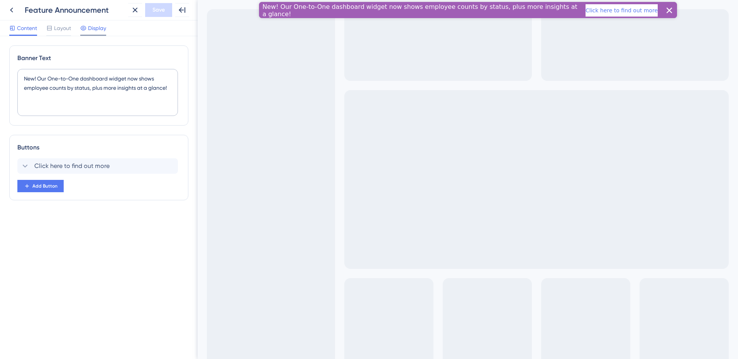
click at [105, 34] on div "Display" at bounding box center [93, 30] width 26 height 12
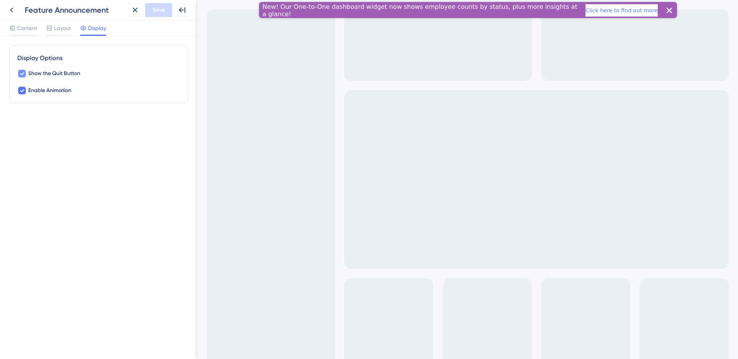
click at [76, 76] on span "Show the Quit Button" at bounding box center [54, 73] width 52 height 9
click at [76, 75] on span "Show the Quit Button" at bounding box center [54, 73] width 52 height 9
checkbox input "true"
click at [57, 29] on span "Layout" at bounding box center [62, 28] width 17 height 9
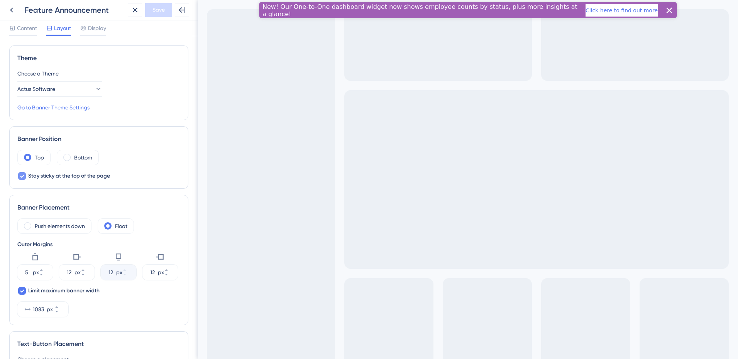
click at [42, 180] on span "Stay sticky at the top of the page" at bounding box center [69, 176] width 82 height 9
click at [148, 14] on button "Save" at bounding box center [158, 10] width 27 height 14
click at [60, 172] on span "Stay sticky at the top of the page" at bounding box center [69, 176] width 82 height 9
checkbox input "true"
click at [165, 13] on button "Save" at bounding box center [158, 10] width 27 height 14
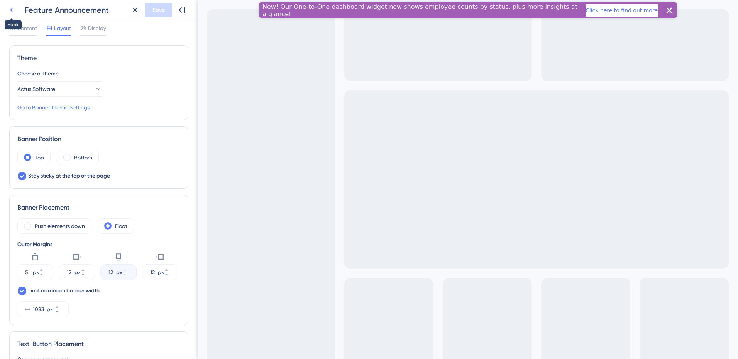
click at [8, 9] on icon at bounding box center [11, 9] width 9 height 9
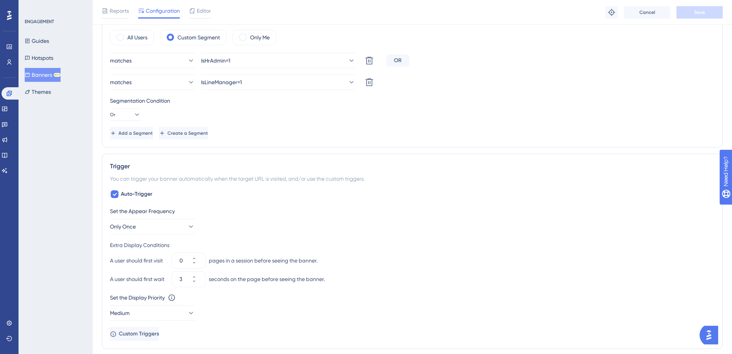
scroll to position [309, 0]
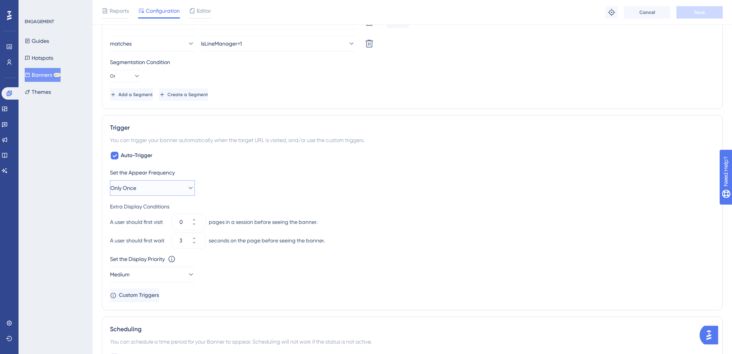
click at [187, 187] on icon at bounding box center [191, 188] width 8 height 8
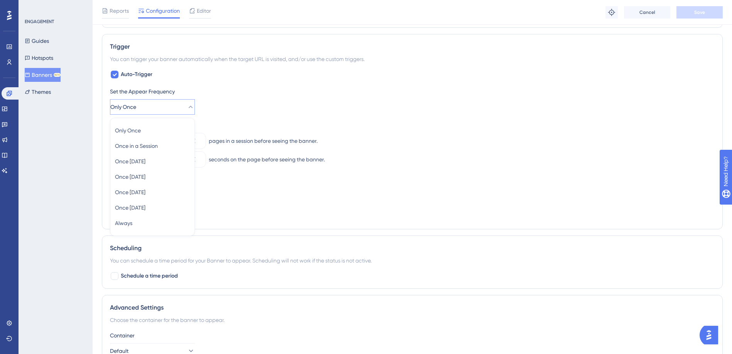
click at [235, 123] on div "Extra Display Conditions" at bounding box center [412, 125] width 604 height 9
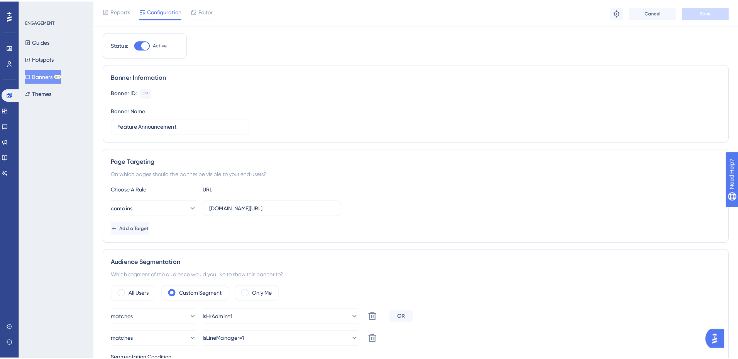
scroll to position [0, 0]
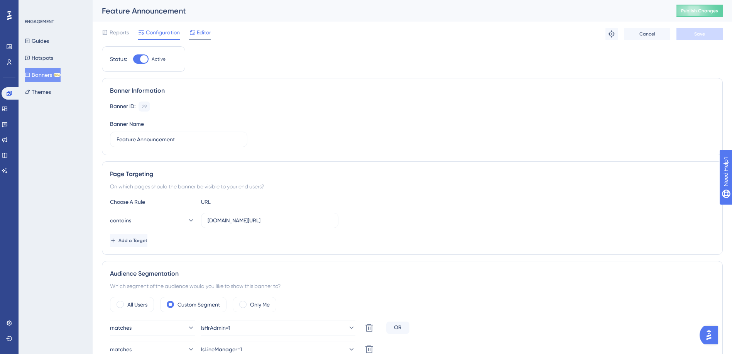
click at [208, 36] on span "Editor" at bounding box center [204, 32] width 14 height 9
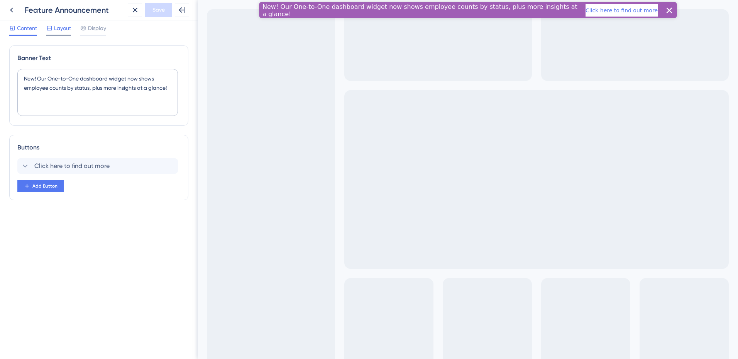
click at [57, 30] on span "Layout" at bounding box center [62, 28] width 17 height 9
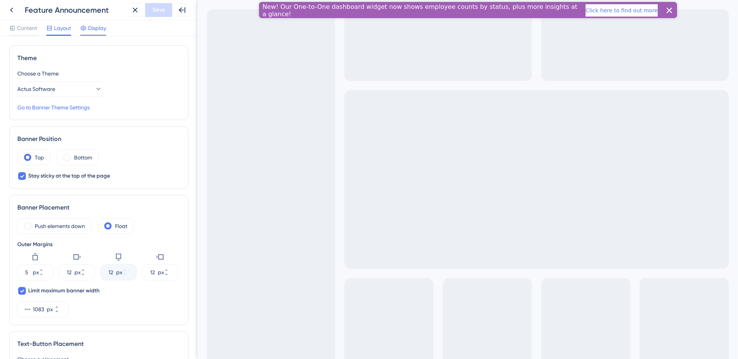
click at [103, 32] on span "Display" at bounding box center [97, 28] width 18 height 9
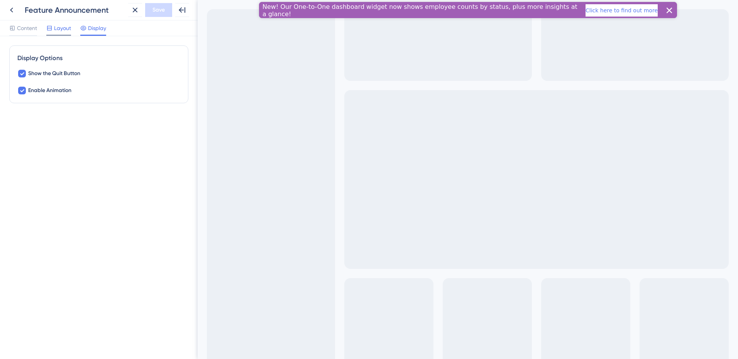
click at [63, 29] on span "Layout" at bounding box center [62, 28] width 17 height 9
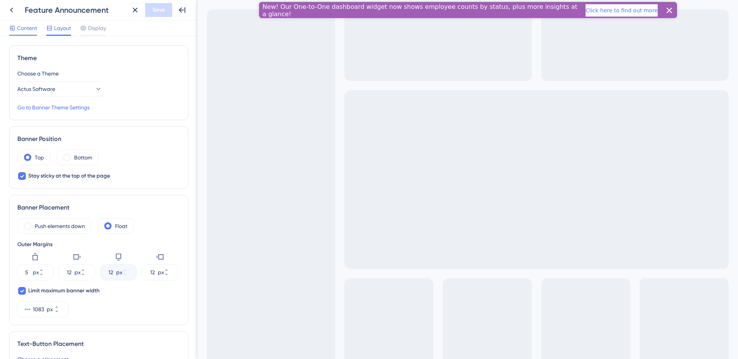
click at [30, 32] on span "Content" at bounding box center [27, 28] width 20 height 9
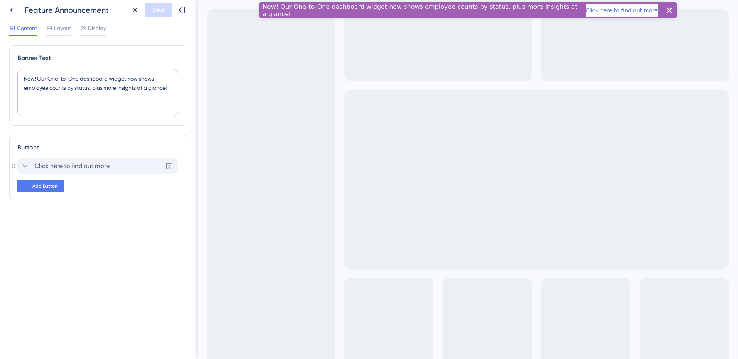
click at [56, 170] on span "Click here to find out more" at bounding box center [71, 166] width 75 height 9
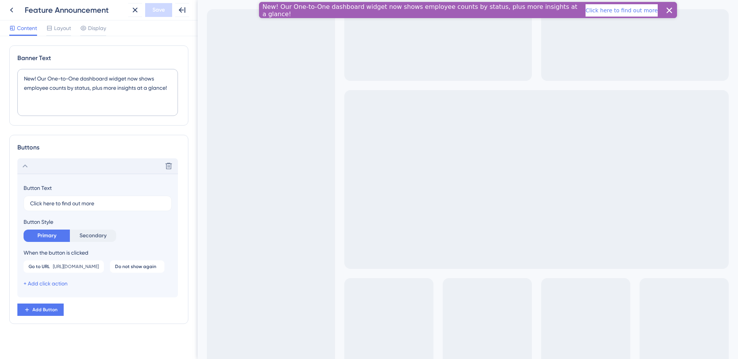
scroll to position [24, 0]
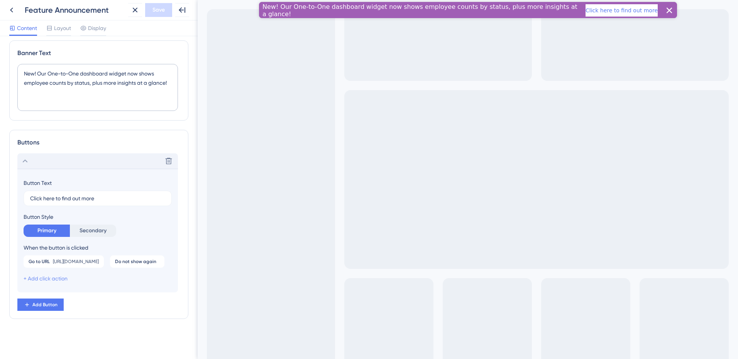
click at [51, 277] on link "+ Add click action" at bounding box center [46, 279] width 44 height 6
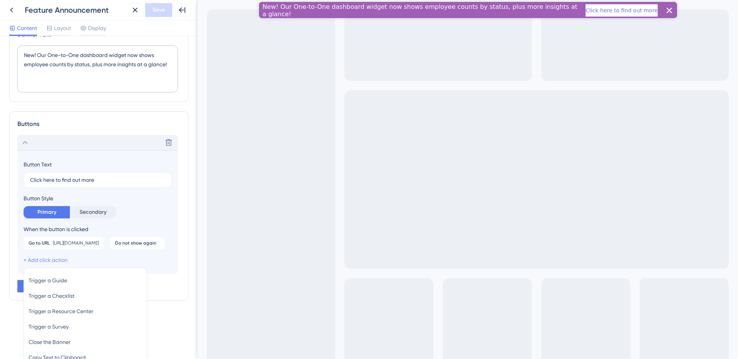
scroll to position [69, 0]
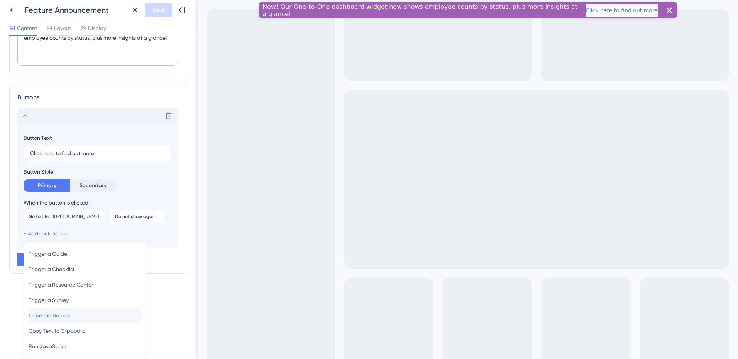
click at [64, 316] on span "Close the Banner" at bounding box center [50, 315] width 42 height 9
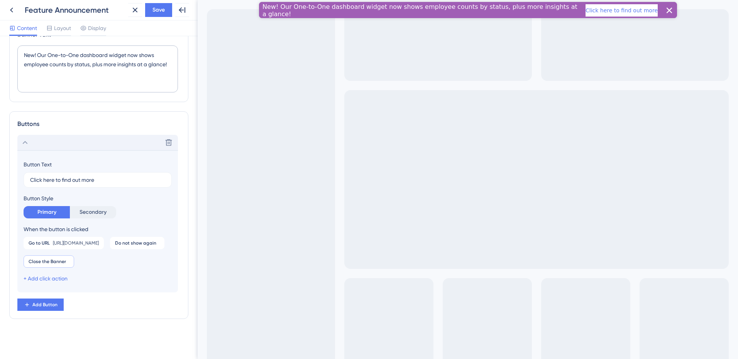
scroll to position [24, 0]
click at [157, 244] on icon at bounding box center [158, 243] width 2 height 2
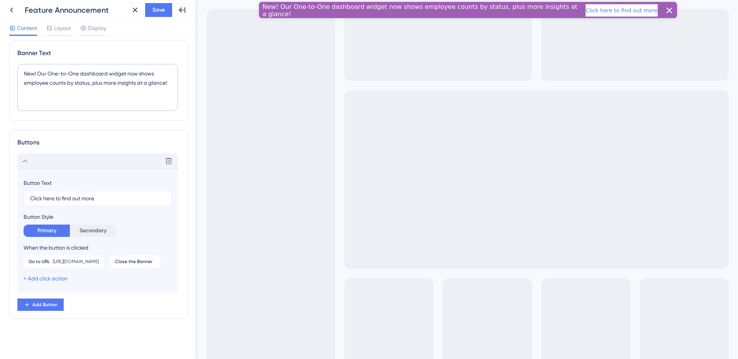
scroll to position [0, 0]
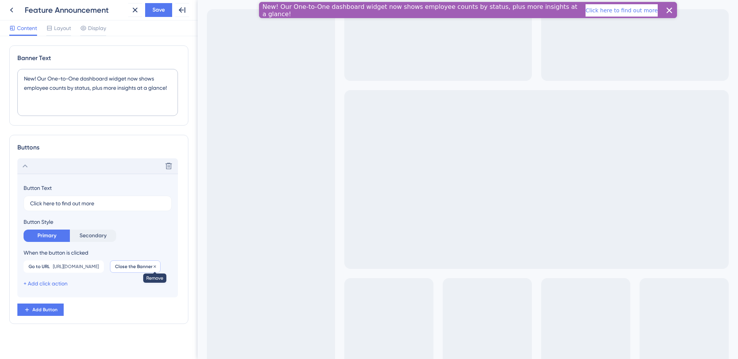
click at [154, 268] on icon at bounding box center [155, 266] width 2 height 2
click at [63, 282] on link "+ Add click action" at bounding box center [46, 284] width 44 height 6
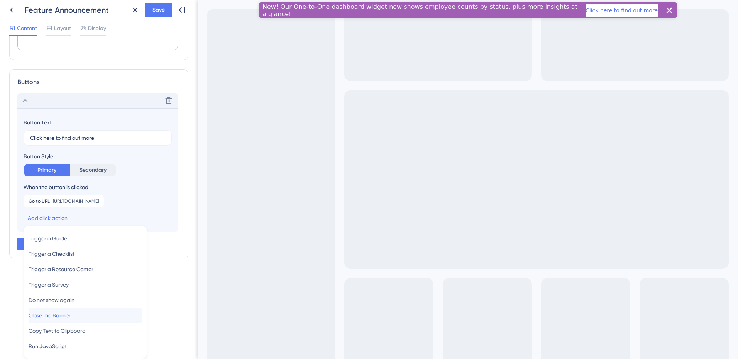
click at [62, 312] on span "Close the Banner" at bounding box center [50, 315] width 42 height 9
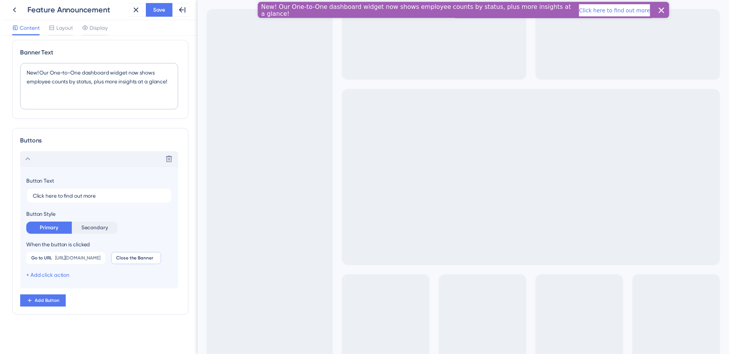
scroll to position [24, 0]
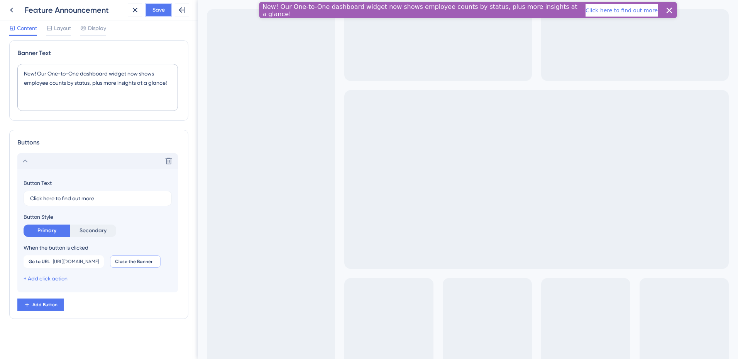
click at [148, 9] on button "Save" at bounding box center [158, 10] width 27 height 14
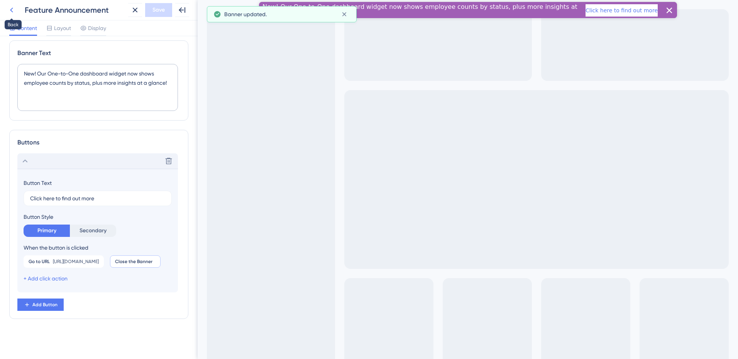
click at [11, 11] on icon at bounding box center [11, 9] width 9 height 9
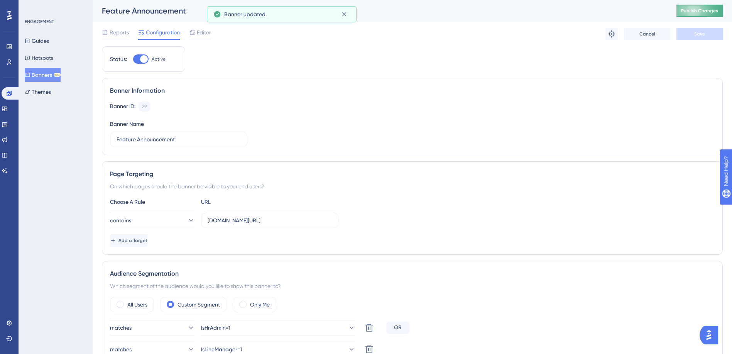
click at [705, 14] on span "Publish Changes" at bounding box center [699, 11] width 37 height 6
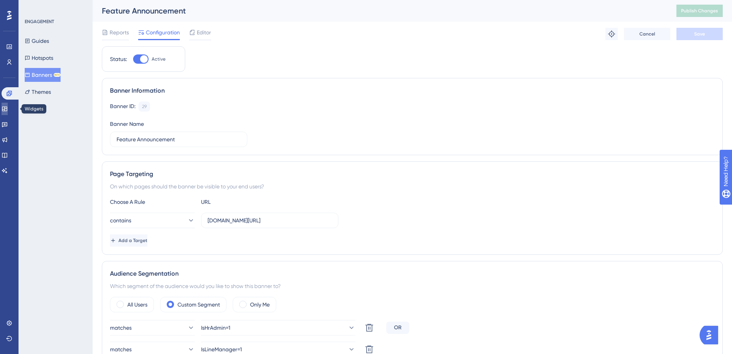
click at [7, 109] on icon at bounding box center [4, 108] width 5 height 5
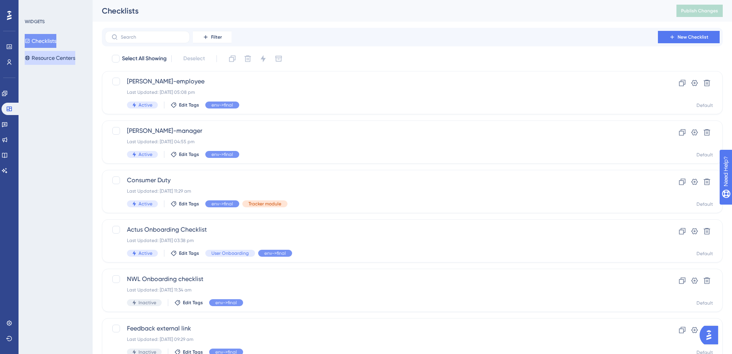
click at [55, 59] on button "Resource Centers" at bounding box center [50, 58] width 51 height 14
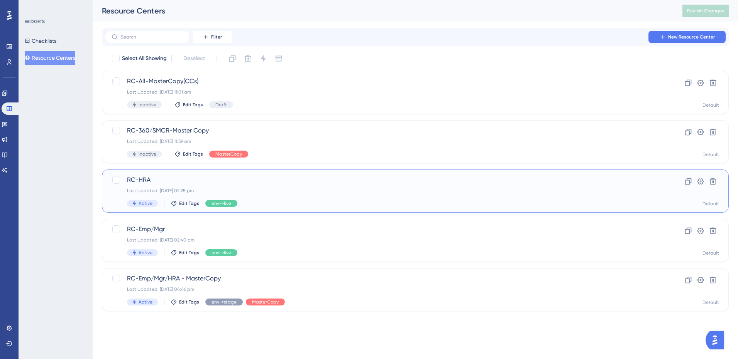
click at [150, 183] on span "RC-HRA" at bounding box center [384, 180] width 515 height 9
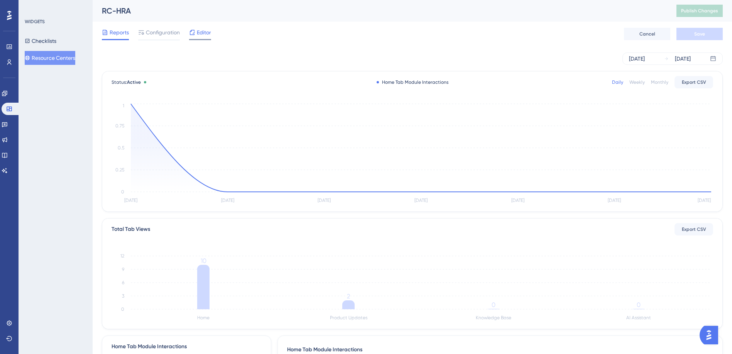
click at [197, 34] on span "Editor" at bounding box center [204, 32] width 14 height 9
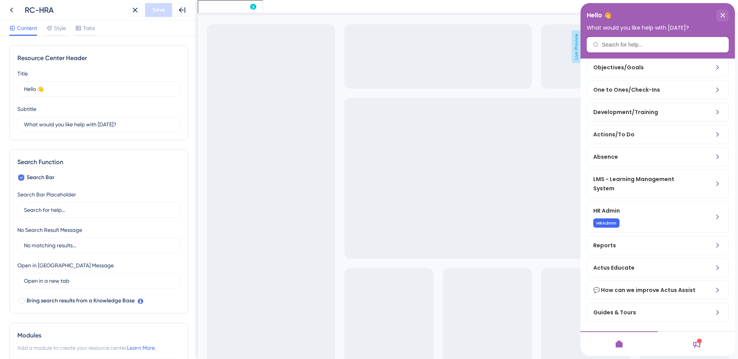
scroll to position [84, 0]
click at [646, 219] on div "HRAdmin" at bounding box center [644, 223] width 103 height 9
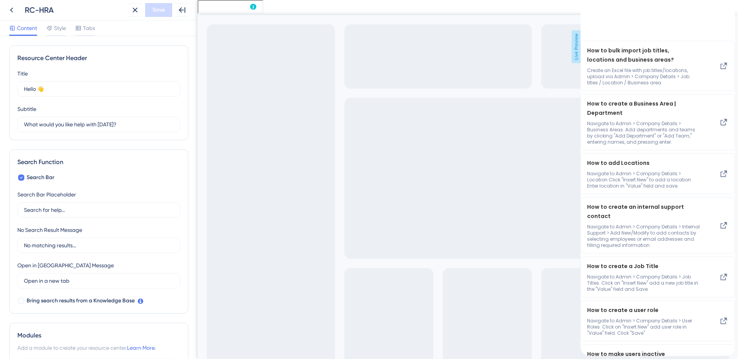
scroll to position [39, 0]
click at [592, 16] on div "Resource Center Header" at bounding box center [586, 14] width 12 height 22
click at [586, 10] on icon "back to header" at bounding box center [583, 7] width 6 height 6
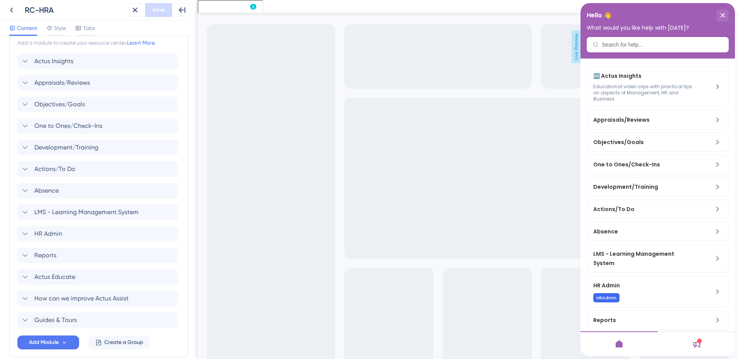
scroll to position [344, 0]
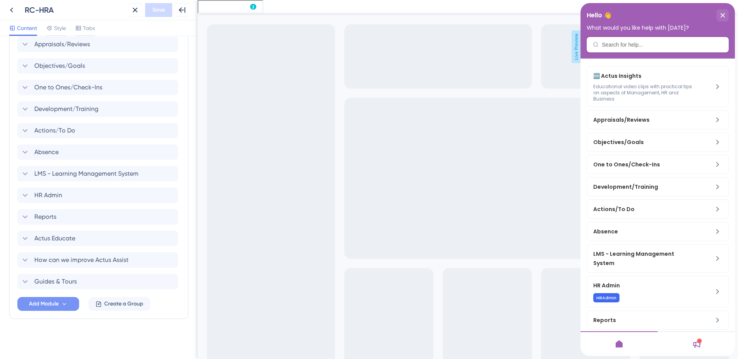
click at [60, 305] on button "Add Module" at bounding box center [48, 304] width 62 height 14
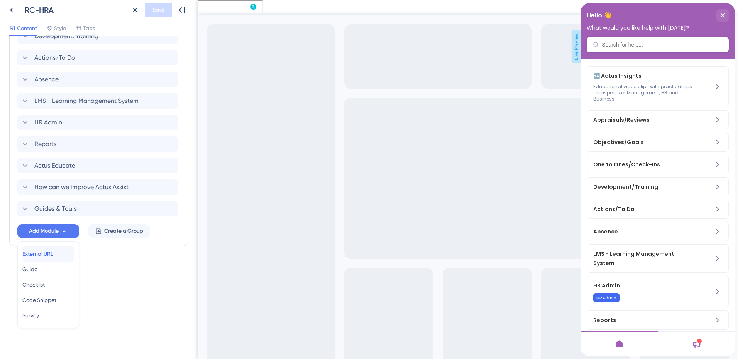
click at [52, 253] on span "External URL" at bounding box center [37, 254] width 31 height 9
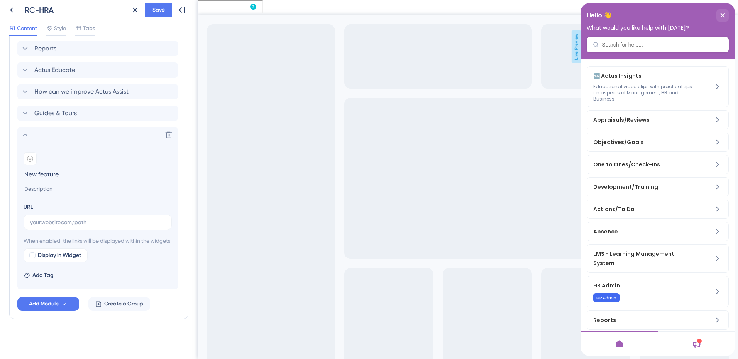
scroll to position [522, 0]
type input "New feature"
click at [168, 131] on icon at bounding box center [169, 135] width 8 height 8
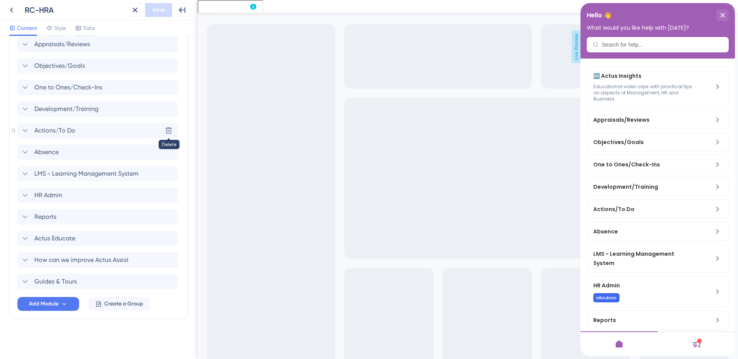
scroll to position [344, 0]
click at [123, 304] on span "Create a Group" at bounding box center [123, 304] width 39 height 9
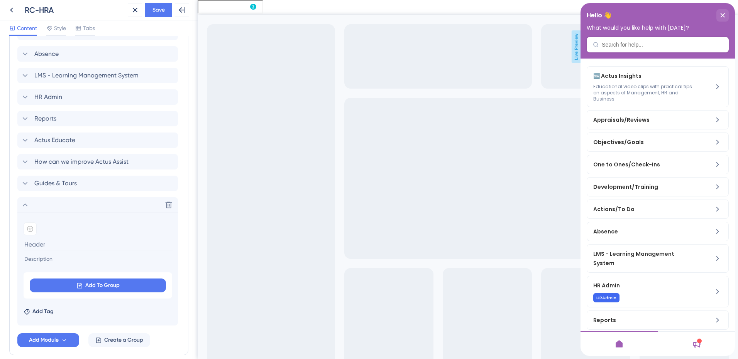
scroll to position [460, 0]
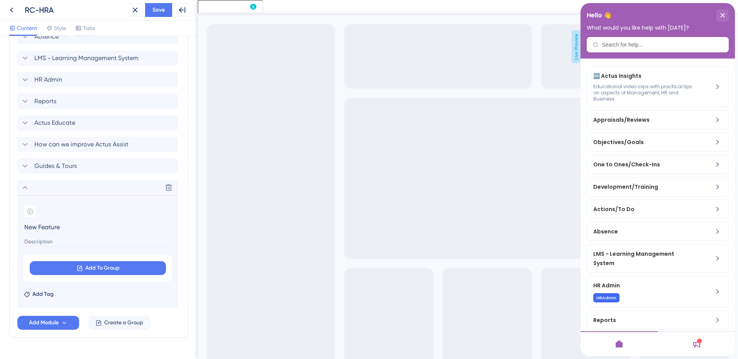
type input "New Feature"
click at [61, 241] on input at bounding box center [99, 242] width 150 height 10
click at [24, 243] on input "Recently added featur" at bounding box center [99, 242] width 150 height 10
type input "Articles on recently added features in Actus"
click at [68, 226] on input "New Feature" at bounding box center [99, 227] width 150 height 12
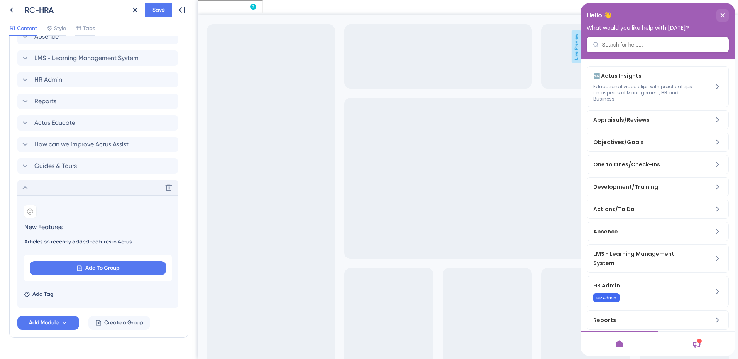
type input "New Features"
click at [26, 191] on icon at bounding box center [24, 187] width 9 height 9
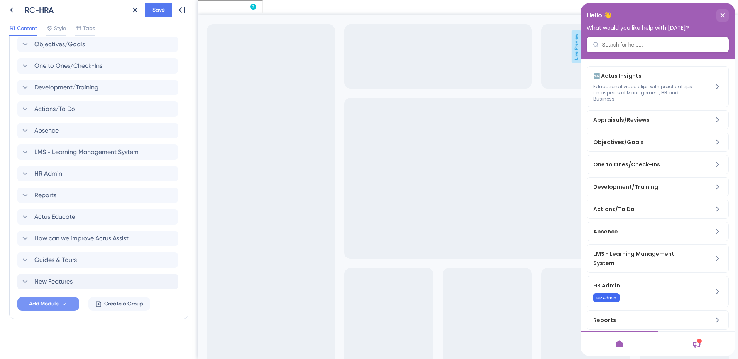
click at [45, 305] on span "Add Module" at bounding box center [44, 304] width 30 height 9
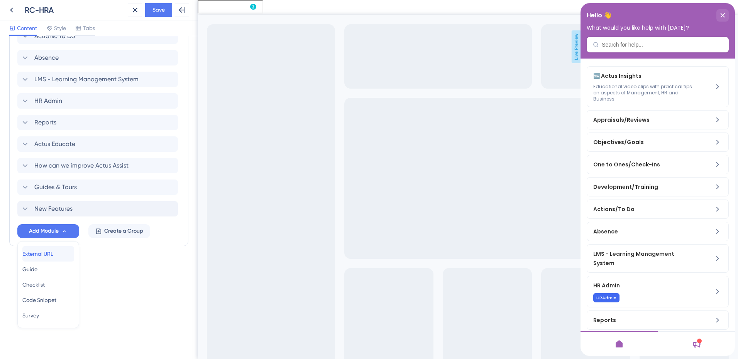
click at [42, 253] on span "External URL" at bounding box center [37, 254] width 31 height 9
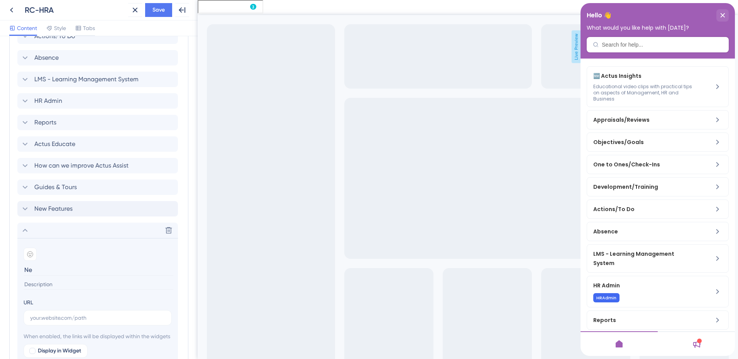
type input "N"
click at [39, 270] on input "One-to One" at bounding box center [99, 270] width 150 height 12
click at [61, 271] on input "One to One" at bounding box center [99, 270] width 150 height 12
click at [47, 285] on input at bounding box center [99, 285] width 150 height 10
click at [25, 270] on input "One to One dashboard widget" at bounding box center [99, 270] width 150 height 12
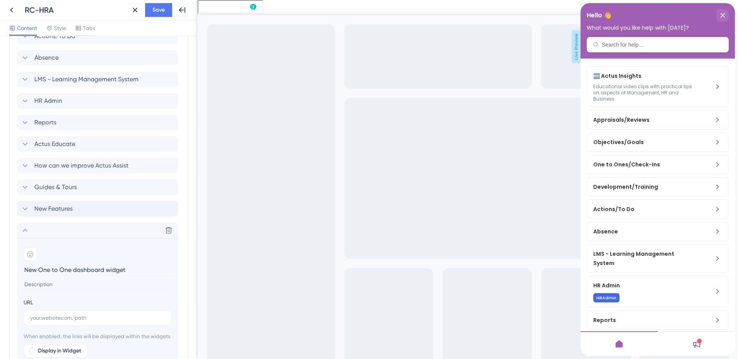
type input "New One to One dashboard widget"
click at [63, 284] on input at bounding box center [99, 285] width 150 height 10
type input "Shows employee one to one counts by status"
click at [57, 319] on input "text" at bounding box center [97, 318] width 135 height 8
click at [37, 318] on input "text" at bounding box center [97, 318] width 135 height 8
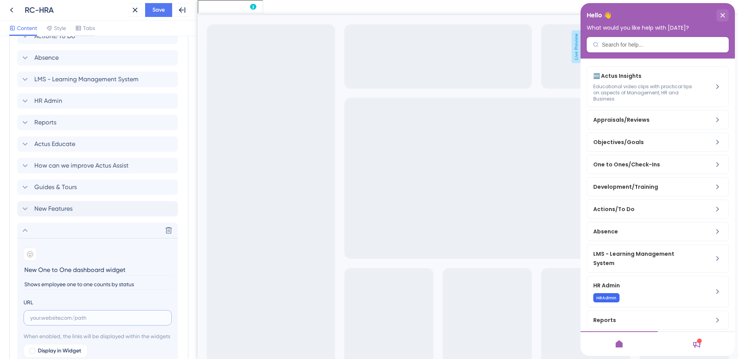
paste input "[URL][DOMAIN_NAME]"
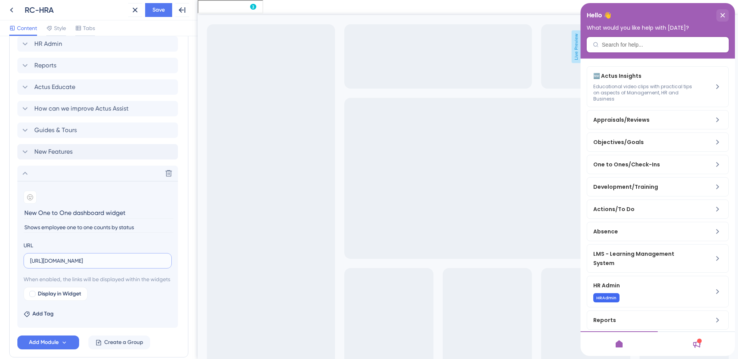
scroll to position [516, 0]
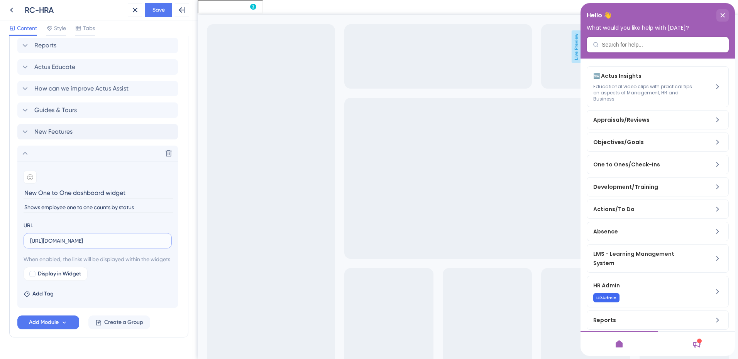
type input "[URL][DOMAIN_NAME]"
click at [182, 335] on div "Modules Add a module to create your resource center. Learn More. Actus Insights…" at bounding box center [98, 73] width 179 height 530
click at [26, 151] on icon at bounding box center [24, 153] width 9 height 9
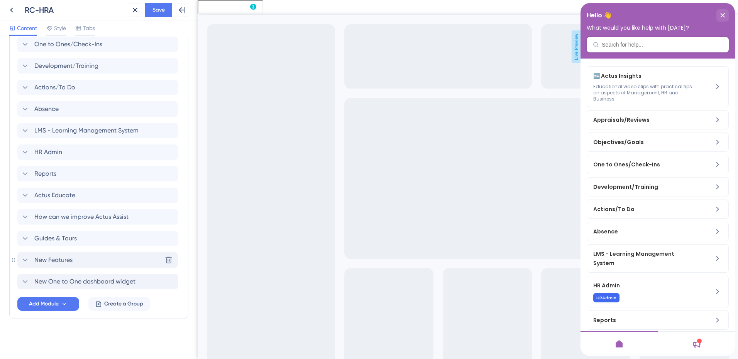
click at [27, 258] on icon at bounding box center [24, 260] width 9 height 9
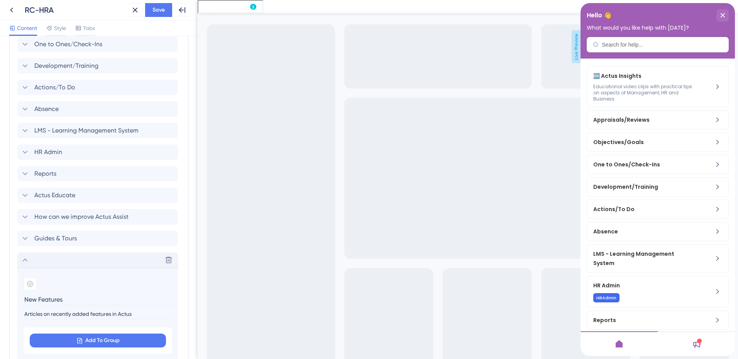
scroll to position [500, 0]
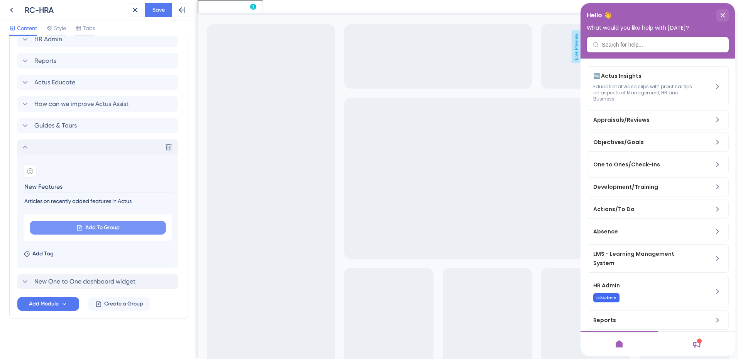
click at [57, 226] on button "Add To Group" at bounding box center [98, 228] width 136 height 14
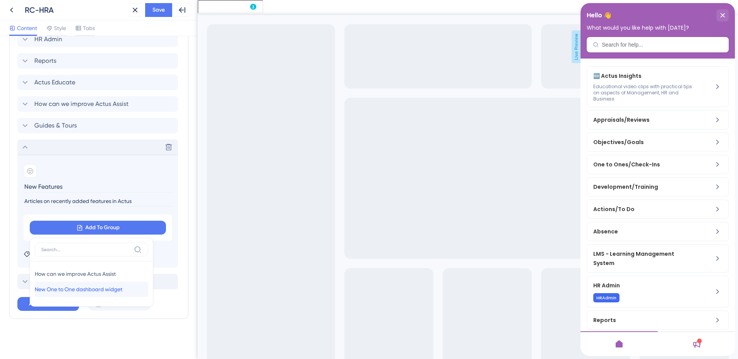
click at [59, 292] on span "New One to One dashboard widget" at bounding box center [79, 289] width 88 height 9
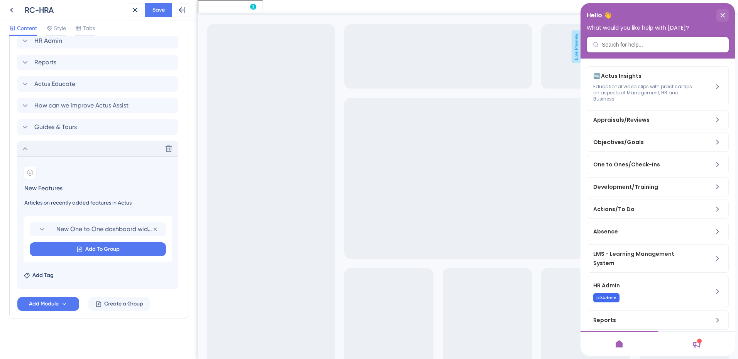
scroll to position [499, 0]
click at [186, 242] on div "Resource Center Header Title Hello 👋 20 Hello 👋 Subtitle What would you like he…" at bounding box center [98, 197] width 197 height 323
click at [25, 146] on icon at bounding box center [24, 148] width 9 height 9
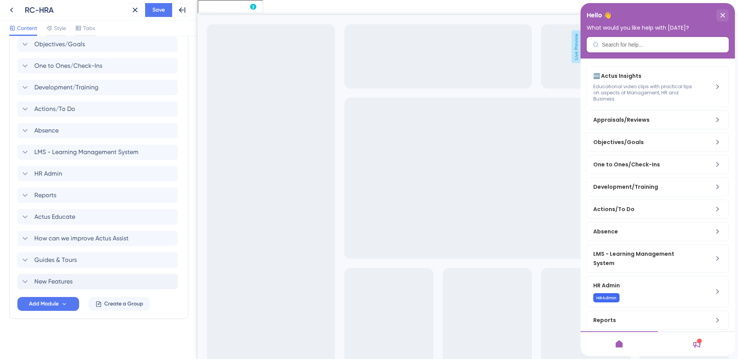
click at [14, 280] on div "Modules Add a module to create your resource center. Learn More. Actus Insights…" at bounding box center [98, 139] width 179 height 362
drag, startPoint x: 13, startPoint y: 282, endPoint x: 13, endPoint y: 275, distance: 7.7
click at [13, 275] on div "Modules Add a module to create your resource center. Learn More. Actus Insights…" at bounding box center [98, 139] width 179 height 362
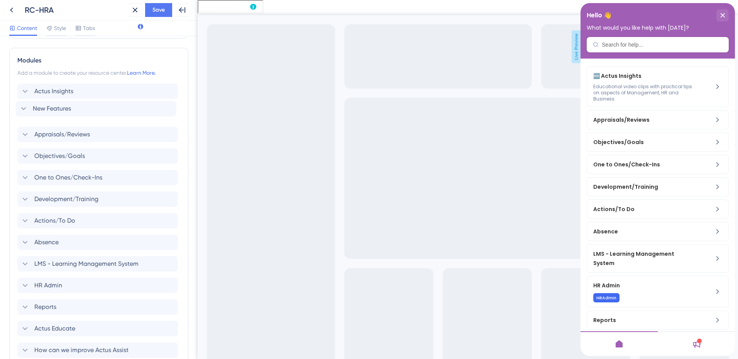
drag, startPoint x: 24, startPoint y: 282, endPoint x: 22, endPoint y: 106, distance: 175.5
click at [22, 106] on div "Actus Insights Appraisals/Reviews Objectives/Goals One to Ones/Check-Ins Develo…" at bounding box center [98, 232] width 163 height 296
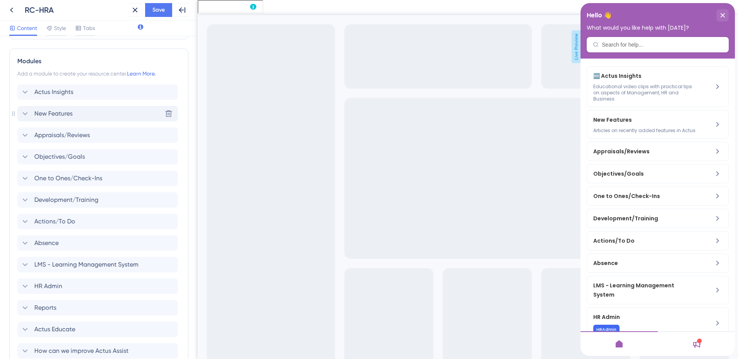
click at [26, 116] on icon at bounding box center [24, 113] width 9 height 9
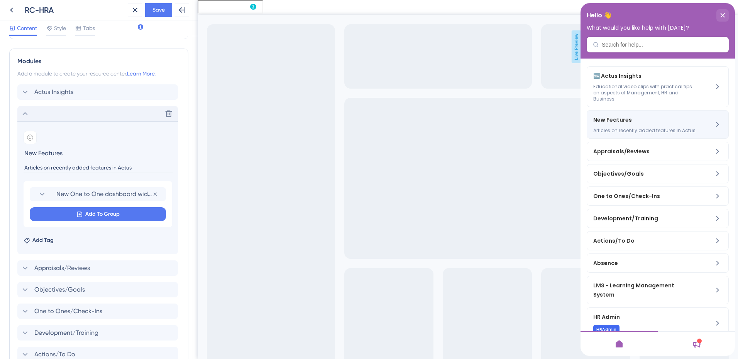
click at [616, 124] on span "New Features" at bounding box center [638, 119] width 91 height 9
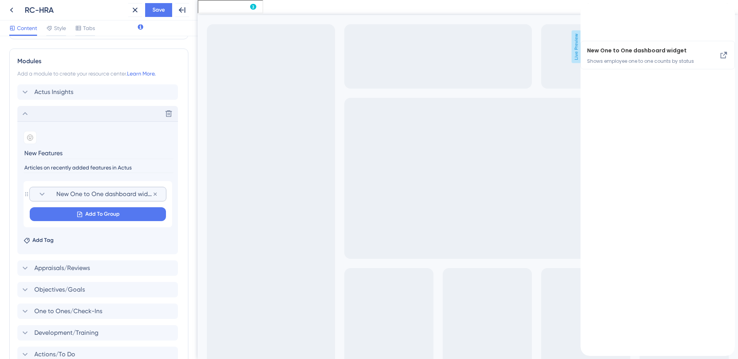
click at [42, 194] on icon at bounding box center [41, 194] width 9 height 9
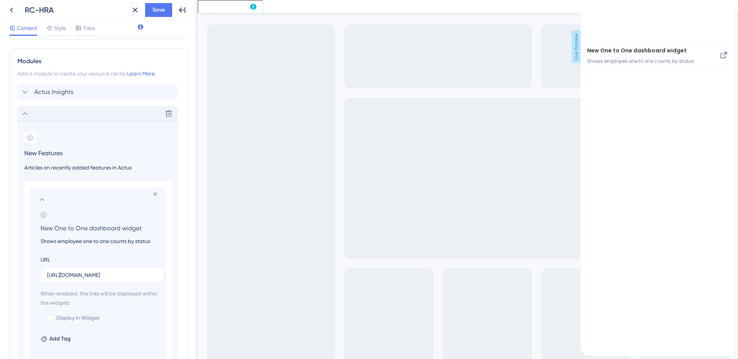
click at [154, 243] on input "Shows employee one to one counts by status" at bounding box center [99, 241] width 130 height 9
click at [586, 10] on icon "back to header" at bounding box center [583, 7] width 5 height 6
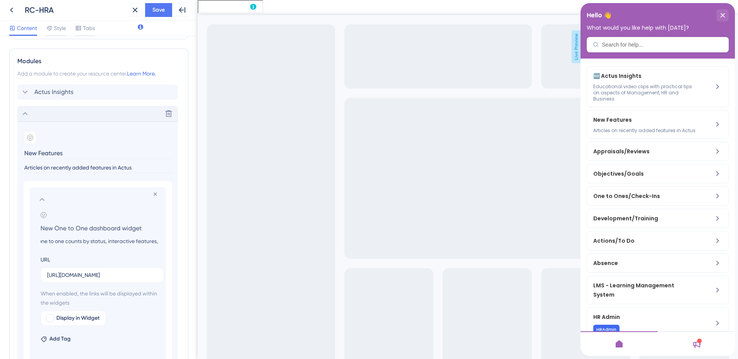
scroll to position [0, 0]
click at [703, 345] on div at bounding box center [695, 344] width 77 height 25
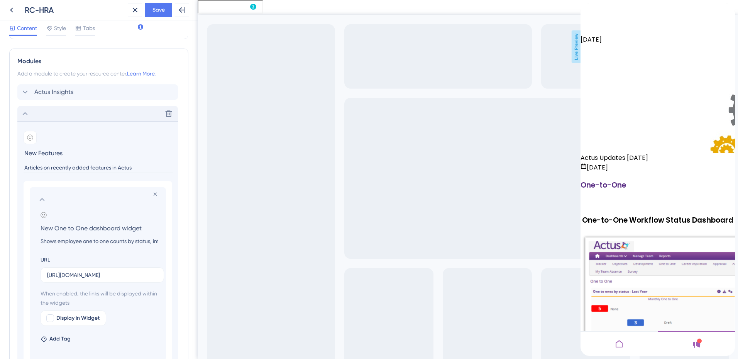
scroll to position [231, 0]
click at [151, 239] on input "Shows employee one to one counts by status, interactive features," at bounding box center [99, 241] width 130 height 9
click at [586, 13] on div "back to header" at bounding box center [583, 8] width 6 height 10
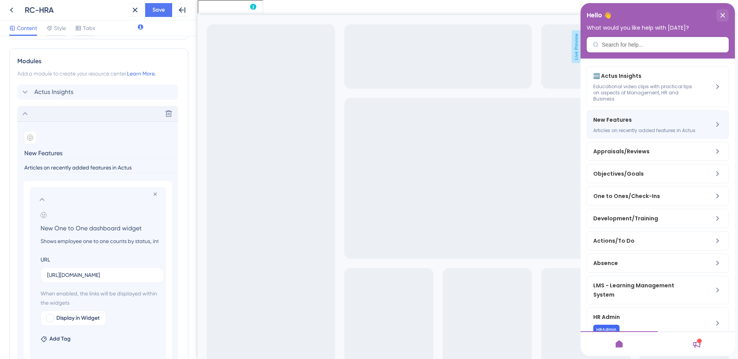
click at [613, 134] on span "Articles on recently added features in Actus" at bounding box center [644, 131] width 103 height 6
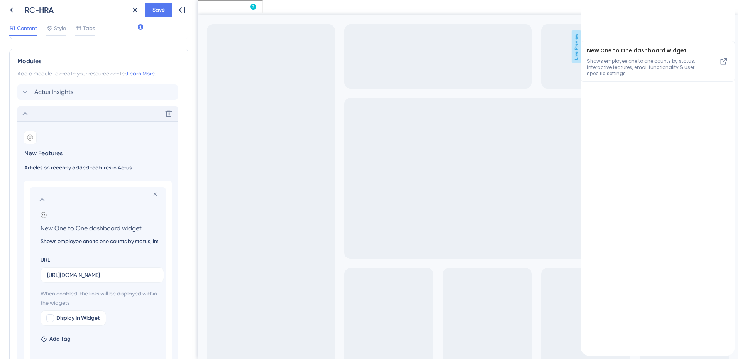
click at [94, 243] on input "Shows employee one to one counts by status, interactive features, email functio…" at bounding box center [99, 241] width 130 height 9
click at [143, 242] on input "Shows employee one to one counts by status, interactive features, email functio…" at bounding box center [99, 241] width 130 height 9
click at [93, 244] on input "Shows employee one to one counts by status, interactive features, email functio…" at bounding box center [99, 241] width 130 height 9
type input "Shows employee one to one counts by status. Interactive features, email functio…"
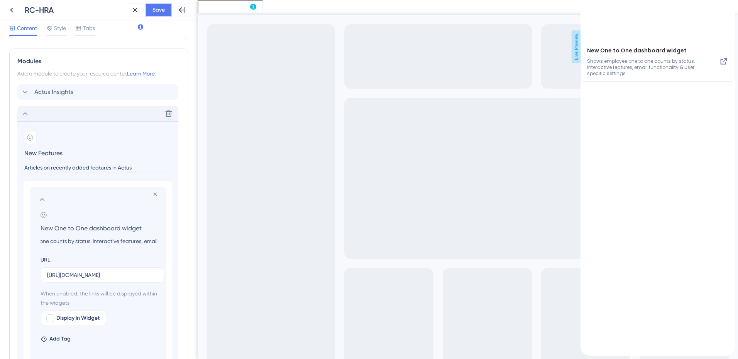
scroll to position [0, 0]
click at [163, 15] on button "Save" at bounding box center [158, 10] width 27 height 14
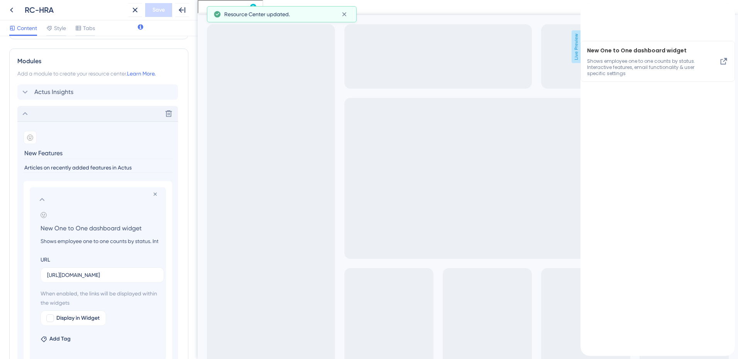
click at [586, 10] on icon "back to header" at bounding box center [583, 7] width 5 height 6
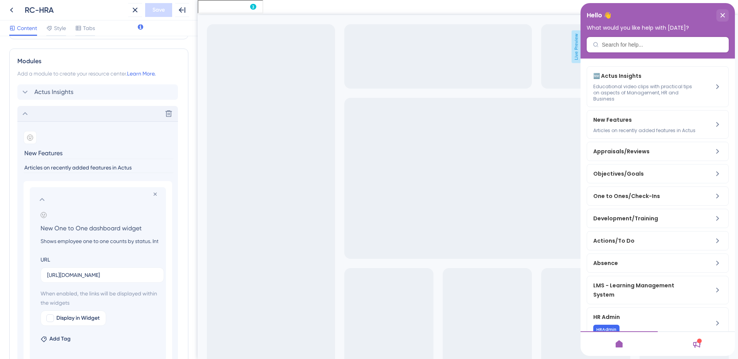
click at [27, 114] on icon at bounding box center [24, 113] width 9 height 9
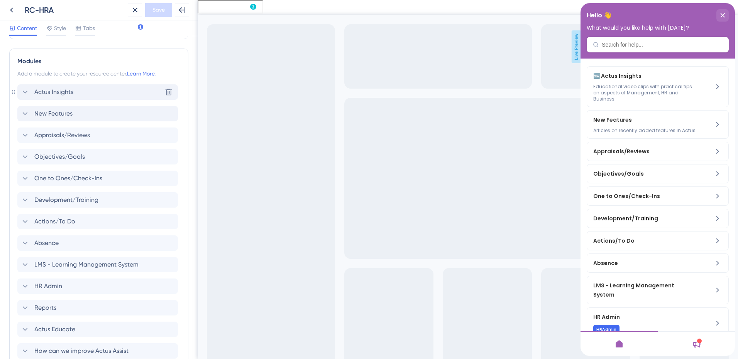
click at [60, 96] on span "Actus Insights" at bounding box center [53, 92] width 39 height 9
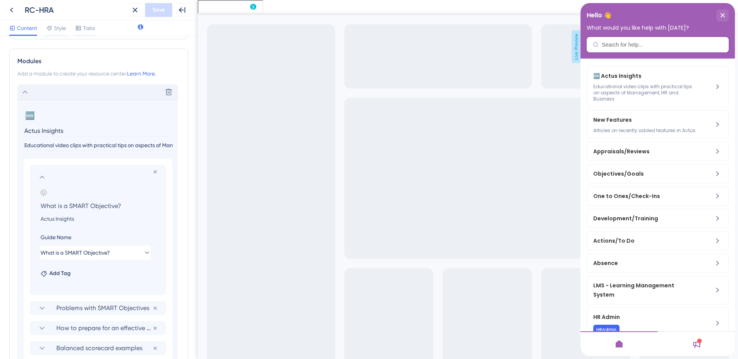
click at [26, 91] on icon at bounding box center [24, 92] width 9 height 9
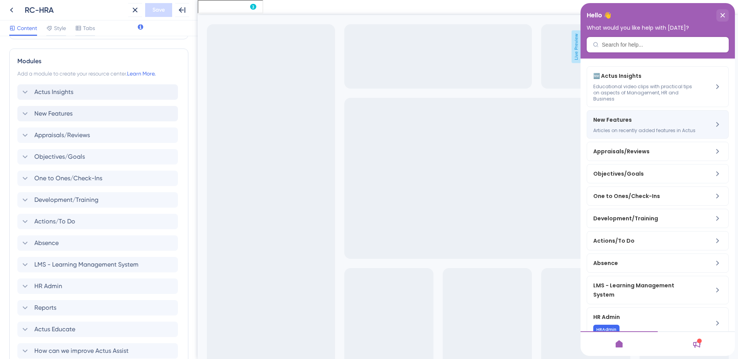
click at [620, 132] on span "Articles on recently added features in Actus" at bounding box center [644, 131] width 103 height 6
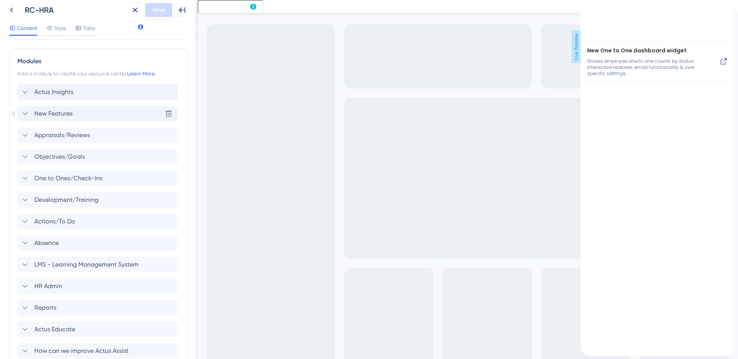
click at [46, 115] on span "New Features" at bounding box center [53, 113] width 38 height 9
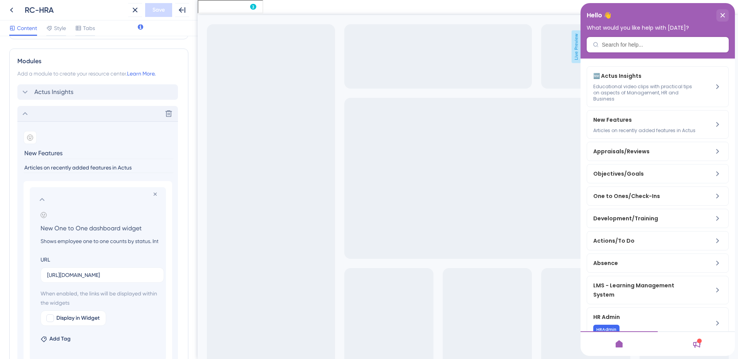
drag, startPoint x: 52, startPoint y: 169, endPoint x: 24, endPoint y: 167, distance: 27.9
click at [24, 167] on input "Articles on recently added features in Actus" at bounding box center [99, 168] width 150 height 10
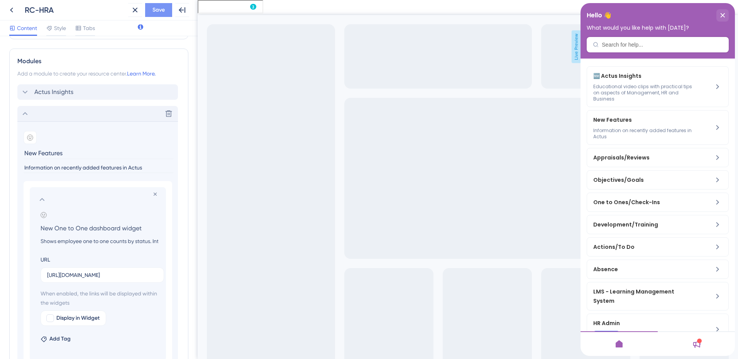
type input "Information on recently added features in Actus"
click at [164, 12] on span "Save" at bounding box center [158, 9] width 12 height 9
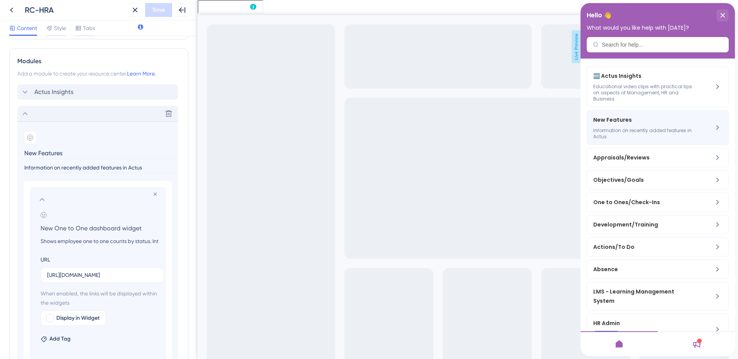
click at [689, 135] on span "Information on recently added features in Actus" at bounding box center [644, 134] width 103 height 12
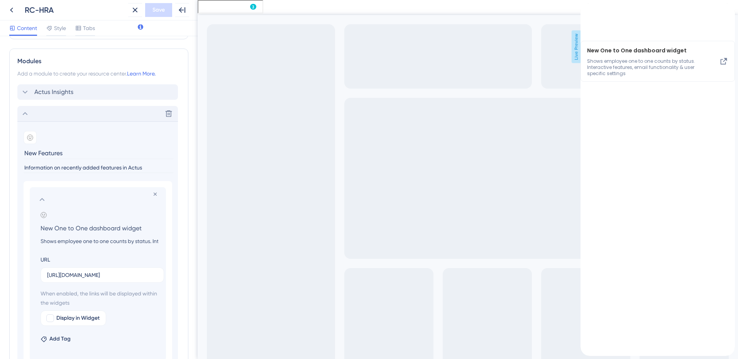
click at [27, 113] on icon at bounding box center [24, 113] width 9 height 9
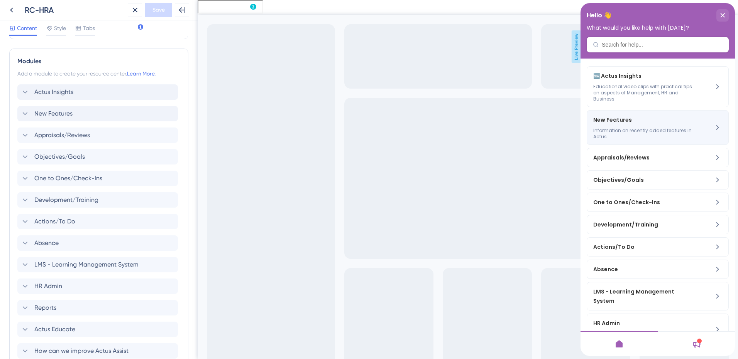
click at [613, 131] on span "Information on recently added features in Actus" at bounding box center [644, 134] width 103 height 12
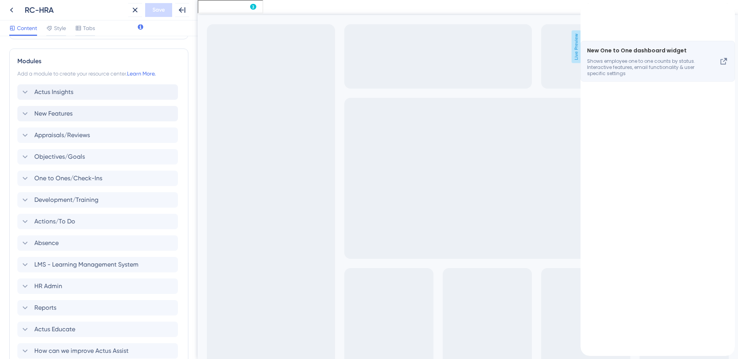
click at [595, 55] on span "New One to One dashboard widget" at bounding box center [637, 50] width 101 height 9
drag, startPoint x: 594, startPoint y: 62, endPoint x: 679, endPoint y: 98, distance: 93.1
click at [679, 82] on div "New One to One dashboard widget Shows employee one to one counts by status. Int…" at bounding box center [657, 61] width 154 height 41
copy div "New One to One dashboard widget Shows employee one to one counts by status. Int…"
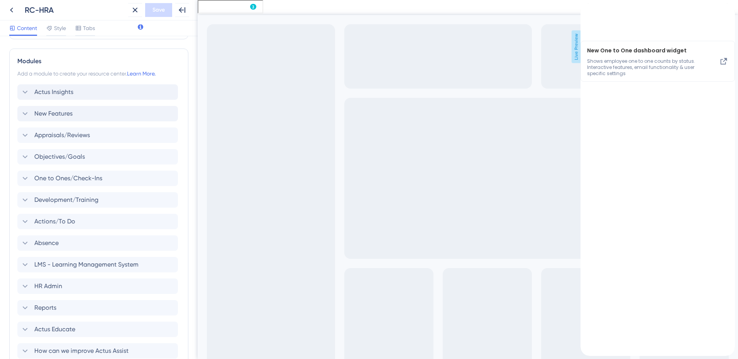
click at [586, 10] on icon "back to header" at bounding box center [583, 7] width 5 height 6
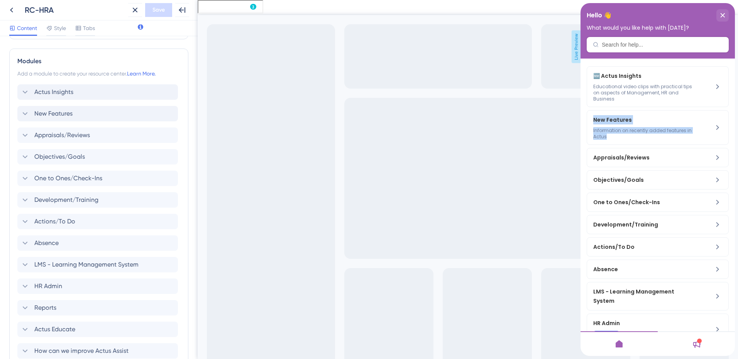
drag, startPoint x: 592, startPoint y: 121, endPoint x: 655, endPoint y: 143, distance: 66.8
click at [655, 143] on div "New Features Information on recently added features in Actus" at bounding box center [657, 127] width 142 height 35
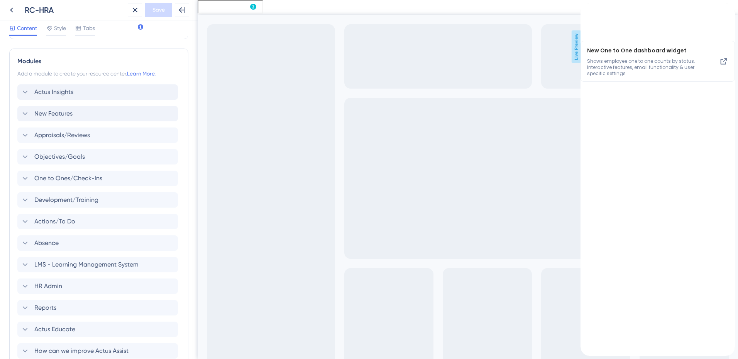
click at [592, 15] on div "Resource Center Header" at bounding box center [586, 14] width 12 height 22
click at [592, 13] on div "back to header" at bounding box center [586, 8] width 12 height 10
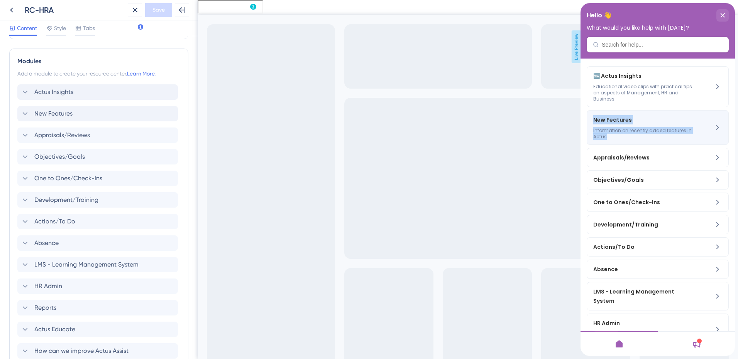
copy div "New Features Information on recently added features in Actus"
drag, startPoint x: 594, startPoint y: 120, endPoint x: 626, endPoint y: 137, distance: 35.6
click at [626, 137] on div "New Features Information on recently added features in Actus" at bounding box center [644, 127] width 103 height 25
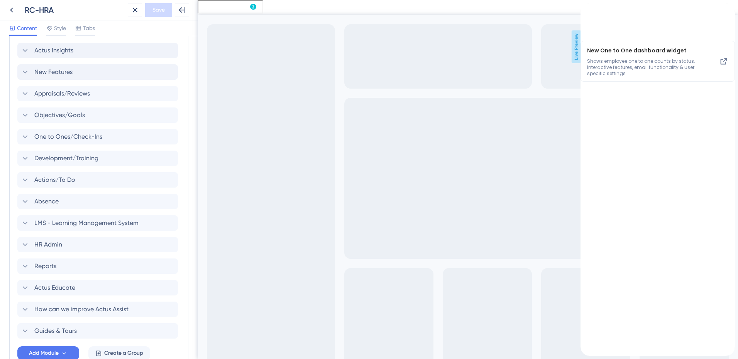
scroll to position [366, 0]
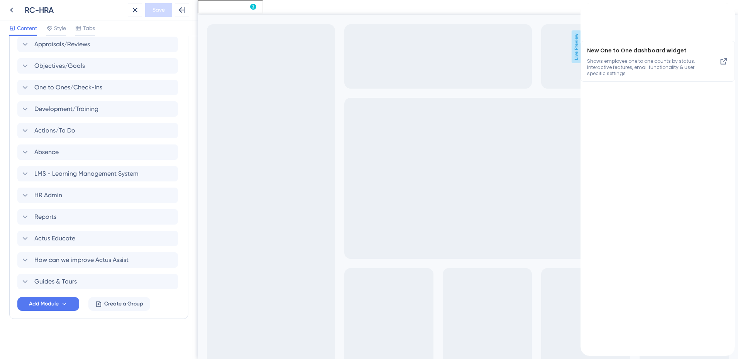
click at [532, 4] on div "Exit Full Screen Live Preview" at bounding box center [467, 187] width 540 height 375
click at [591, 13] on div "back to header" at bounding box center [586, 8] width 12 height 10
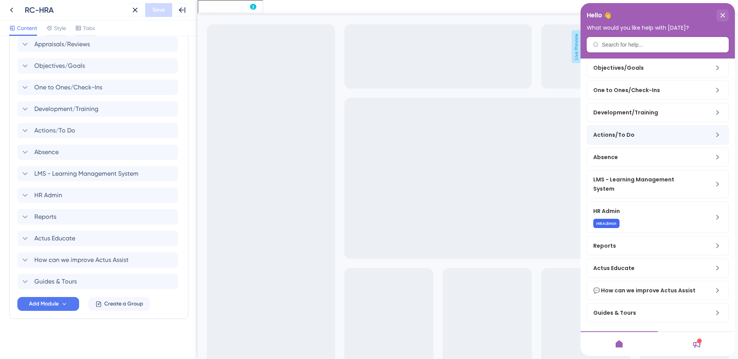
scroll to position [122, 0]
click at [619, 312] on span "Guides & Tours" at bounding box center [638, 312] width 91 height 9
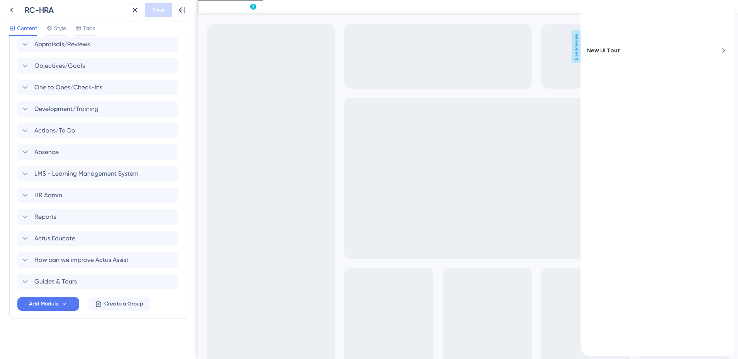
click at [592, 13] on div "back to header" at bounding box center [586, 8] width 12 height 10
